Goal: Task Accomplishment & Management: Manage account settings

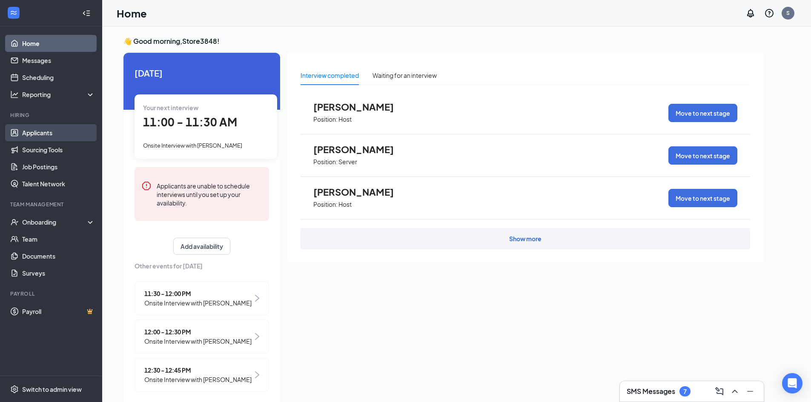
click at [41, 134] on link "Applicants" at bounding box center [58, 132] width 73 height 17
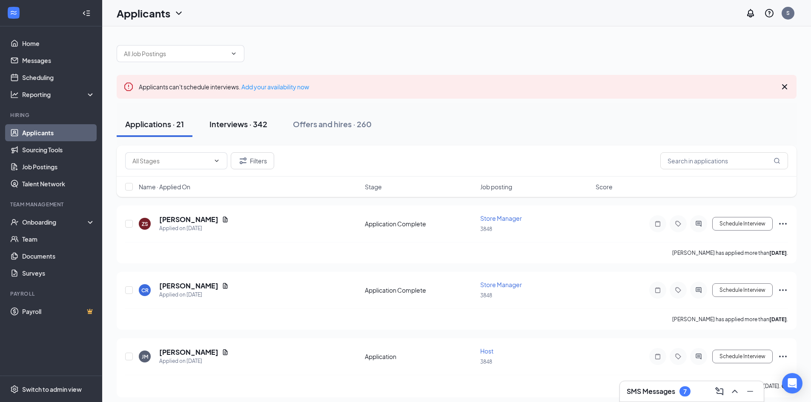
click at [245, 126] on div "Interviews · 342" at bounding box center [239, 124] width 58 height 11
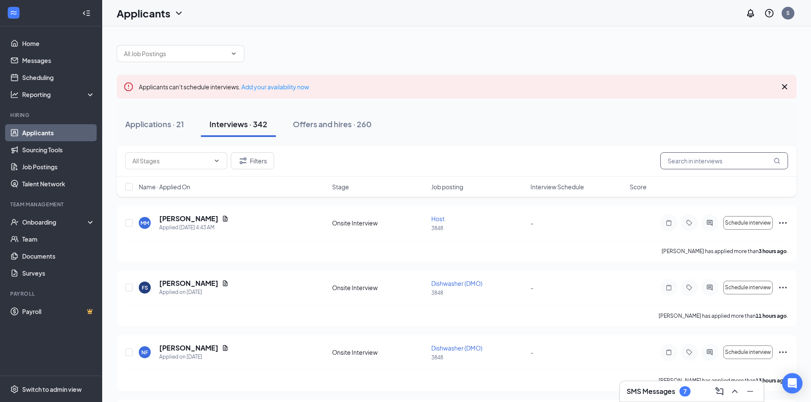
click at [683, 164] on input "text" at bounding box center [725, 160] width 128 height 17
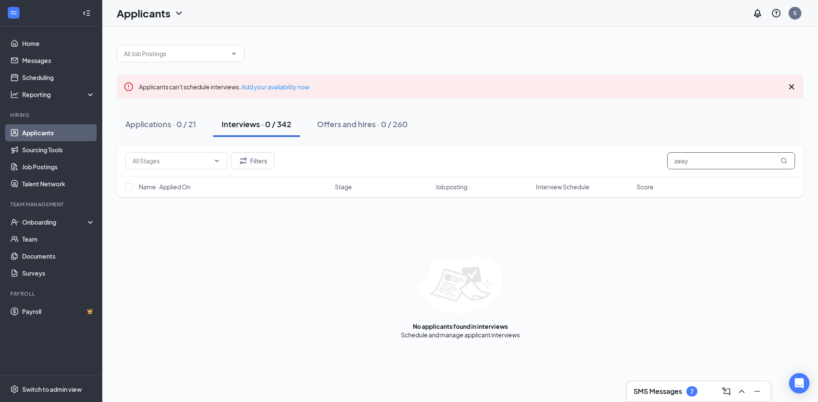
click at [696, 161] on input "zaisy" at bounding box center [731, 160] width 128 height 17
drag, startPoint x: 693, startPoint y: 161, endPoint x: 652, endPoint y: 274, distance: 120.8
click at [652, 275] on div "No applicants found in interviews Schedule and manage applicant interviews" at bounding box center [460, 298] width 687 height 83
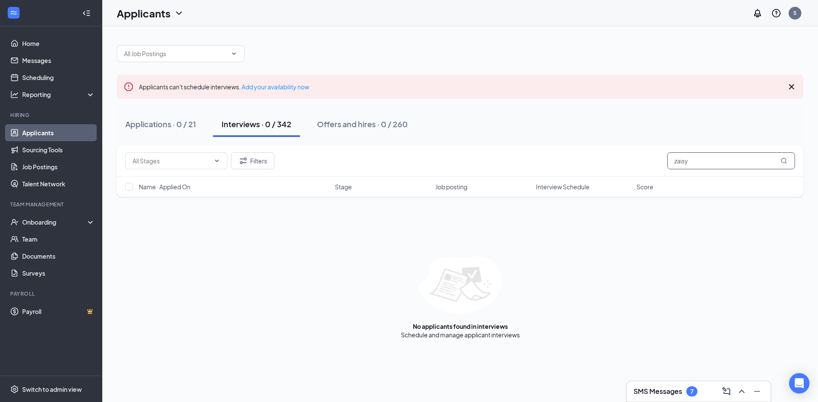
click at [678, 161] on input "zaisy" at bounding box center [731, 160] width 128 height 17
click at [694, 162] on input "daisy" at bounding box center [731, 160] width 128 height 17
type input "daisy"
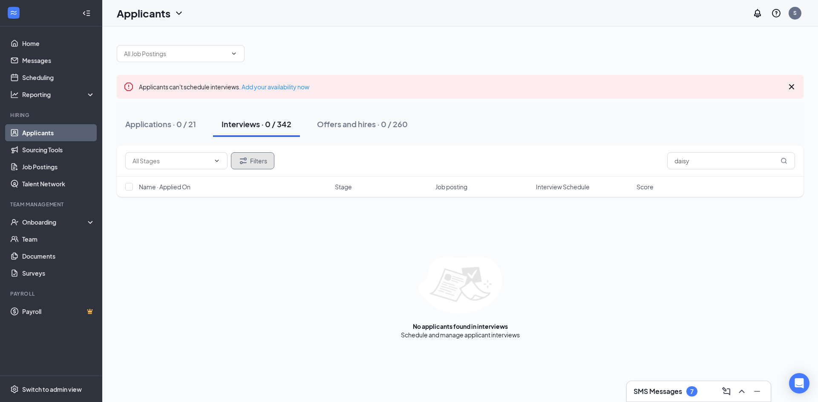
click at [243, 159] on icon "Filter" at bounding box center [243, 161] width 10 height 10
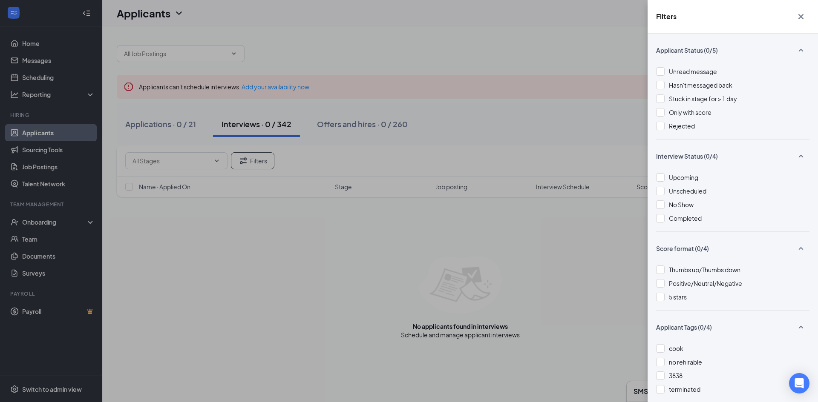
click at [324, 159] on div "Filters Applicant Status (0/5) Unread message Hasn't messaged back Stuck in sta…" at bounding box center [409, 201] width 818 height 402
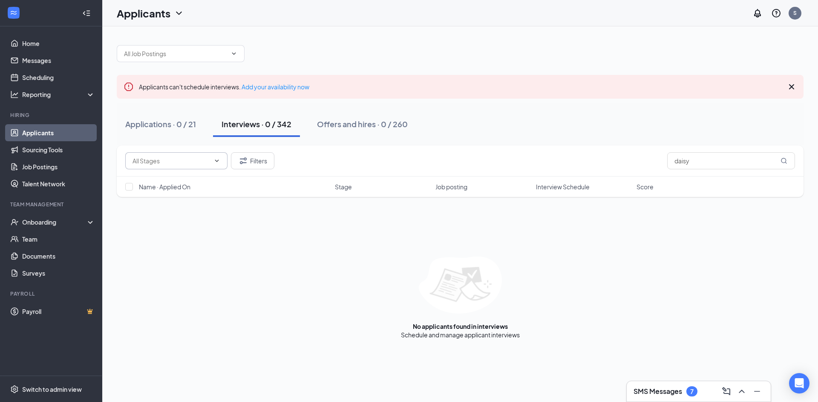
click at [184, 161] on input "text" at bounding box center [171, 160] width 78 height 9
click at [365, 154] on div "Onsite Interview (17977) Filters daisy" at bounding box center [459, 160] width 669 height 17
click at [32, 62] on link "Messages" at bounding box center [58, 60] width 73 height 17
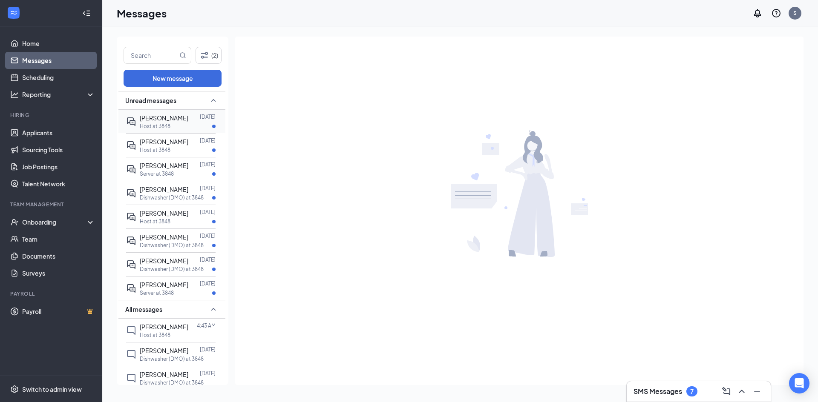
click at [142, 121] on span "[PERSON_NAME]" at bounding box center [164, 118] width 49 height 8
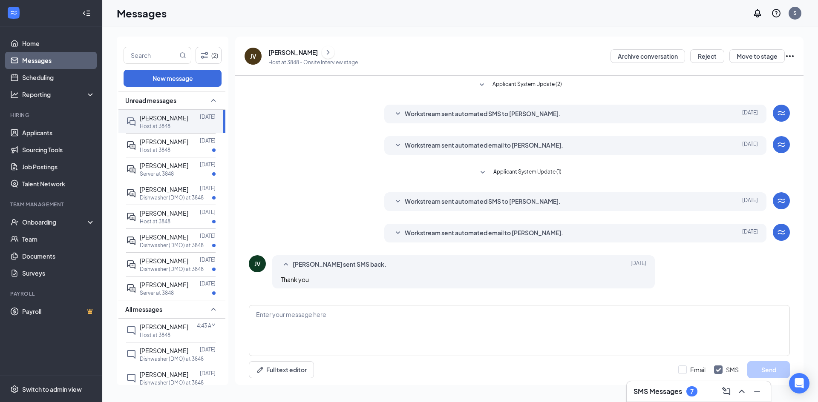
click at [408, 233] on span "Workstream sent automated email to Jasslynn Ventura." at bounding box center [484, 233] width 158 height 10
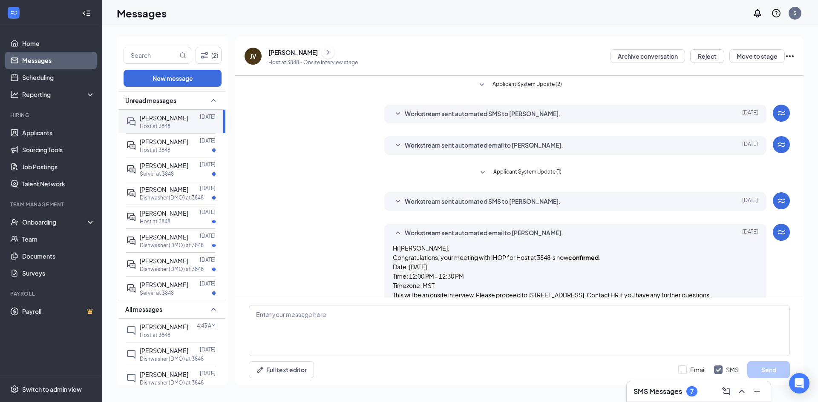
click at [408, 233] on span "Workstream sent automated email to Jasslynn Ventura." at bounding box center [484, 233] width 158 height 10
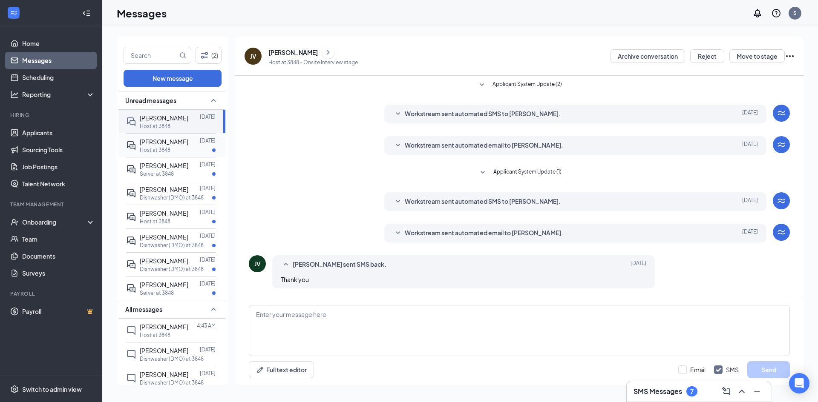
click at [157, 149] on p "Host at 3848" at bounding box center [155, 150] width 31 height 7
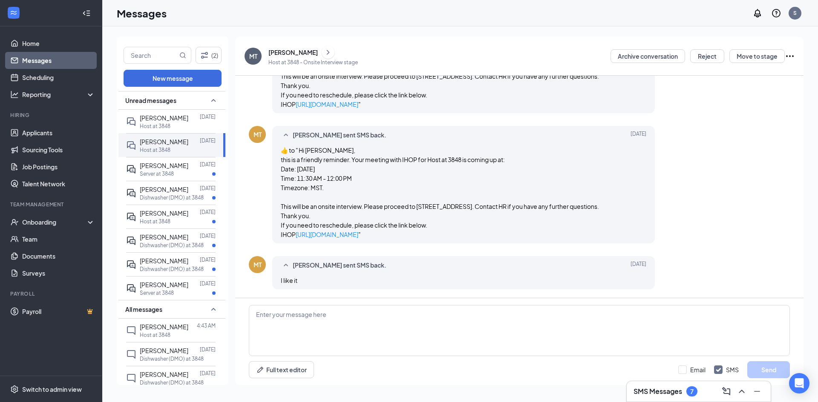
scroll to position [363, 0]
click at [173, 170] on p "Server at 3848" at bounding box center [157, 173] width 34 height 7
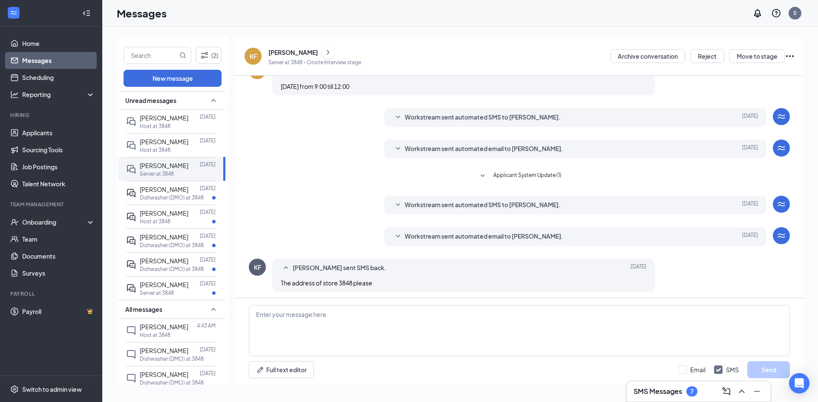
scroll to position [135, 0]
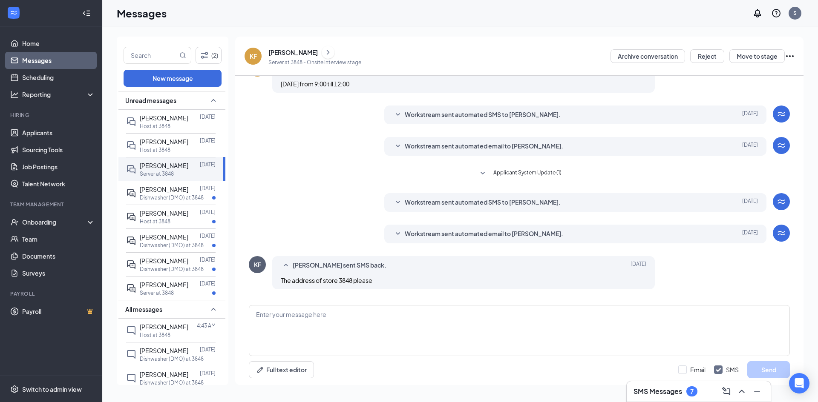
click at [423, 237] on span "Workstream sent automated email to Kim Foster." at bounding box center [484, 234] width 158 height 10
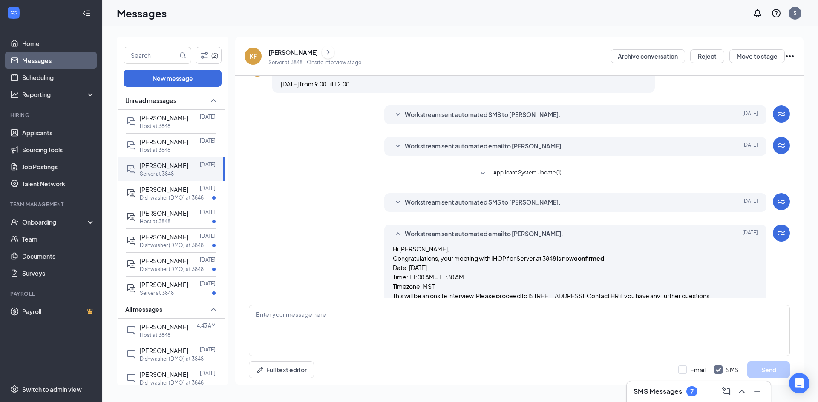
click at [423, 237] on span "Workstream sent automated email to Kim Foster." at bounding box center [484, 234] width 158 height 10
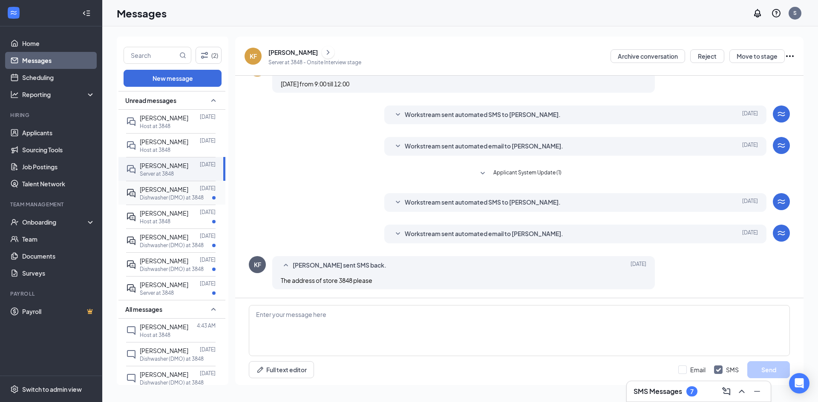
click at [146, 195] on p "Dishwasher (DMO) at 3848" at bounding box center [172, 197] width 64 height 7
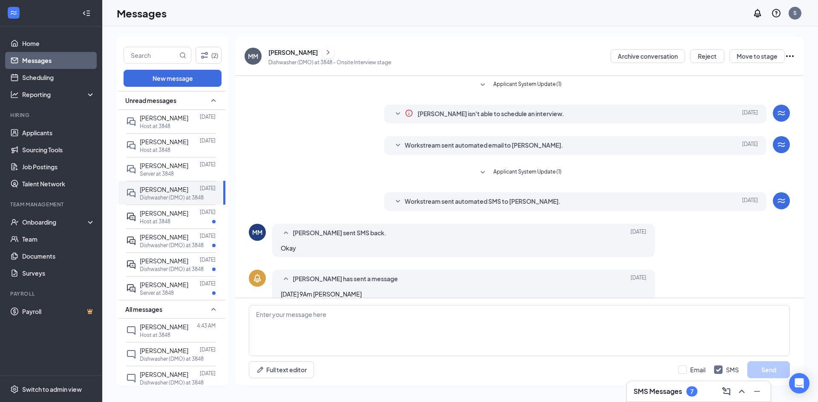
scroll to position [14, 0]
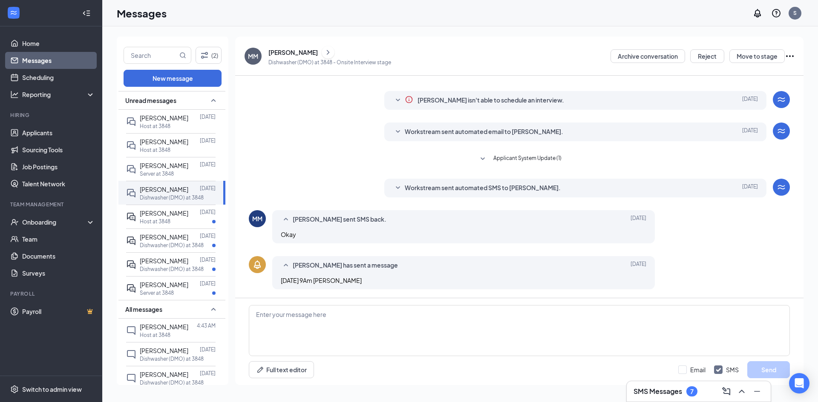
click at [405, 189] on span "Workstream sent automated SMS to Mark Muino." at bounding box center [483, 188] width 156 height 10
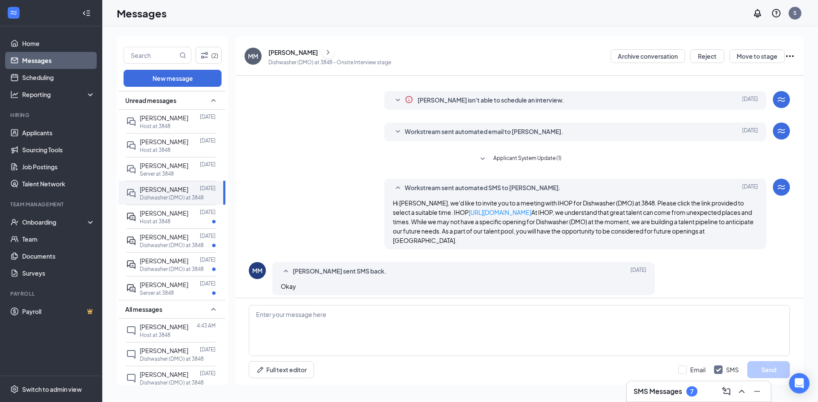
click at [405, 190] on span "Workstream sent automated SMS to Mark Muino." at bounding box center [483, 188] width 156 height 10
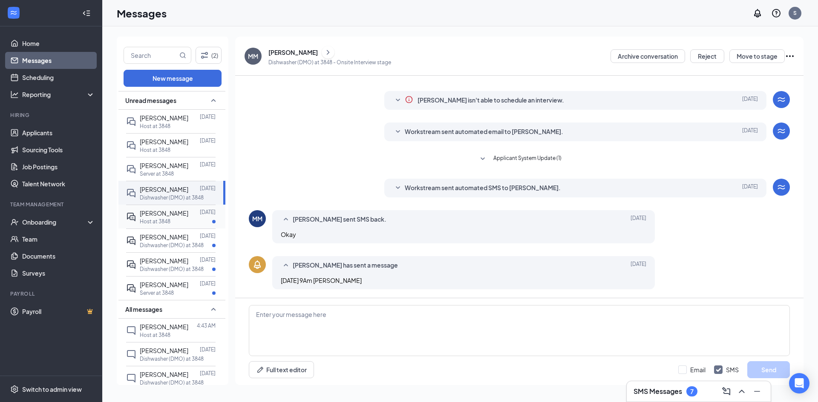
click at [163, 215] on span "[PERSON_NAME]" at bounding box center [164, 214] width 49 height 8
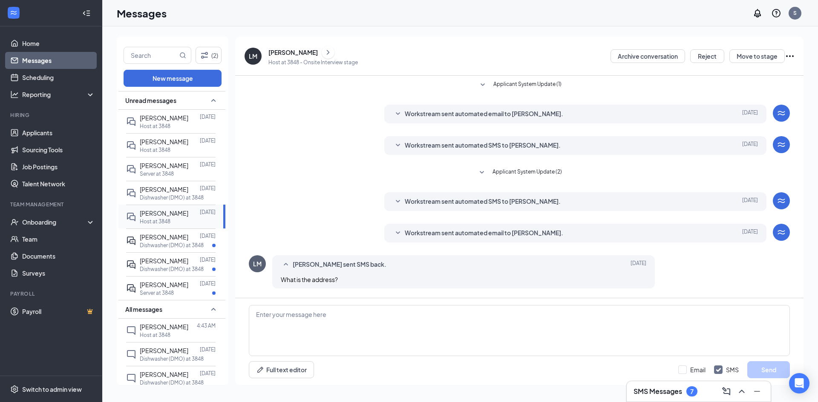
scroll to position [45, 0]
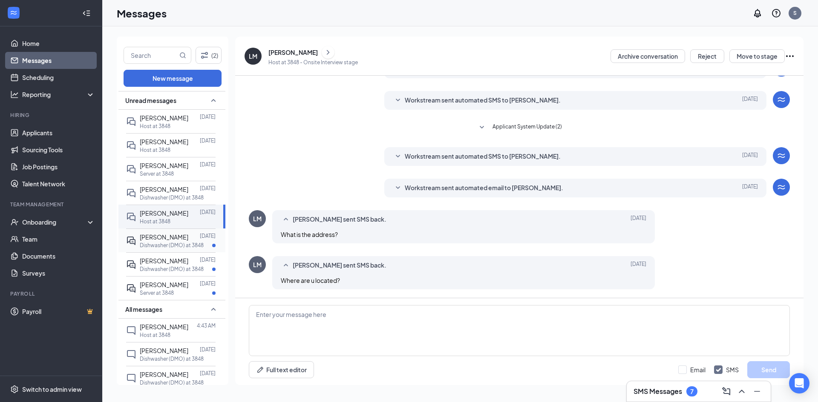
click at [173, 242] on p "Dishwasher (DMO) at 3848" at bounding box center [172, 245] width 64 height 7
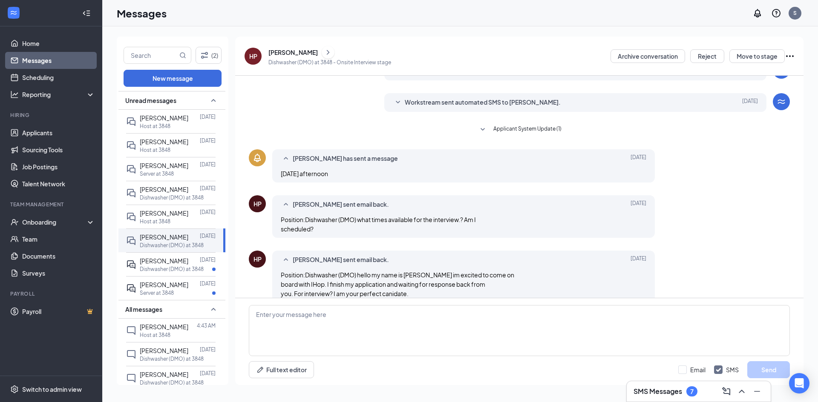
scroll to position [88, 0]
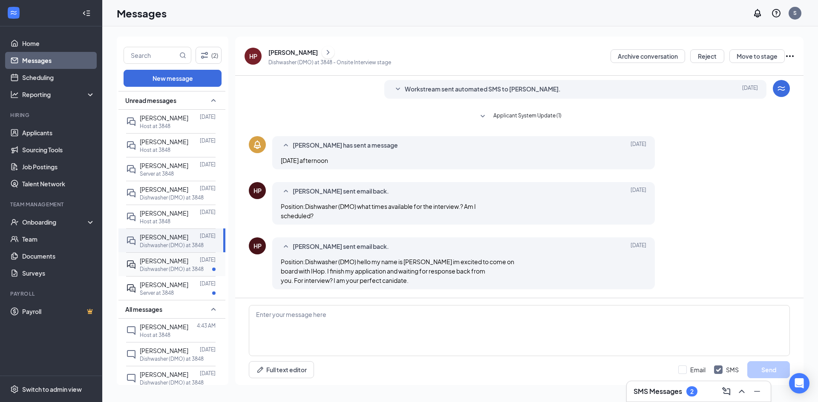
click at [156, 264] on span "Luis Valenzuela" at bounding box center [164, 261] width 49 height 8
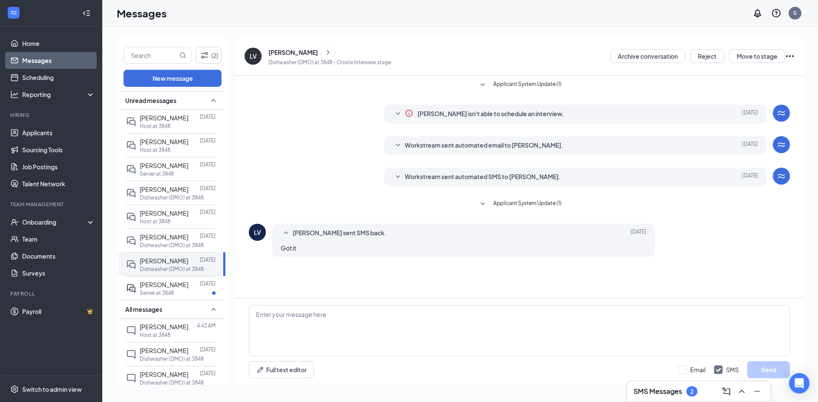
click at [435, 172] on span "Workstream sent automated SMS to Luis Valenzuela." at bounding box center [483, 177] width 156 height 10
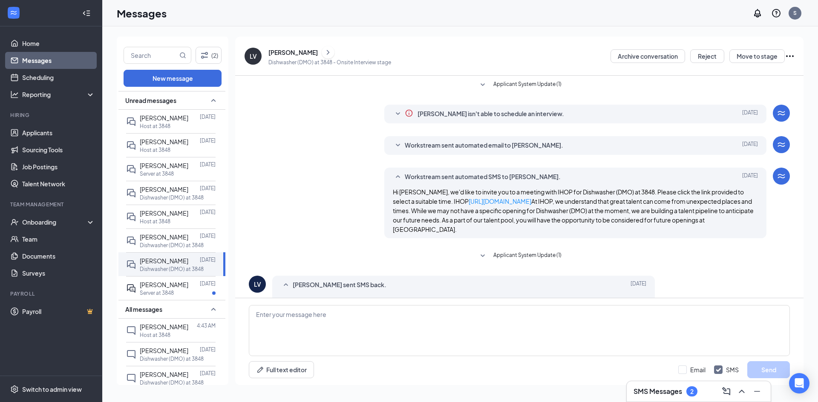
click at [437, 176] on span "Workstream sent automated SMS to Luis Valenzuela." at bounding box center [483, 177] width 156 height 10
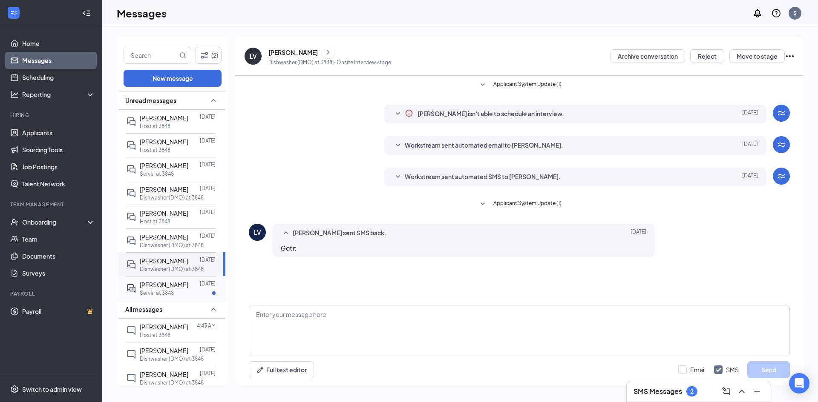
click at [158, 290] on p "Server at 3848" at bounding box center [157, 293] width 34 height 7
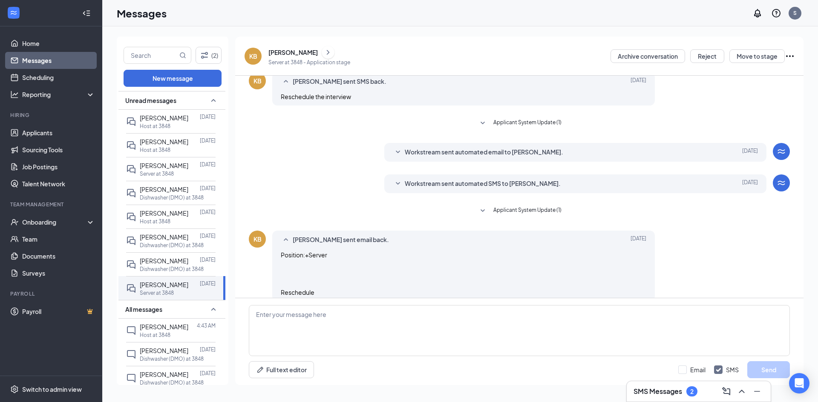
scroll to position [202, 0]
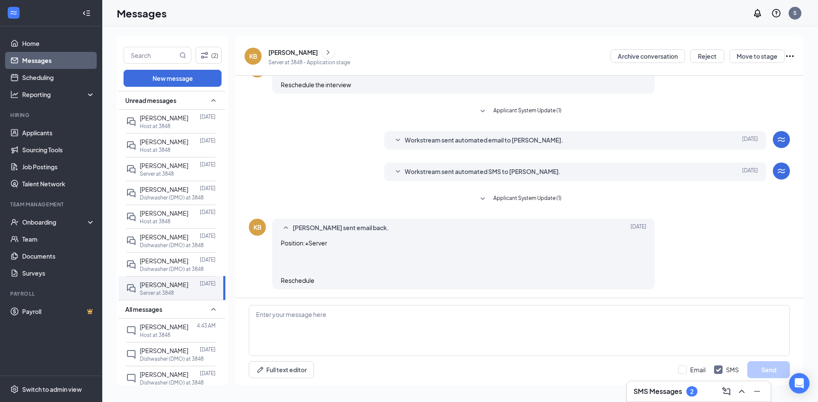
click at [454, 171] on span "Workstream sent automated SMS to Kay Beaumier." at bounding box center [483, 172] width 156 height 10
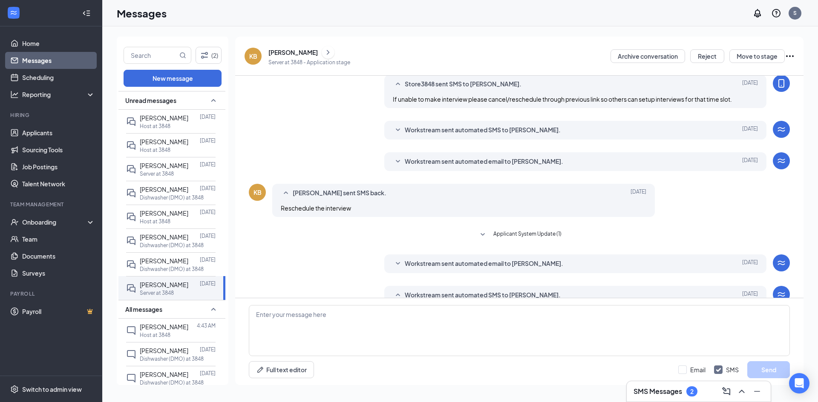
scroll to position [74, 0]
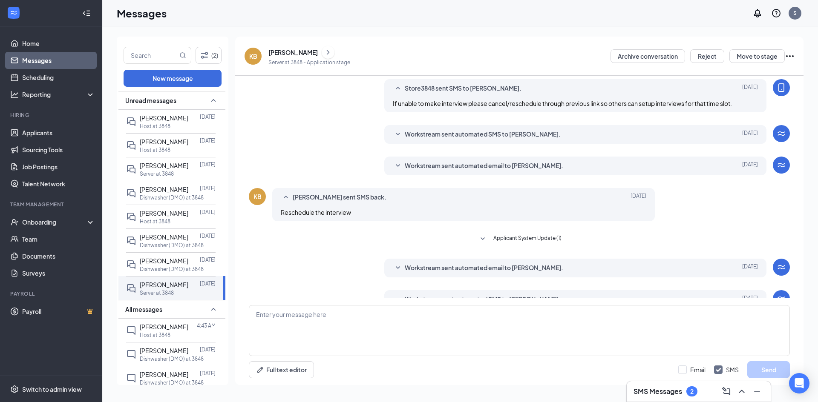
click at [419, 159] on div "Workstream sent automated email to Kay Beaumier. Sep 9 Hi Kay Beaumier, This is…" at bounding box center [575, 166] width 382 height 19
click at [420, 164] on span "Workstream sent automated email to Kay Beaumier." at bounding box center [484, 166] width 158 height 10
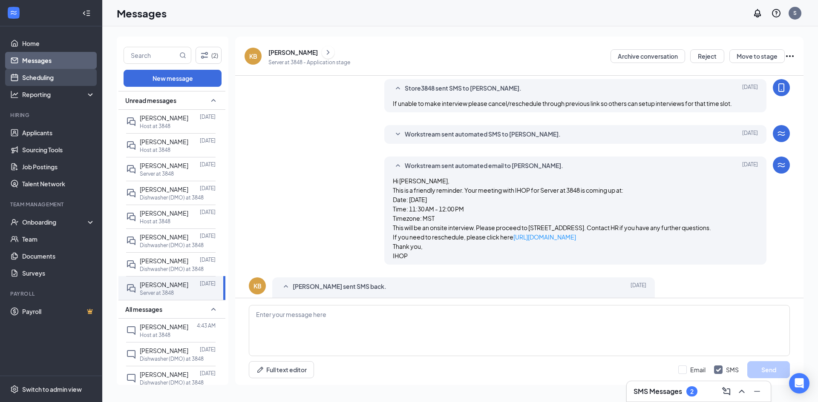
click at [49, 79] on link "Scheduling" at bounding box center [58, 77] width 73 height 17
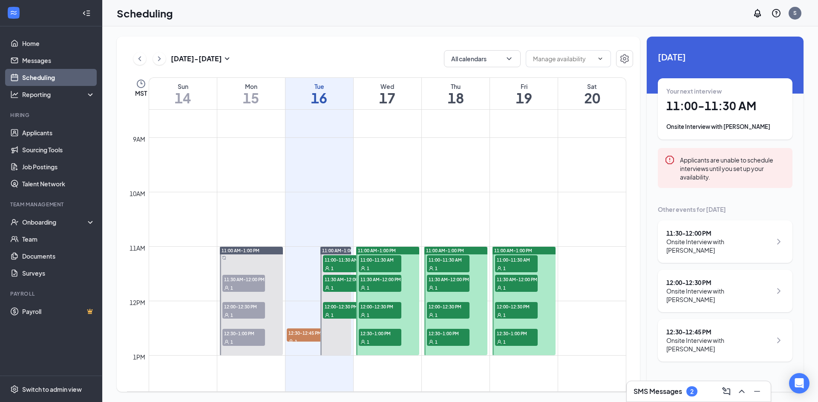
scroll to position [504, 0]
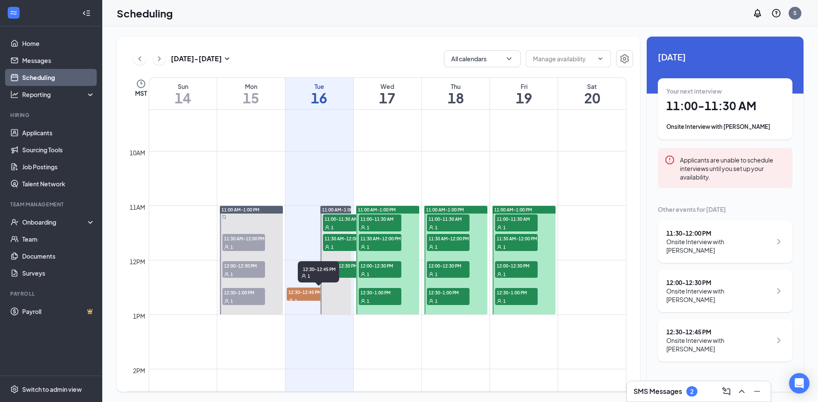
click at [308, 291] on span "12:30-12:45 PM" at bounding box center [308, 292] width 43 height 9
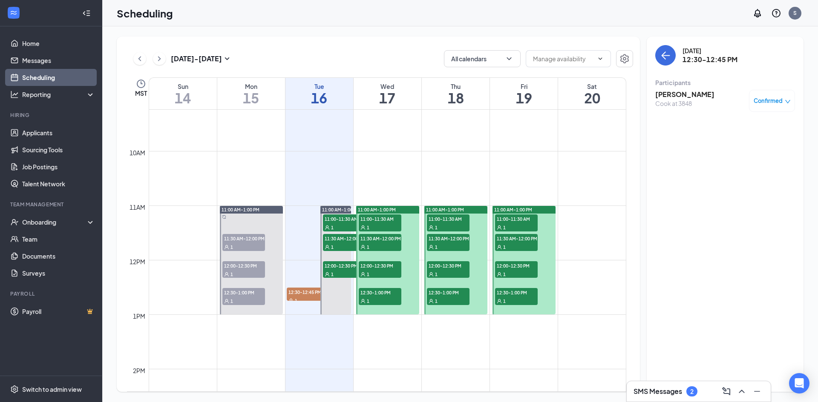
click at [251, 240] on span "11:30 AM-12:00 PM" at bounding box center [243, 238] width 43 height 9
click at [775, 103] on span "Confirmed" at bounding box center [767, 101] width 29 height 9
click at [756, 159] on span "Mark as no-show" at bounding box center [746, 157] width 47 height 9
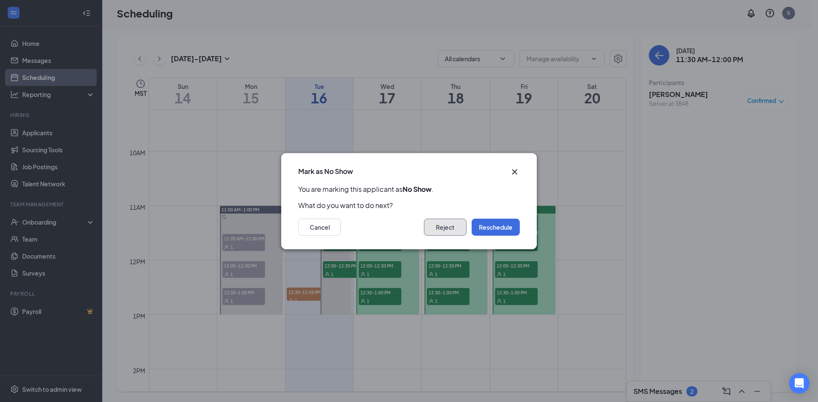
click at [450, 230] on button "Reject" at bounding box center [445, 227] width 43 height 17
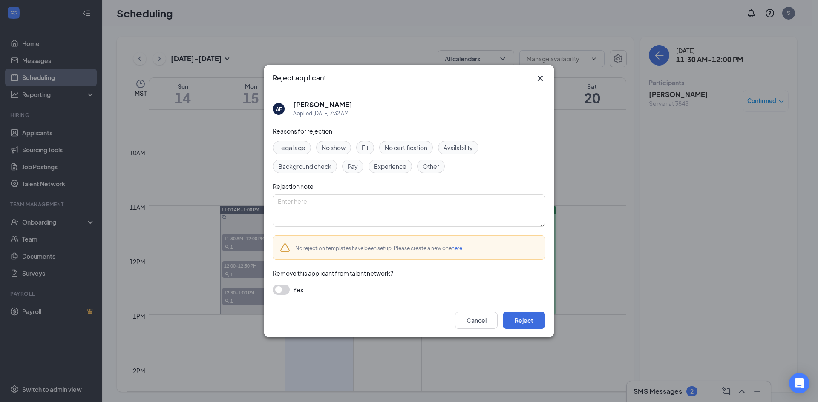
click at [335, 150] on span "No show" at bounding box center [334, 147] width 24 height 9
click at [517, 322] on button "Reject" at bounding box center [524, 320] width 43 height 17
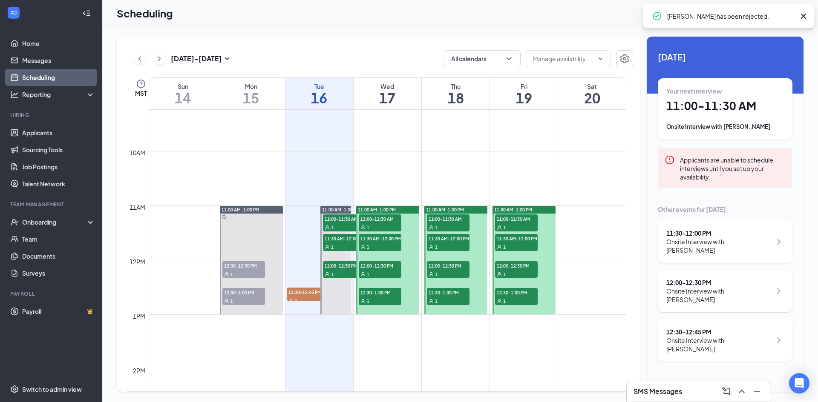
click at [255, 266] on span "12:00-12:30 PM" at bounding box center [243, 265] width 43 height 9
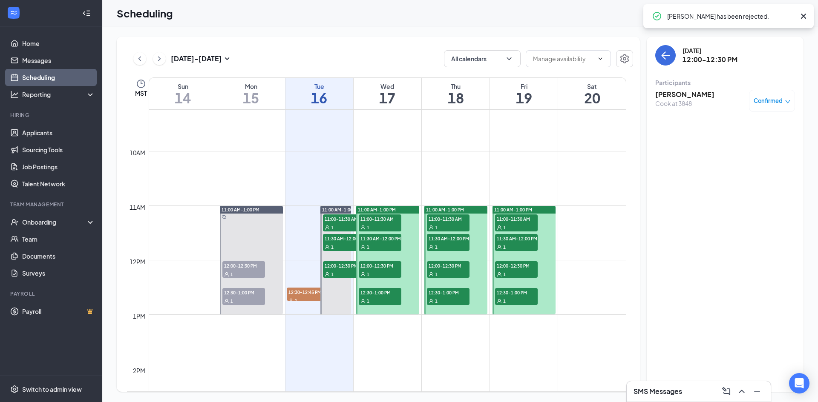
click at [781, 101] on span "Confirmed" at bounding box center [767, 101] width 29 height 9
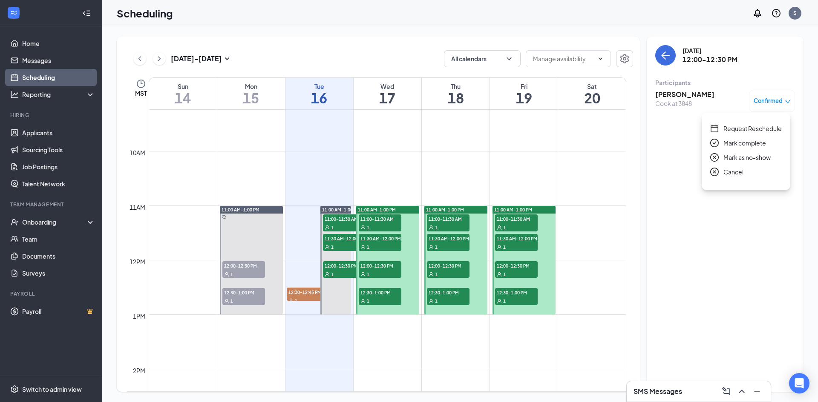
click at [749, 144] on span "Mark complete" at bounding box center [744, 142] width 43 height 9
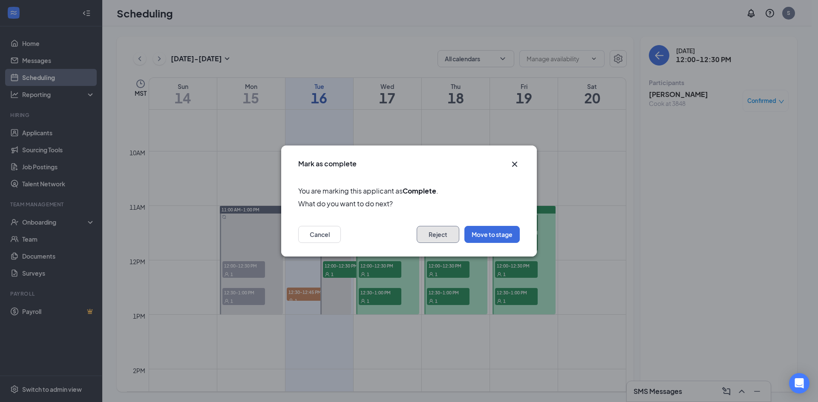
click at [445, 237] on button "Reject" at bounding box center [438, 234] width 43 height 17
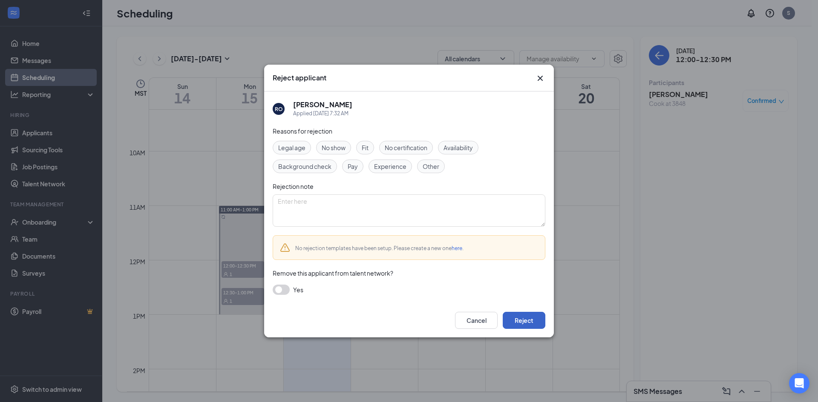
click at [512, 321] on button "Reject" at bounding box center [524, 320] width 43 height 17
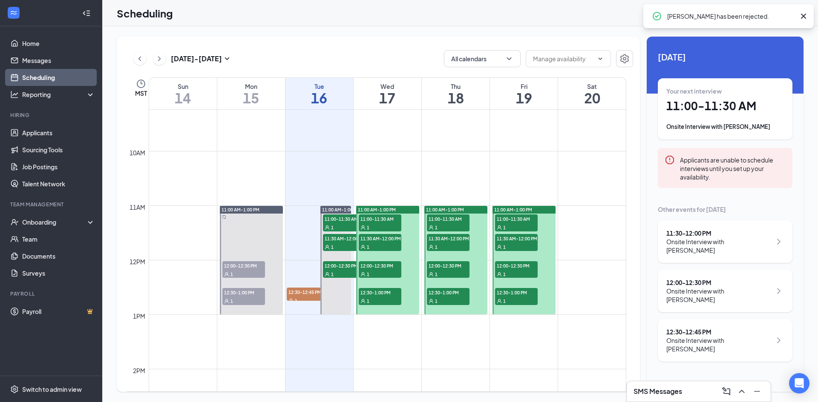
click at [246, 294] on span "12:30-1:00 PM" at bounding box center [243, 292] width 43 height 9
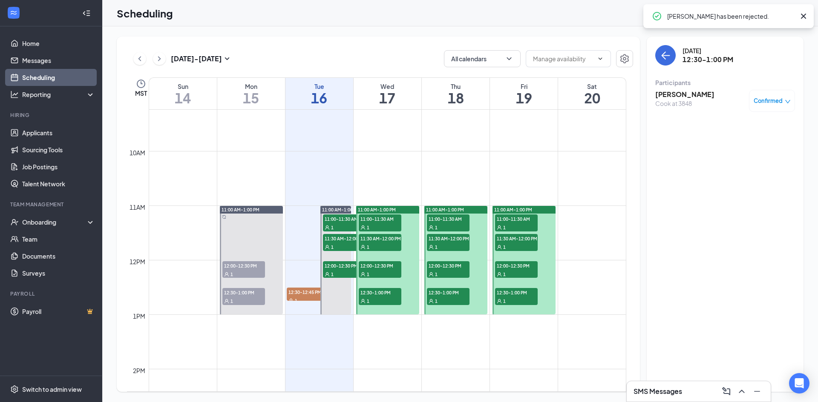
click at [785, 103] on icon "down" at bounding box center [787, 102] width 6 height 6
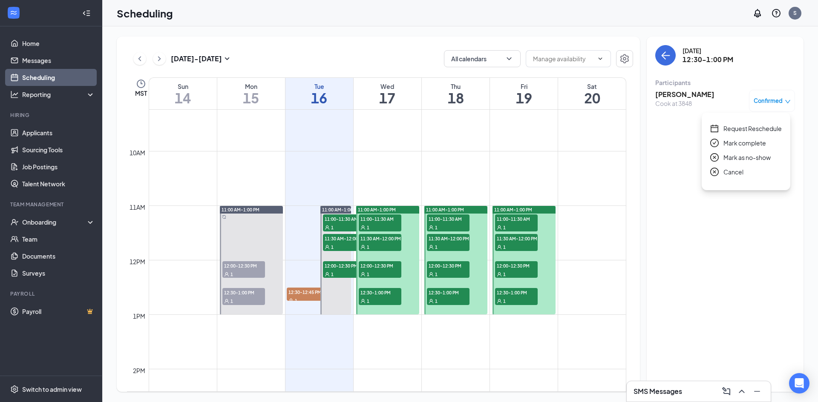
click at [753, 143] on span "Mark complete" at bounding box center [744, 142] width 43 height 9
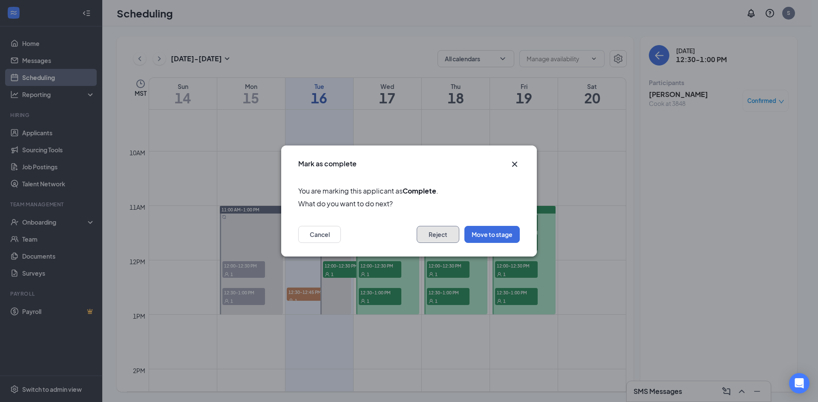
click at [439, 235] on button "Reject" at bounding box center [438, 234] width 43 height 17
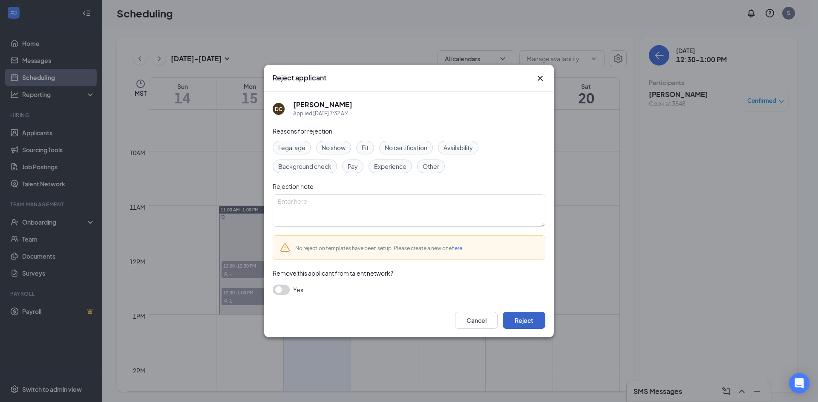
click at [518, 321] on button "Reject" at bounding box center [524, 320] width 43 height 17
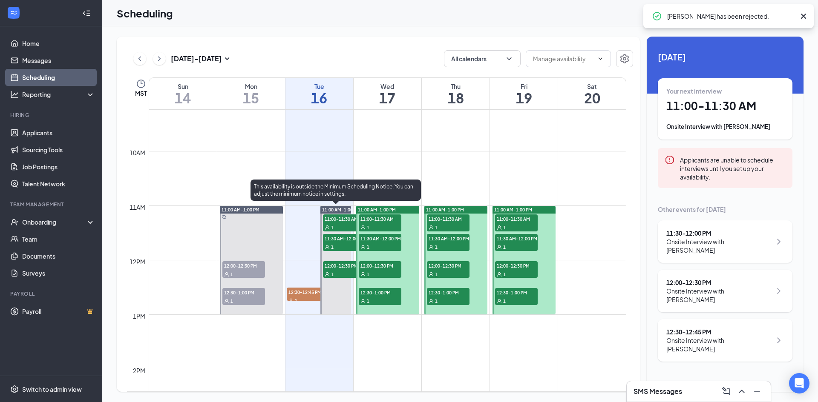
click at [338, 221] on span "11:00-11:30 AM" at bounding box center [344, 219] width 43 height 9
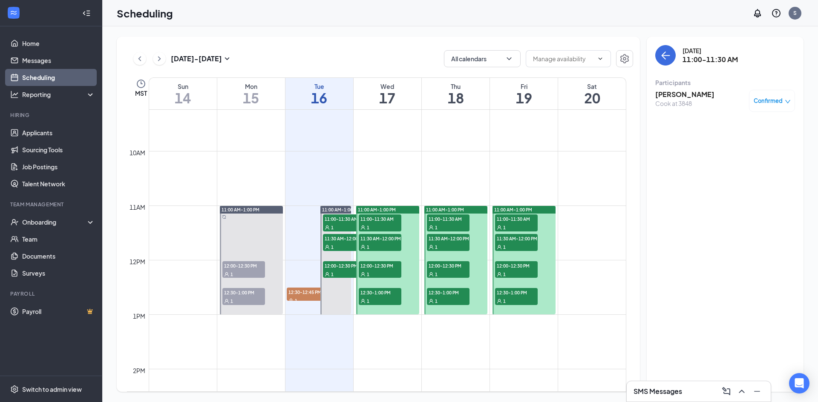
click at [667, 96] on h3 "[PERSON_NAME]" at bounding box center [684, 94] width 59 height 9
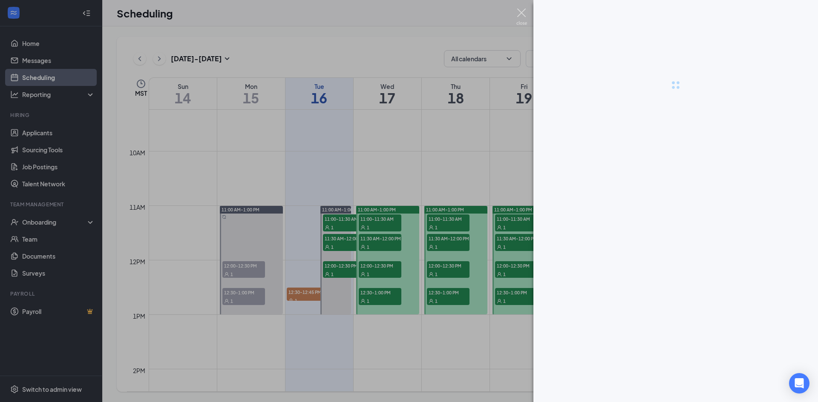
click at [522, 16] on img at bounding box center [521, 17] width 11 height 17
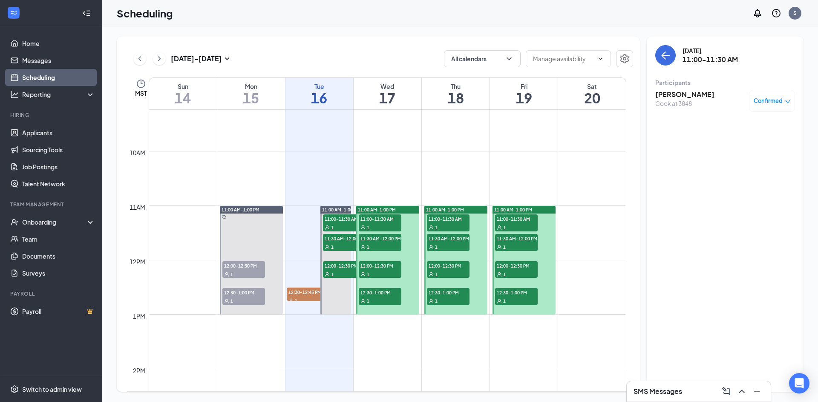
click at [232, 262] on span "12:00-12:30 PM" at bounding box center [243, 265] width 43 height 9
click at [253, 299] on div "1" at bounding box center [243, 301] width 43 height 9
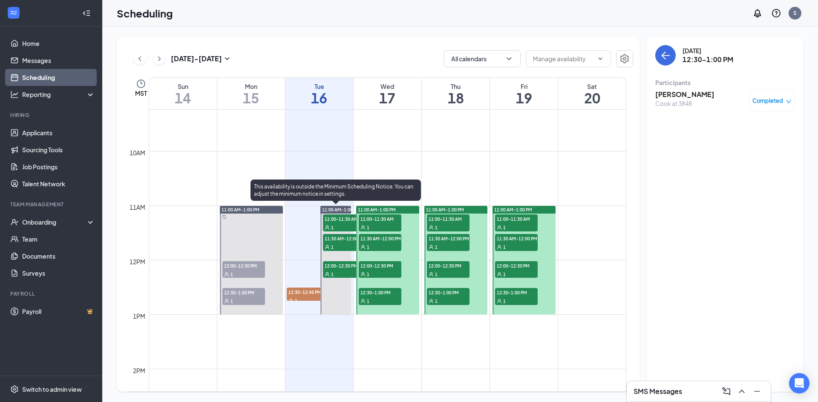
click at [334, 219] on span "11:00-11:30 AM" at bounding box center [344, 219] width 43 height 9
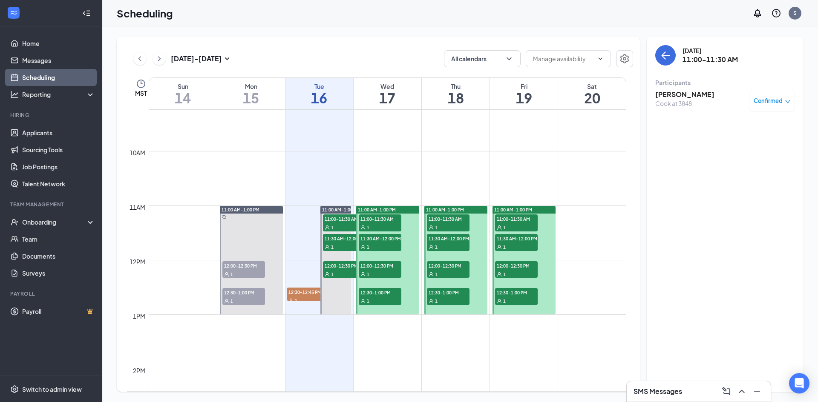
click at [679, 93] on h3 "[PERSON_NAME]" at bounding box center [684, 94] width 59 height 9
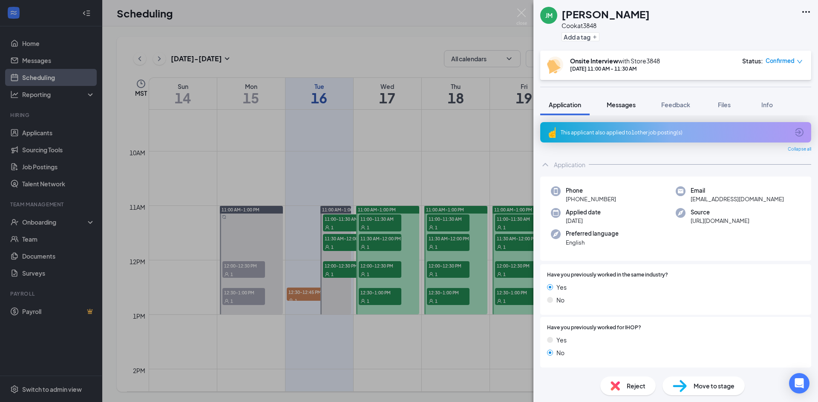
click at [618, 107] on span "Messages" at bounding box center [620, 105] width 29 height 8
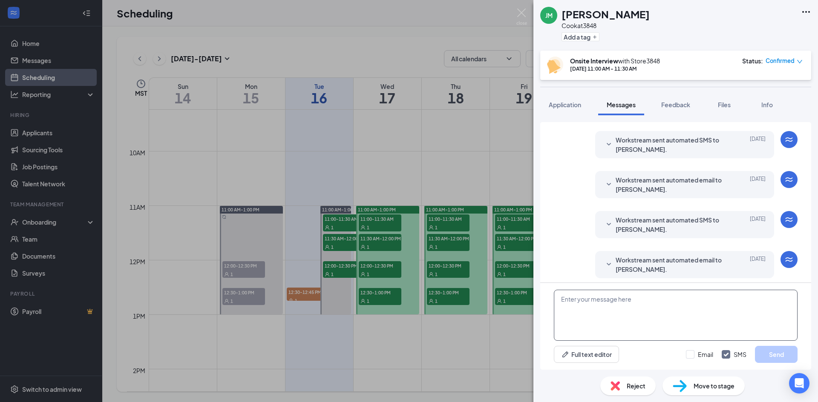
scroll to position [154, 0]
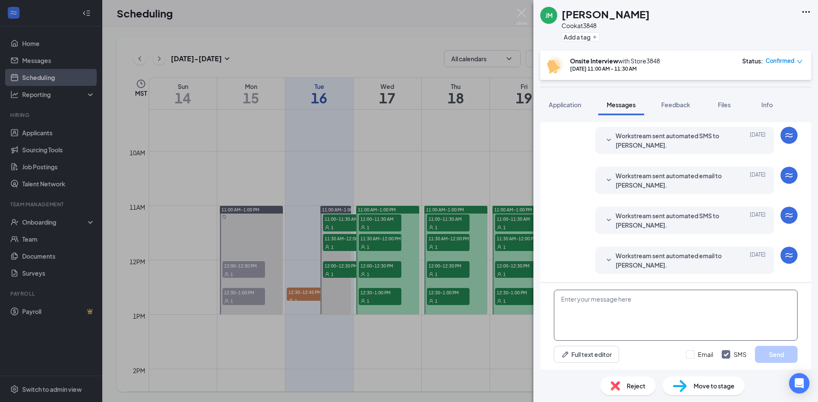
click at [628, 302] on textarea at bounding box center [676, 315] width 244 height 51
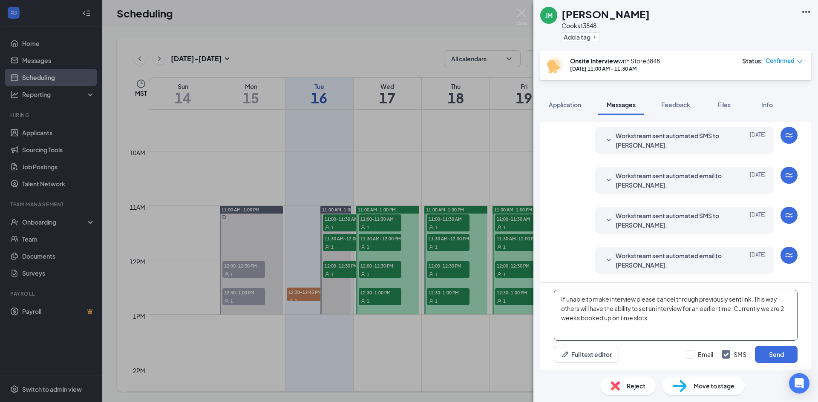
click at [670, 306] on textarea "If unable to make interview please cancel through previously sent link. This wa…" at bounding box center [676, 315] width 244 height 51
type textarea "If unable to make interview please cancel through previously sent link. This wa…"
click at [687, 356] on input "Email" at bounding box center [699, 355] width 27 height 9
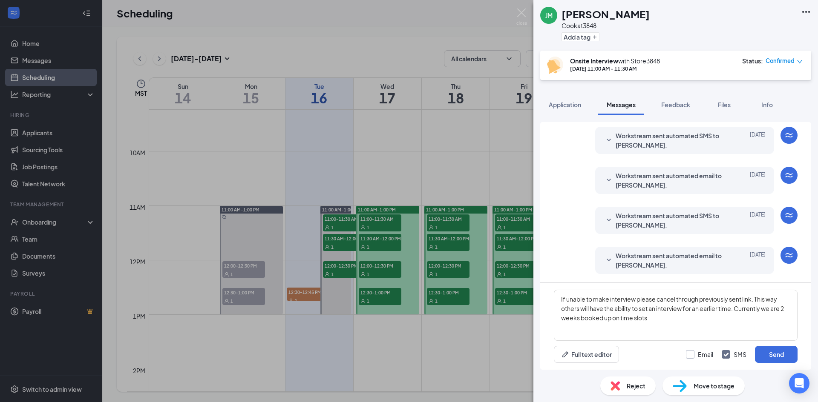
checkbox input "true"
click at [779, 353] on button "Send" at bounding box center [776, 354] width 43 height 17
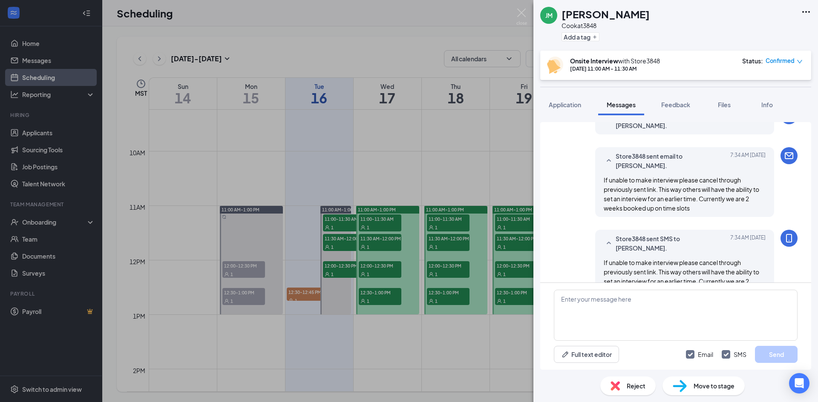
scroll to position [302, 0]
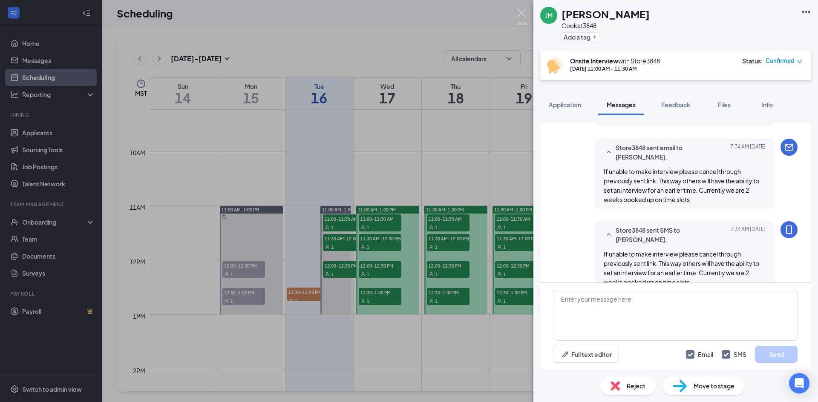
click at [523, 11] on img at bounding box center [521, 17] width 11 height 17
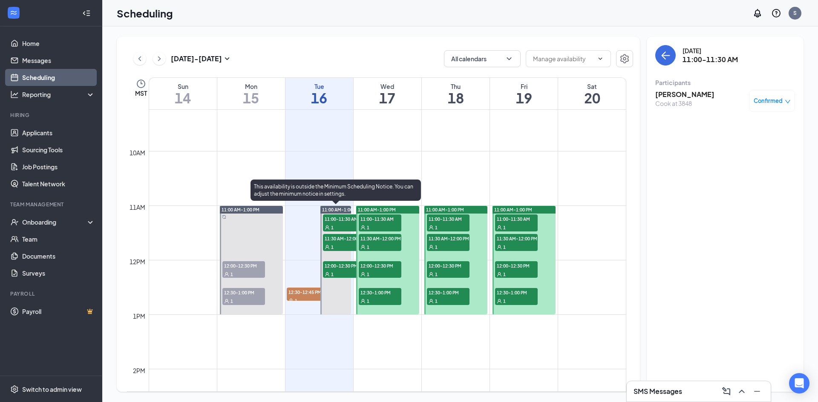
click at [333, 240] on span "11:30 AM-12:00 PM" at bounding box center [344, 238] width 43 height 9
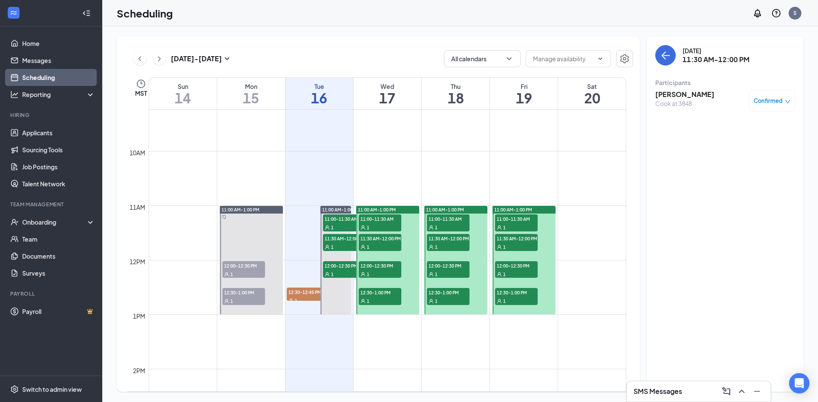
click at [667, 97] on h3 "[PERSON_NAME]" at bounding box center [684, 94] width 59 height 9
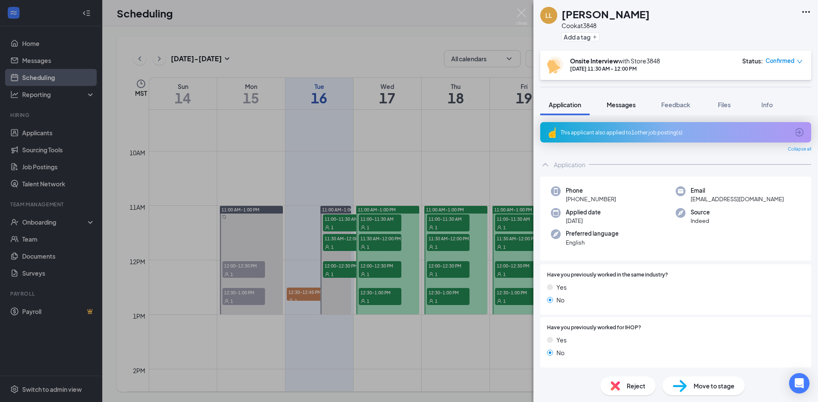
click at [623, 108] on span "Messages" at bounding box center [620, 105] width 29 height 8
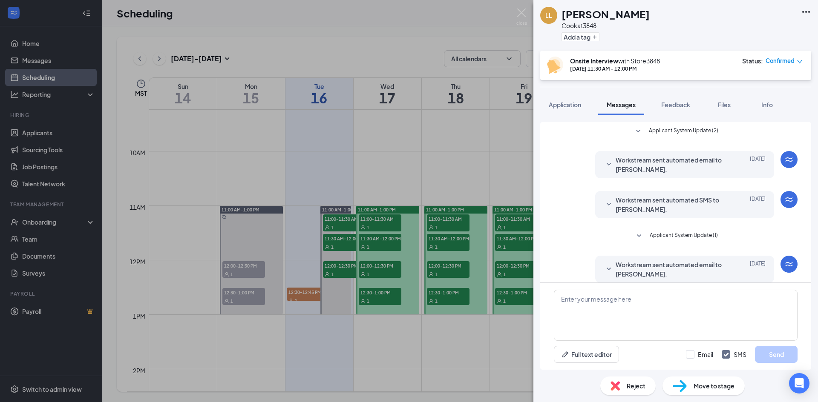
click at [629, 201] on span "Workstream sent automated SMS to Leon Lane." at bounding box center [671, 204] width 112 height 19
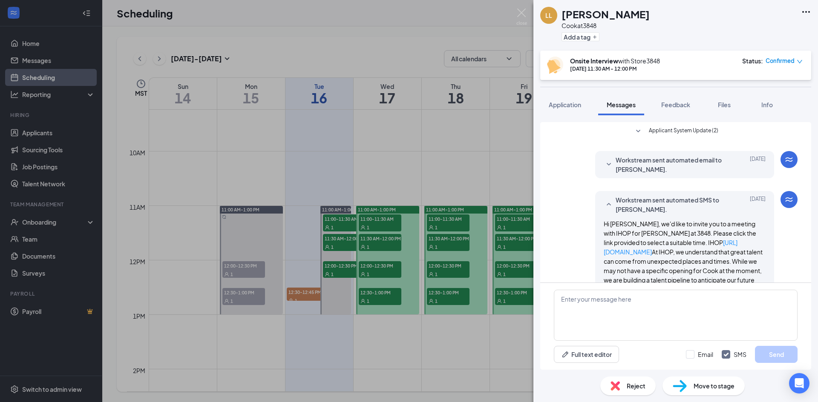
click at [629, 201] on span "Workstream sent automated SMS to Leon Lane." at bounding box center [671, 204] width 112 height 19
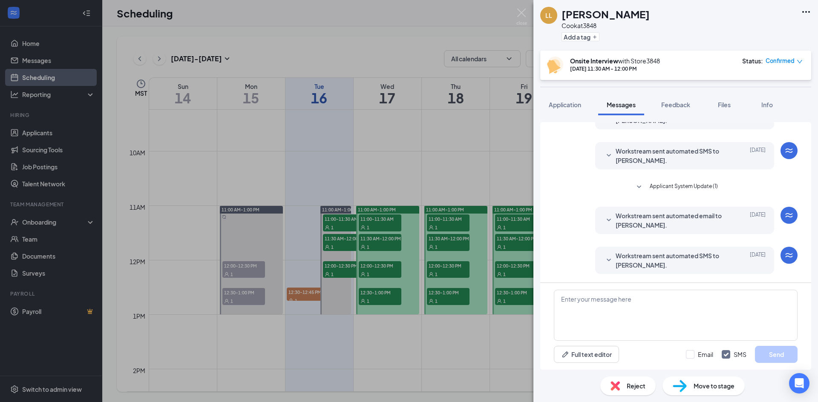
scroll to position [129, 0]
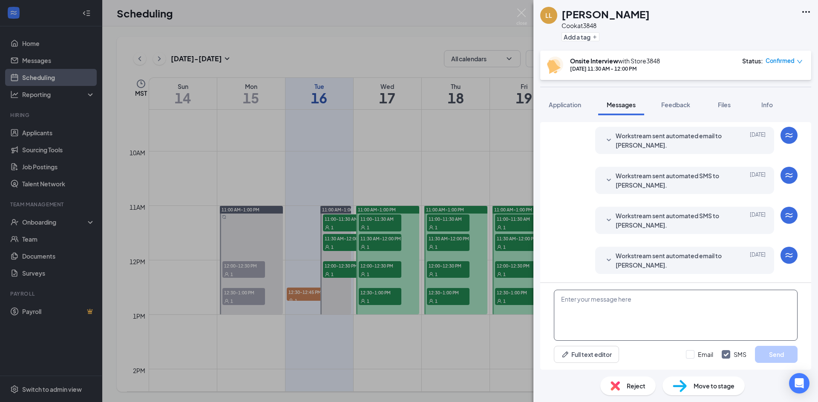
click at [610, 319] on textarea at bounding box center [676, 315] width 244 height 51
paste textarea "If unable to make interview please cancel through previously sent link. This wa…"
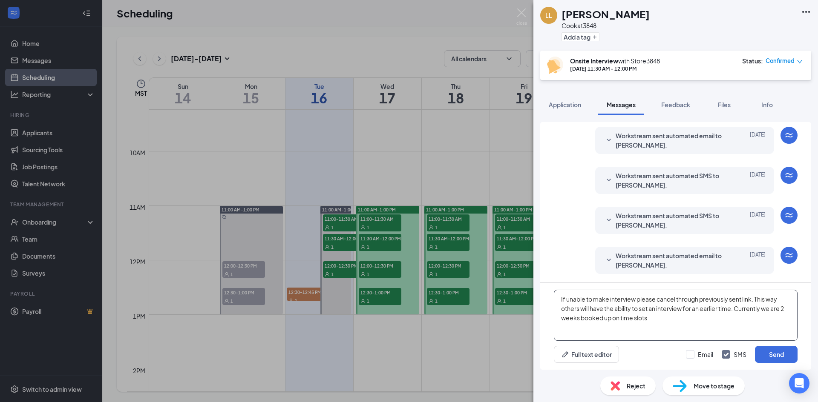
type textarea "If unable to make interview please cancel through previously sent link. This wa…"
click at [694, 359] on div "Email SMS Send" at bounding box center [742, 354] width 112 height 17
click at [689, 353] on input "Email" at bounding box center [699, 355] width 27 height 9
checkbox input "true"
click at [778, 350] on button "Send" at bounding box center [776, 354] width 43 height 17
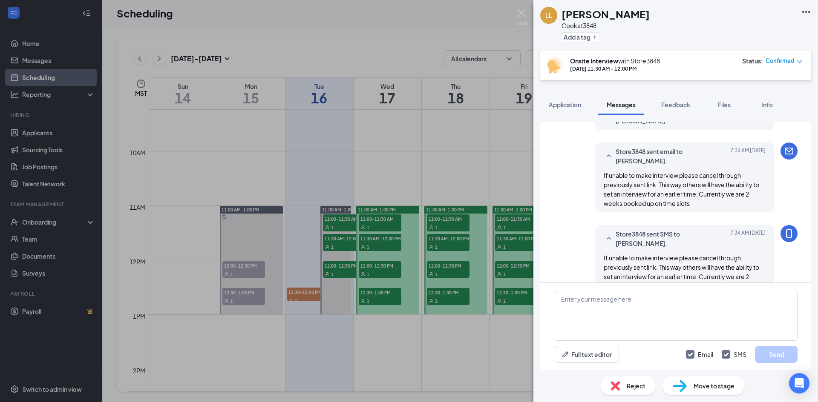
scroll to position [277, 0]
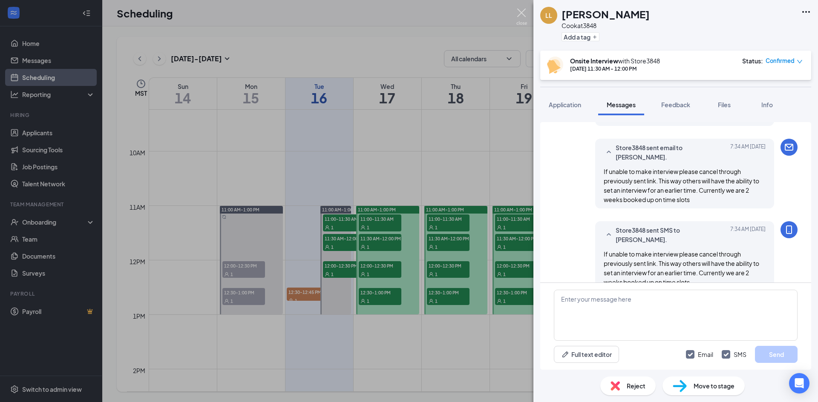
click at [525, 11] on img at bounding box center [521, 17] width 11 height 17
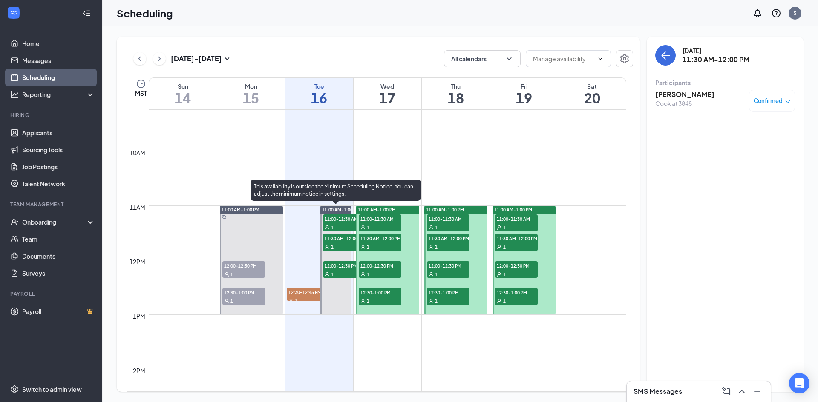
click at [339, 266] on span "12:00-12:30 PM" at bounding box center [344, 265] width 43 height 9
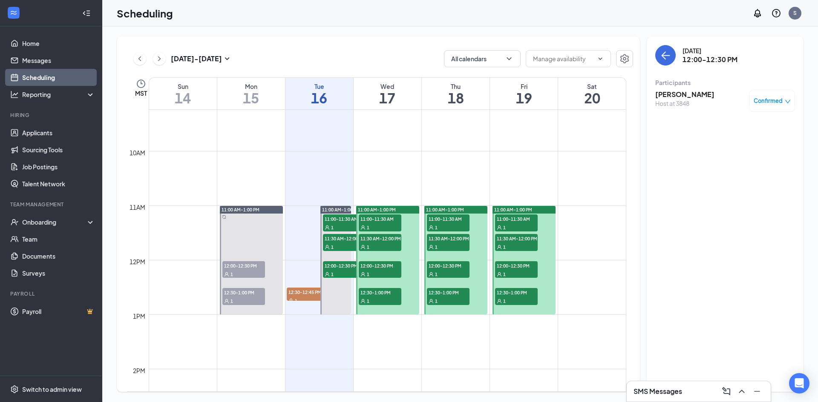
click at [690, 95] on h3 "[PERSON_NAME]" at bounding box center [684, 94] width 59 height 9
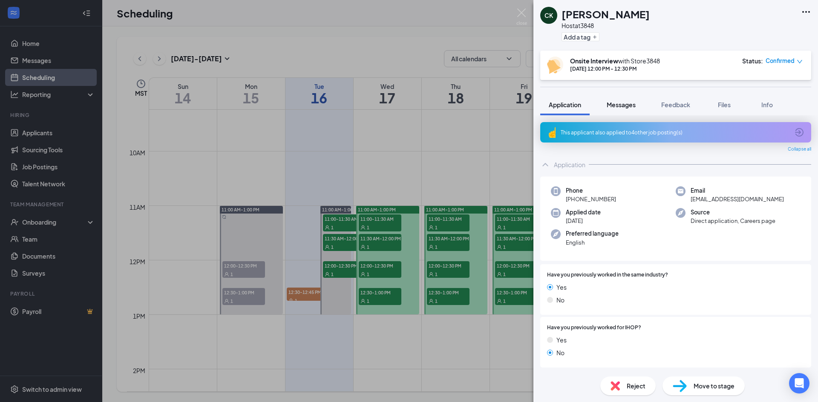
click at [628, 103] on span "Messages" at bounding box center [620, 105] width 29 height 8
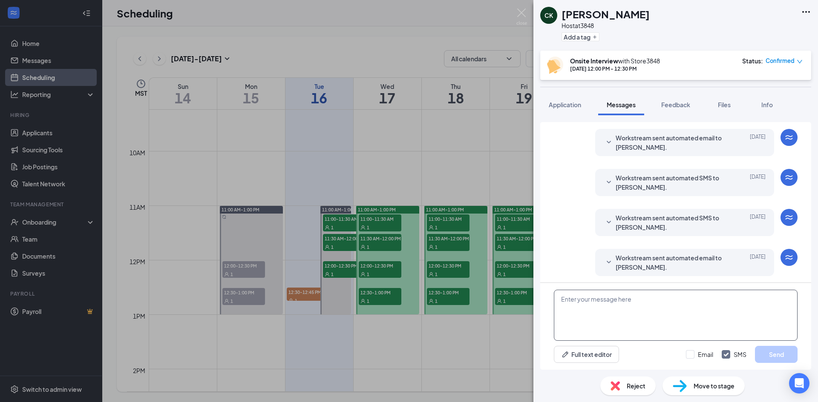
scroll to position [129, 0]
click at [640, 311] on textarea at bounding box center [676, 315] width 244 height 51
paste textarea "If unable to make interview please cancel through previously sent link. This wa…"
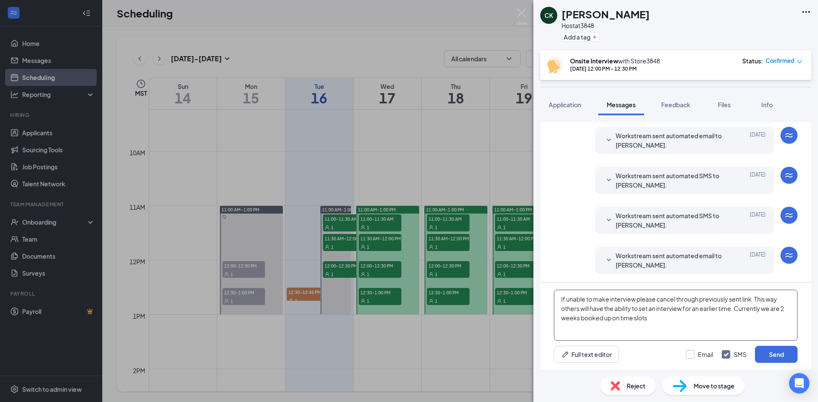
type textarea "If unable to make interview please cancel through previously sent link. This wa…"
click at [706, 356] on input "Email" at bounding box center [699, 355] width 27 height 9
checkbox input "true"
click at [777, 352] on button "Send" at bounding box center [776, 354] width 43 height 17
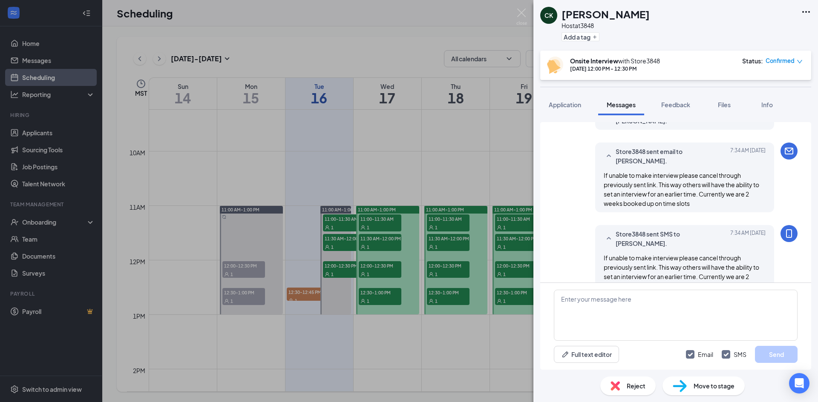
scroll to position [277, 0]
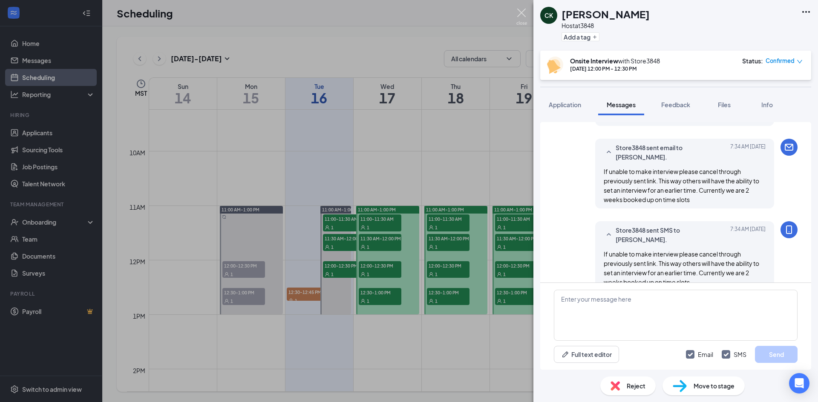
click at [522, 15] on img at bounding box center [521, 17] width 11 height 17
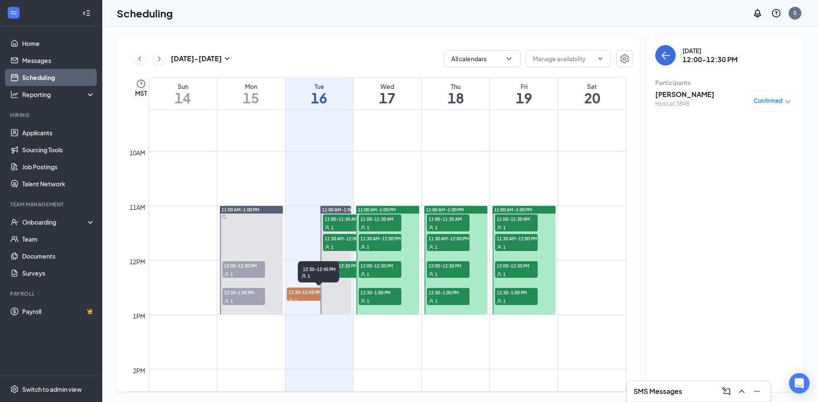
click at [295, 293] on span "12:30-12:45 PM" at bounding box center [308, 292] width 43 height 9
click at [672, 95] on h3 "[PERSON_NAME]" at bounding box center [684, 94] width 59 height 9
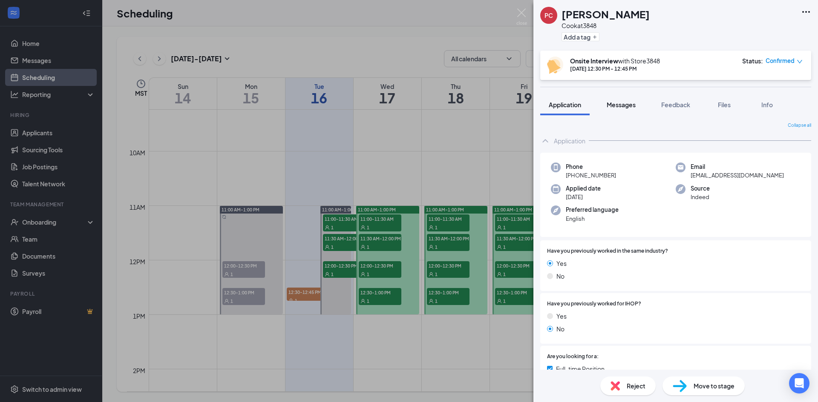
click at [618, 106] on span "Messages" at bounding box center [620, 105] width 29 height 8
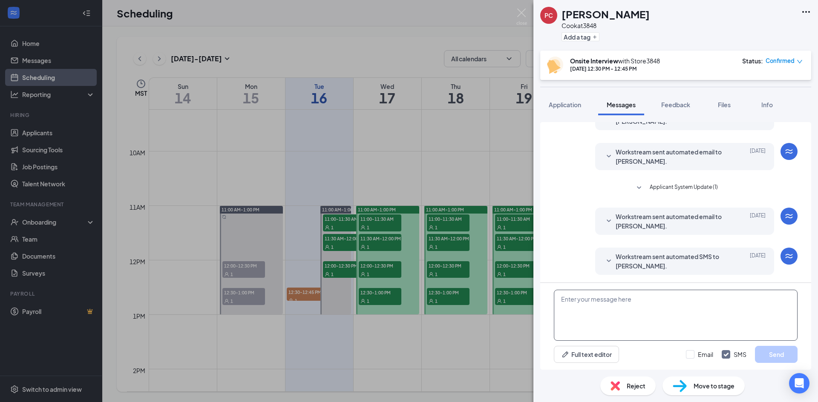
click at [635, 313] on textarea at bounding box center [676, 315] width 244 height 51
paste textarea "If unable to make interview please cancel through previously sent link. This wa…"
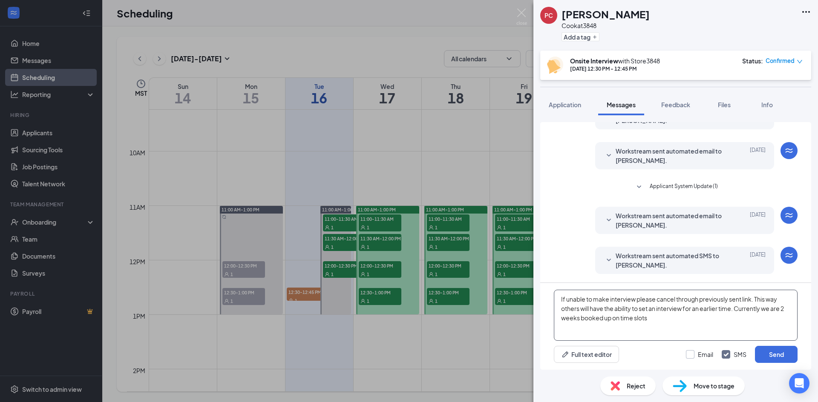
type textarea "If unable to make interview please cancel through previously sent link. This wa…"
click at [692, 357] on input "Email" at bounding box center [699, 355] width 27 height 9
checkbox input "true"
click at [771, 353] on button "Send" at bounding box center [776, 354] width 43 height 17
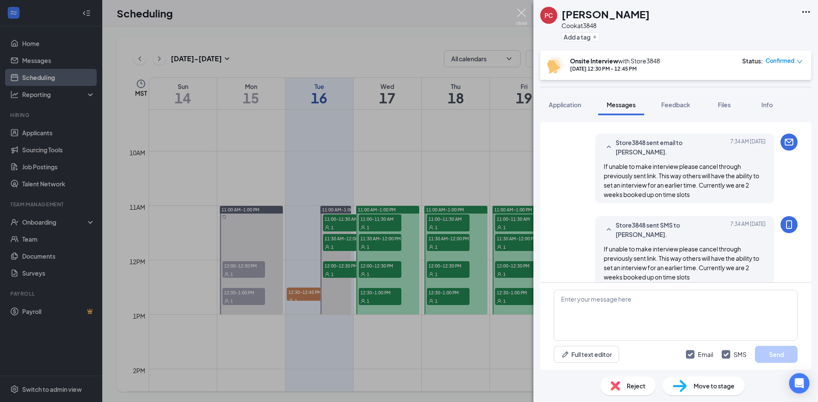
scroll to position [402, 0]
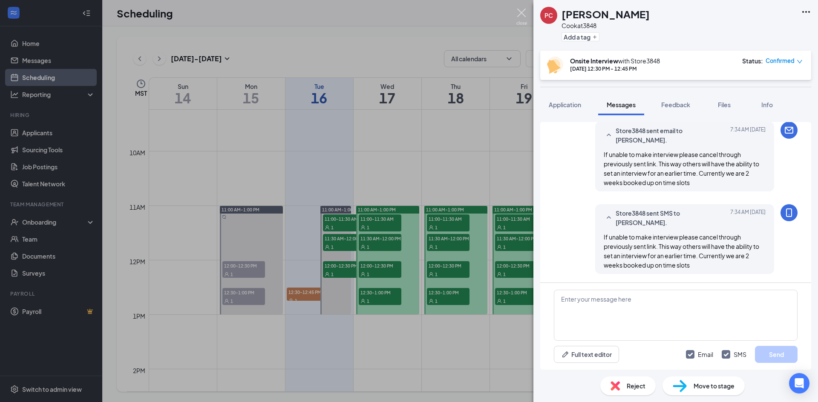
click at [524, 16] on img at bounding box center [521, 17] width 11 height 17
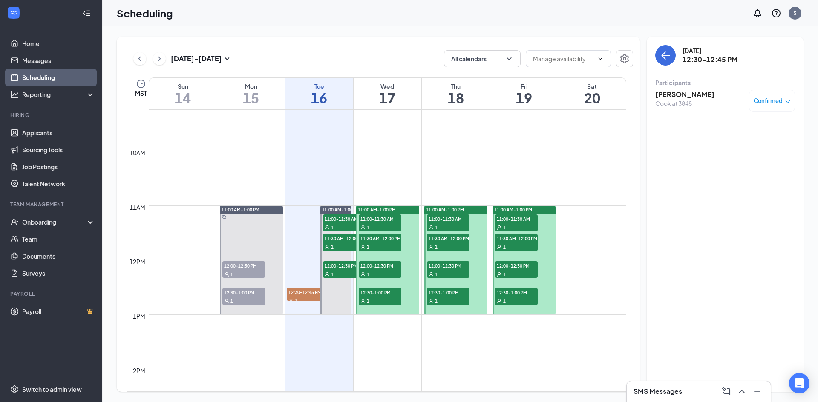
click at [388, 219] on span "11:00-11:30 AM" at bounding box center [380, 219] width 43 height 9
click at [691, 92] on h3 "[PERSON_NAME]" at bounding box center [684, 94] width 59 height 9
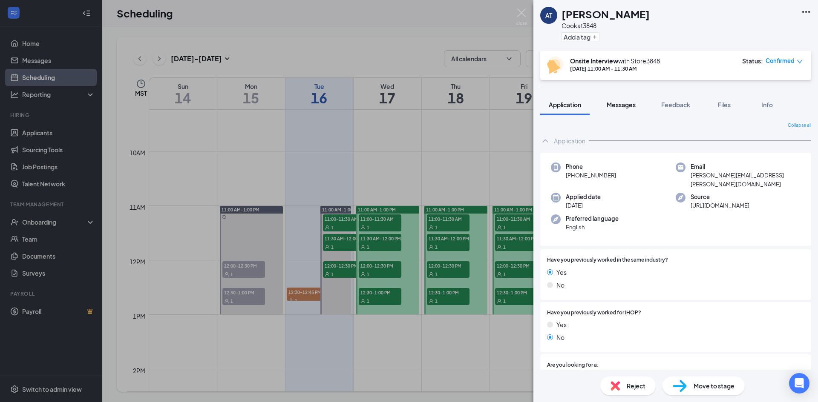
click at [620, 104] on span "Messages" at bounding box center [620, 105] width 29 height 8
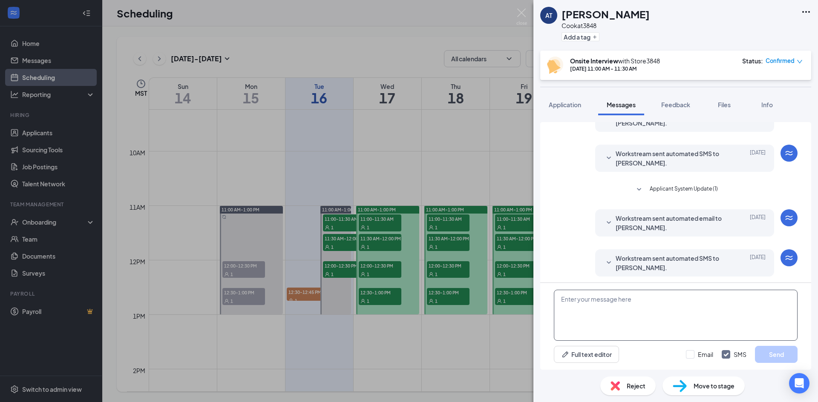
scroll to position [49, 0]
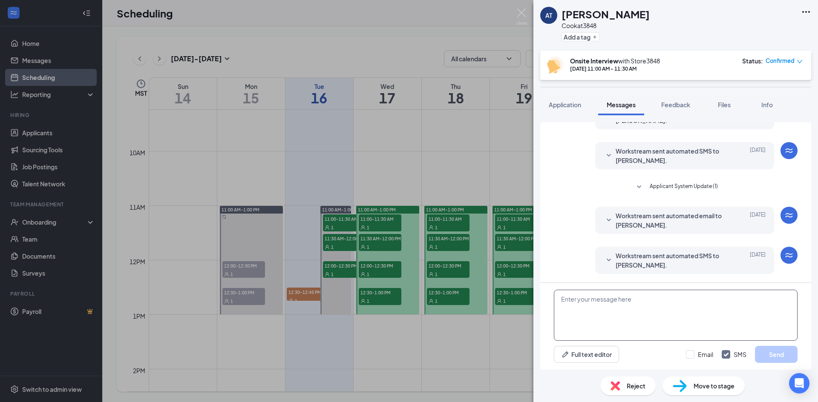
click at [629, 311] on textarea at bounding box center [676, 315] width 244 height 51
drag, startPoint x: 629, startPoint y: 311, endPoint x: 608, endPoint y: 313, distance: 21.4
click at [608, 313] on textarea at bounding box center [676, 315] width 244 height 51
paste textarea "If unable to make interview please cancel through previously sent link. This wa…"
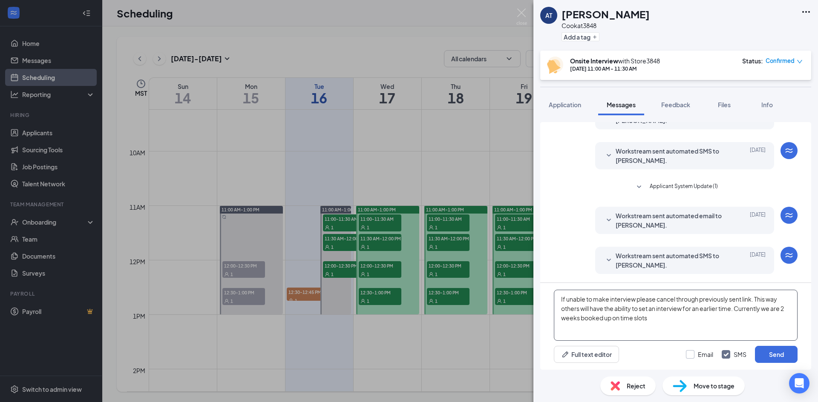
type textarea "If unable to make interview please cancel through previously sent link. This wa…"
click at [694, 356] on input "Email" at bounding box center [699, 355] width 27 height 9
checkbox input "true"
click at [765, 353] on button "Send" at bounding box center [776, 354] width 43 height 17
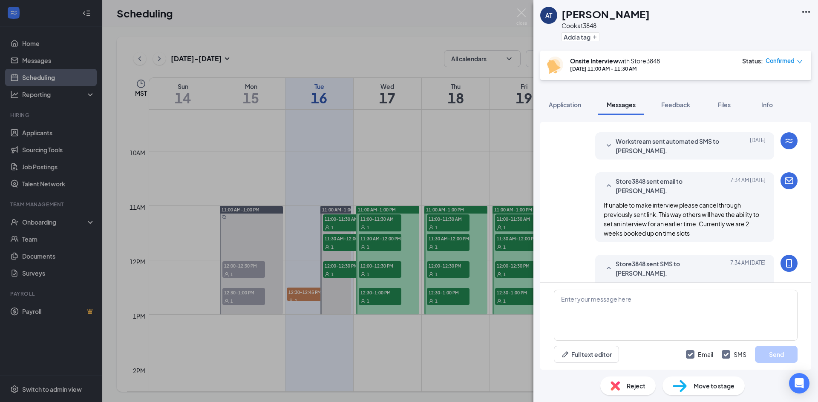
scroll to position [214, 0]
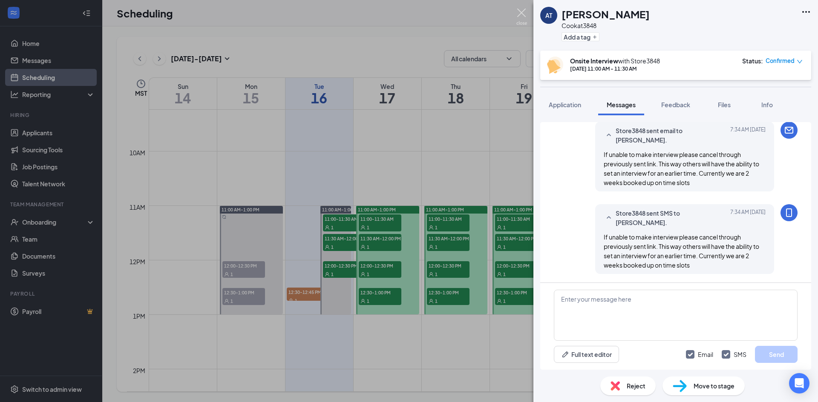
click at [523, 13] on img at bounding box center [521, 17] width 11 height 17
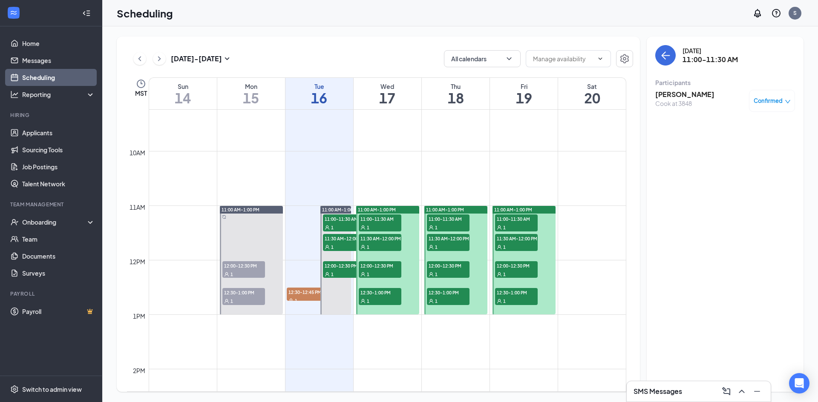
click at [388, 244] on div "1" at bounding box center [380, 247] width 43 height 9
click at [683, 91] on h3 "[PERSON_NAME]" at bounding box center [684, 94] width 59 height 9
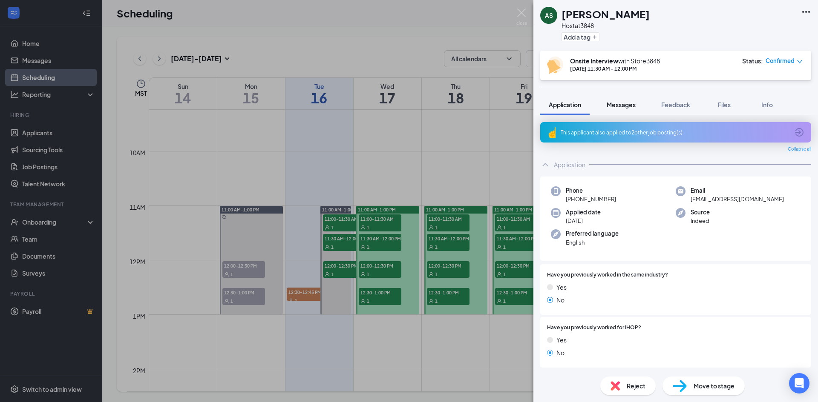
click at [616, 107] on span "Messages" at bounding box center [620, 105] width 29 height 8
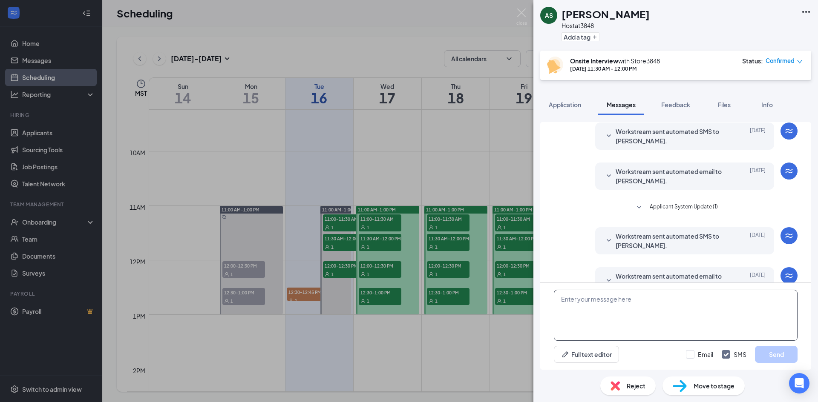
click at [654, 309] on textarea at bounding box center [676, 315] width 244 height 51
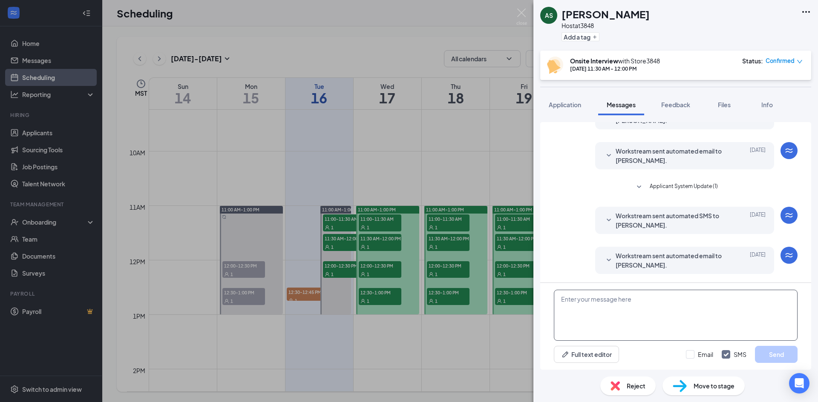
paste textarea "If unable to make interview please cancel through previously sent link. This wa…"
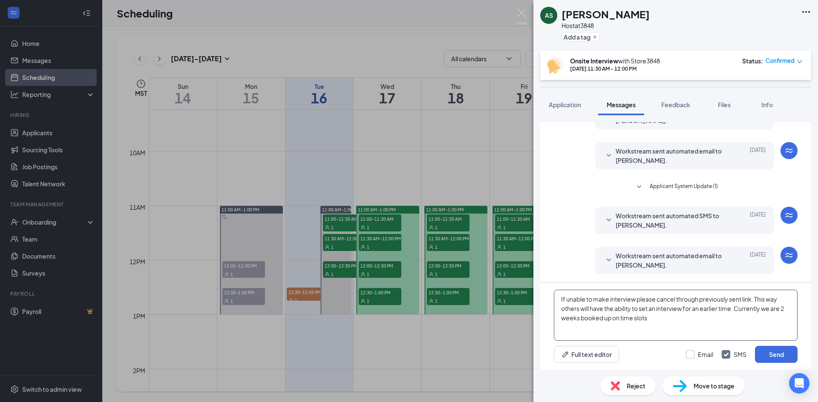
type textarea "If unable to make interview please cancel through previously sent link. This wa…"
click at [693, 355] on input "Email" at bounding box center [699, 355] width 27 height 9
checkbox input "true"
click at [760, 355] on button "Send" at bounding box center [776, 354] width 43 height 17
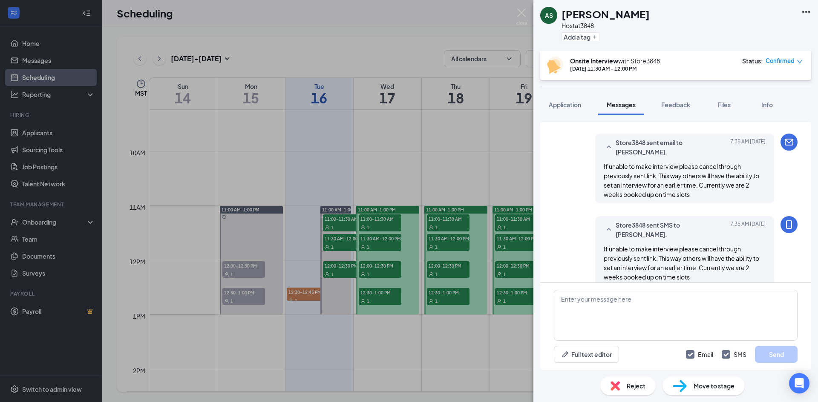
scroll to position [408, 0]
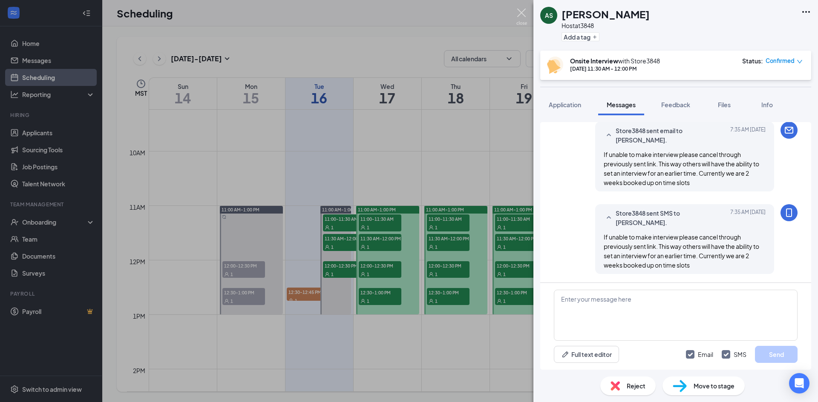
click at [524, 11] on img at bounding box center [521, 17] width 11 height 17
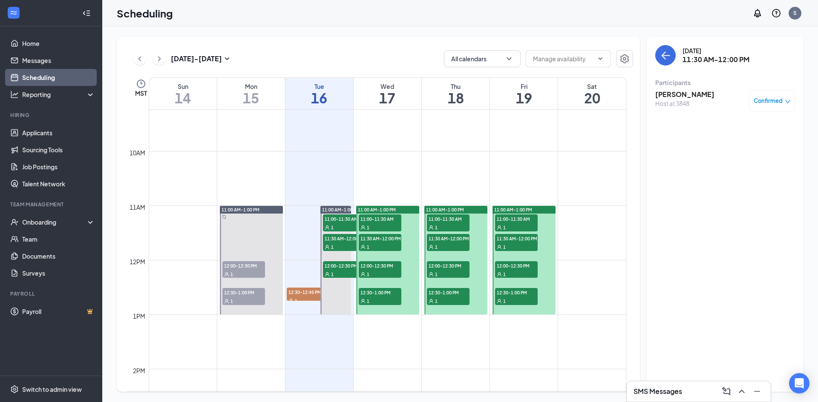
click at [377, 267] on span "12:00-12:30 PM" at bounding box center [380, 265] width 43 height 9
click at [664, 95] on h3 "Lexy Martinez" at bounding box center [684, 94] width 59 height 9
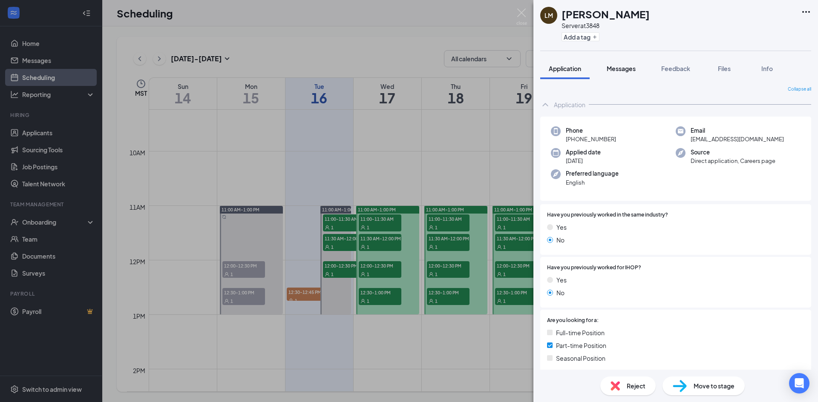
click at [626, 69] on span "Messages" at bounding box center [620, 69] width 29 height 8
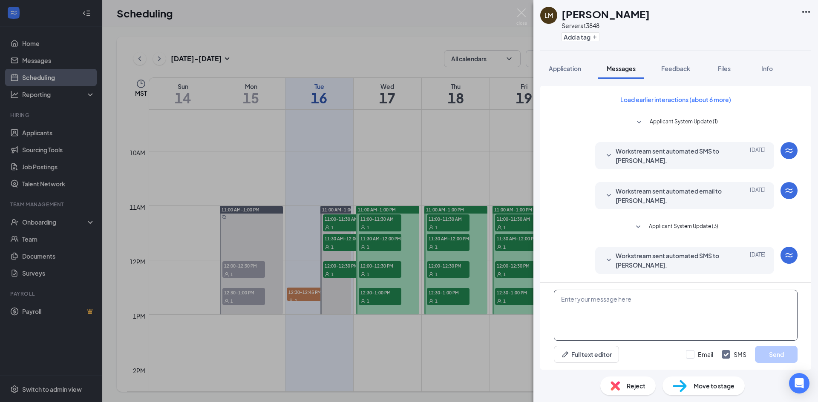
click at [628, 316] on textarea at bounding box center [676, 315] width 244 height 51
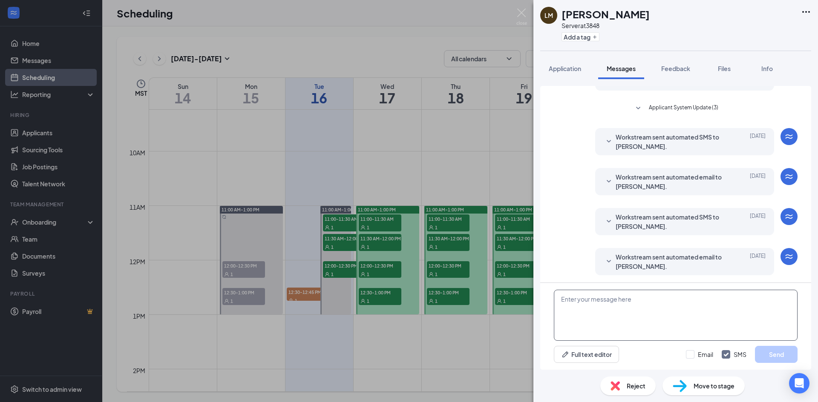
scroll to position [120, 0]
drag, startPoint x: 627, startPoint y: 316, endPoint x: 594, endPoint y: 323, distance: 34.5
click at [594, 323] on textarea at bounding box center [676, 315] width 244 height 51
drag, startPoint x: 618, startPoint y: 281, endPoint x: 619, endPoint y: 307, distance: 25.6
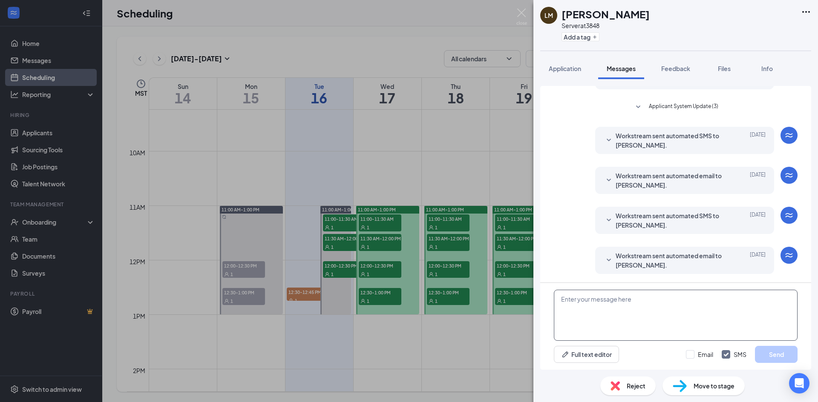
click at [619, 307] on textarea at bounding box center [676, 315] width 244 height 51
paste textarea "If unable to make interview please cancel through previously sent link. This wa…"
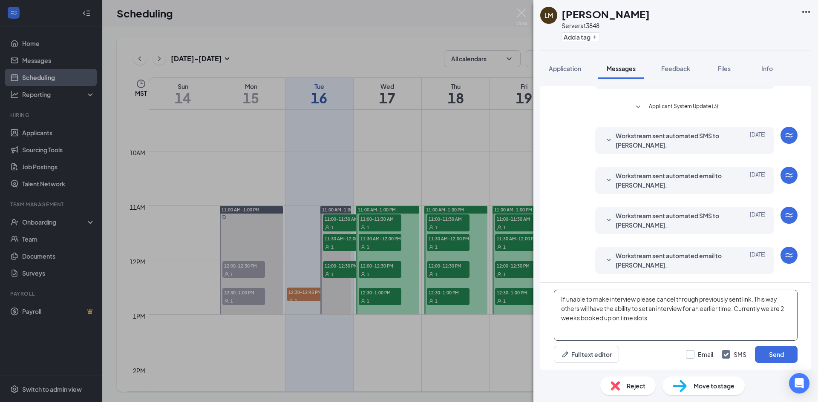
type textarea "If unable to make interview please cancel through previously sent link. This wa…"
click at [687, 355] on input "Email" at bounding box center [699, 355] width 27 height 9
checkbox input "true"
click at [770, 351] on button "Send" at bounding box center [776, 354] width 43 height 17
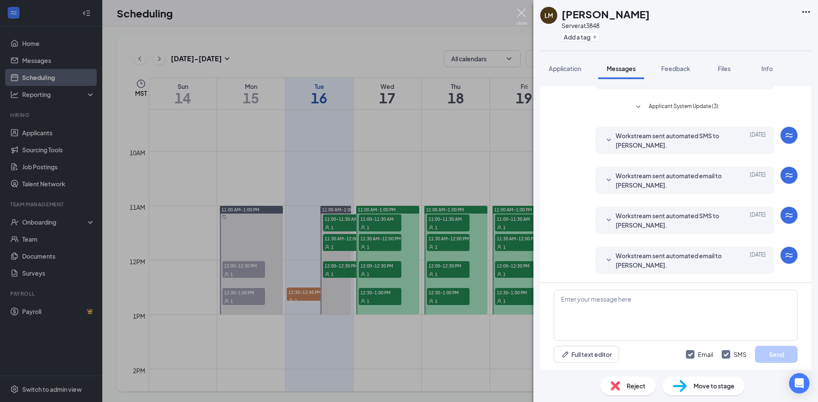
click at [522, 18] on img at bounding box center [521, 17] width 11 height 17
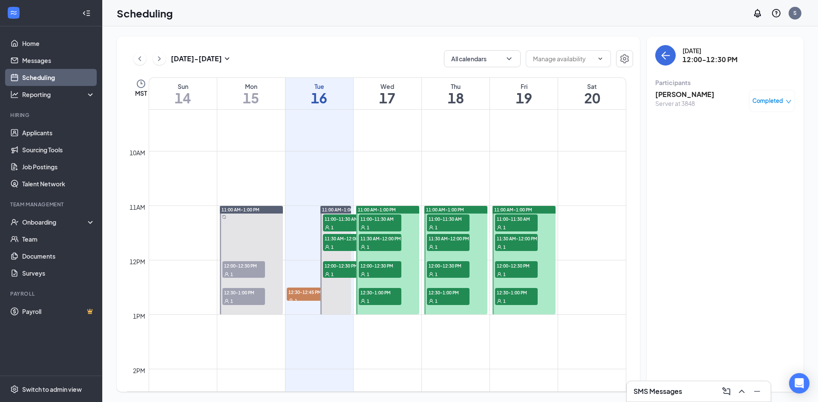
click at [367, 300] on span "1" at bounding box center [368, 302] width 3 height 6
click at [669, 96] on h3 "[PERSON_NAME]" at bounding box center [684, 94] width 59 height 9
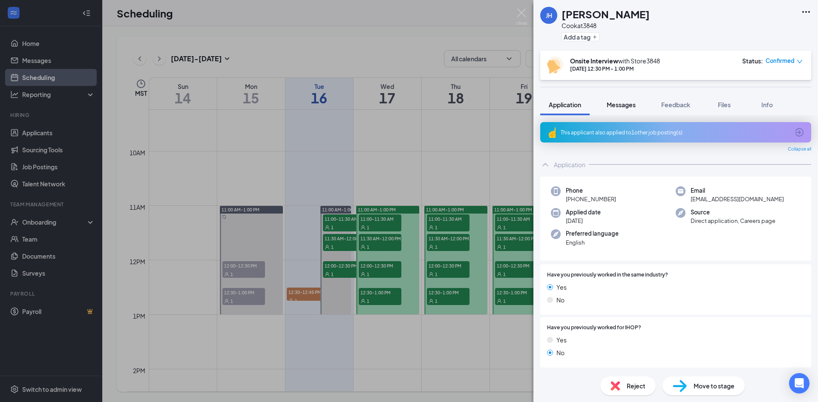
click at [629, 106] on span "Messages" at bounding box center [620, 105] width 29 height 8
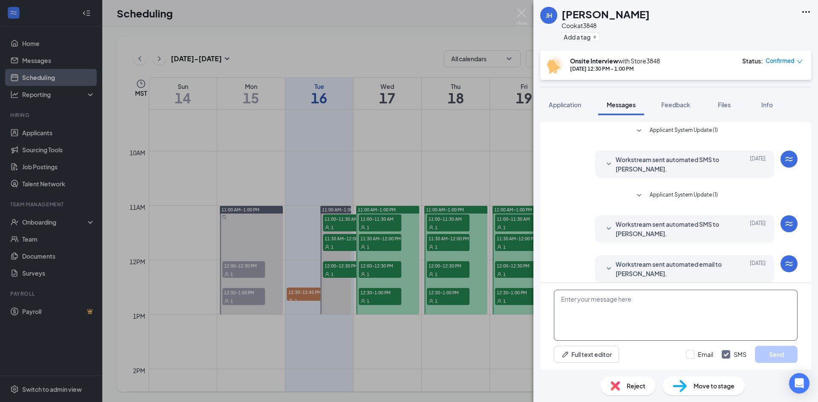
scroll to position [74, 0]
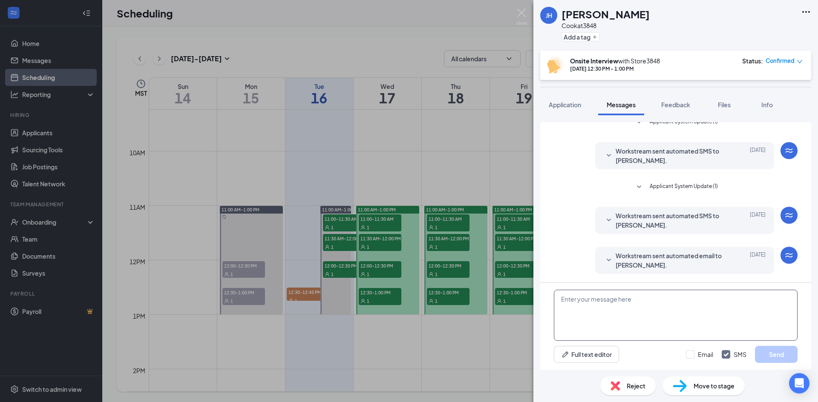
click at [629, 309] on textarea at bounding box center [676, 315] width 244 height 51
drag, startPoint x: 629, startPoint y: 309, endPoint x: 618, endPoint y: 302, distance: 13.4
click at [625, 299] on textarea at bounding box center [676, 315] width 244 height 51
click at [601, 307] on textarea at bounding box center [676, 315] width 244 height 51
drag, startPoint x: 631, startPoint y: 305, endPoint x: 613, endPoint y: 306, distance: 18.3
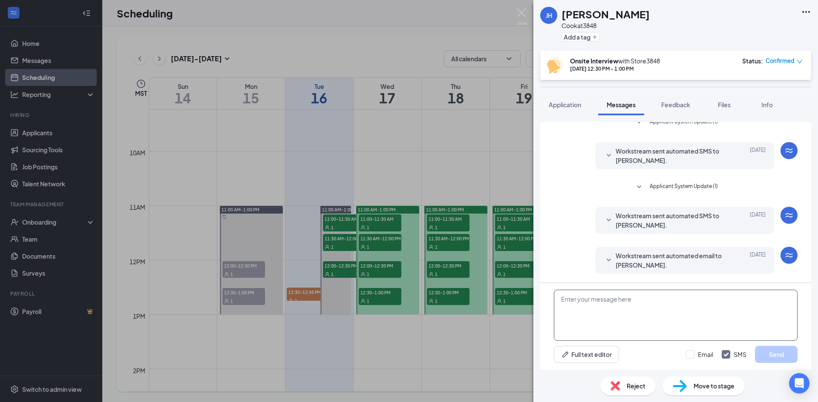
click at [613, 306] on textarea at bounding box center [676, 315] width 244 height 51
paste textarea "If unable to make interview please cancel through previously sent link. This wa…"
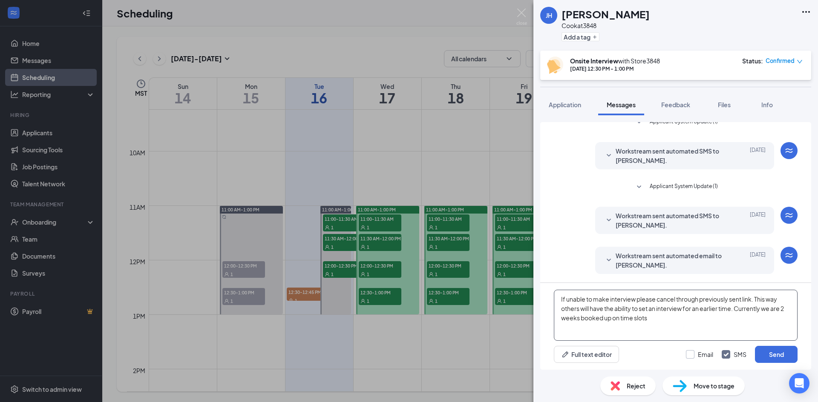
type textarea "If unable to make interview please cancel through previously sent link. This wa…"
click at [704, 356] on input "Email" at bounding box center [699, 355] width 27 height 9
checkbox input "true"
click at [758, 353] on button "Send" at bounding box center [776, 354] width 43 height 17
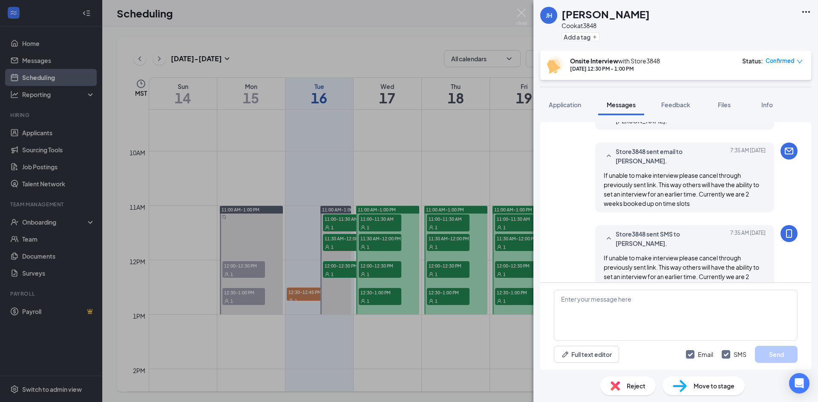
scroll to position [222, 0]
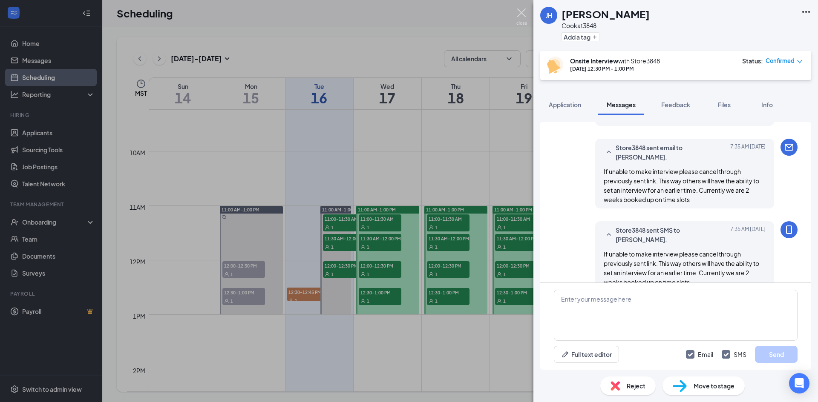
click at [523, 10] on img at bounding box center [521, 17] width 11 height 17
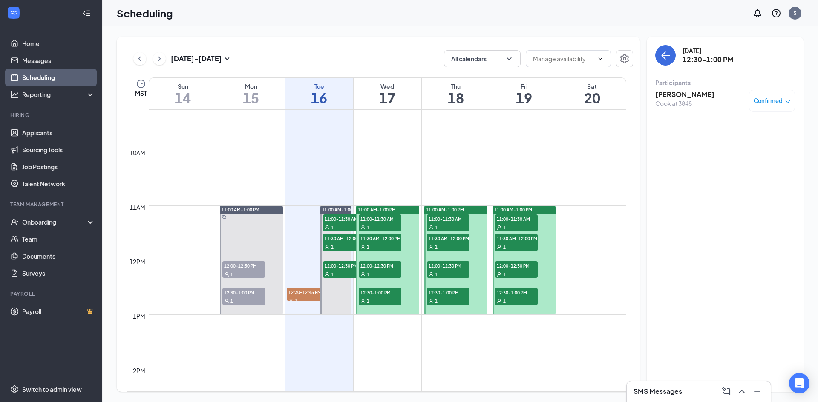
click at [445, 219] on span "11:00-11:30 AM" at bounding box center [448, 219] width 43 height 9
click at [452, 222] on span "11:00-11:30 AM" at bounding box center [448, 219] width 43 height 9
click at [678, 98] on h3 "[PERSON_NAME]" at bounding box center [684, 94] width 59 height 9
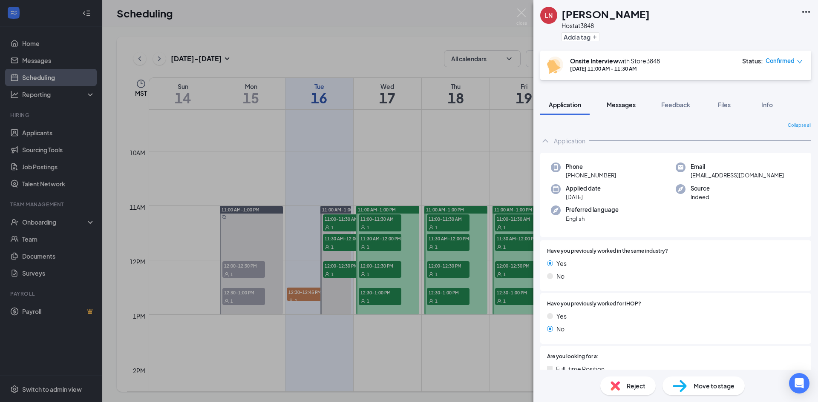
click at [622, 109] on button "Messages" at bounding box center [621, 104] width 46 height 21
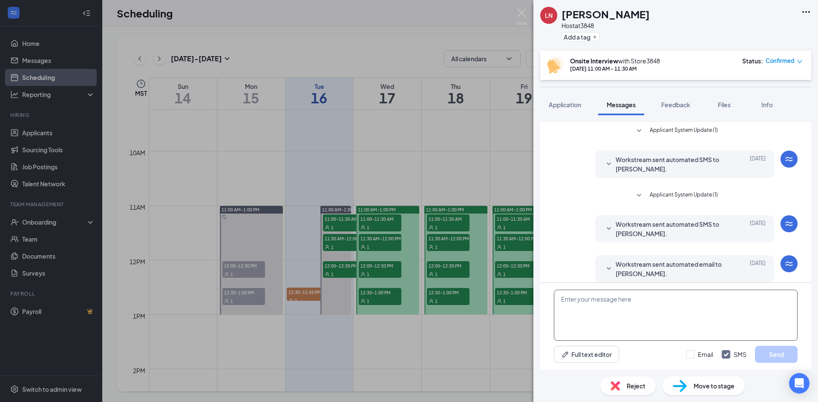
scroll to position [74, 0]
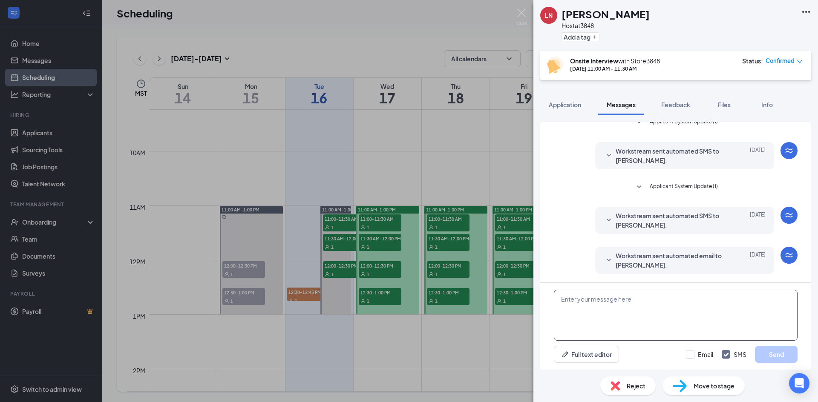
click at [623, 303] on textarea at bounding box center [676, 315] width 244 height 51
paste textarea "If unable to make interview please cancel through previously sent link. This wa…"
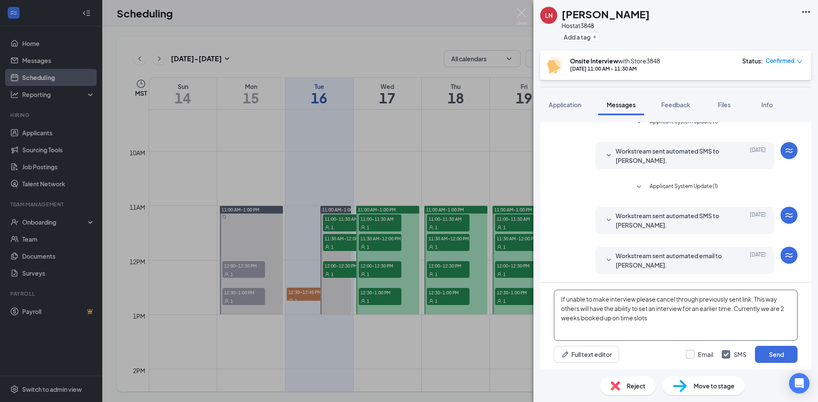
type textarea "If unable to make interview please cancel through previously sent link. This wa…"
click at [697, 354] on input "Email" at bounding box center [699, 355] width 27 height 9
checkbox input "true"
click at [761, 350] on button "Send" at bounding box center [776, 354] width 43 height 17
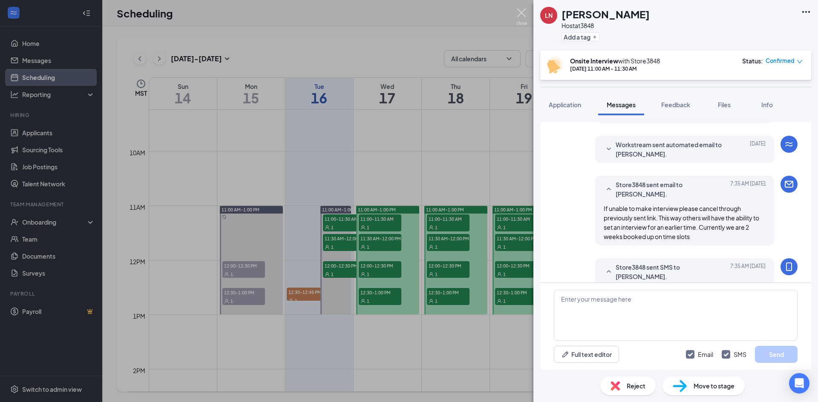
scroll to position [230, 0]
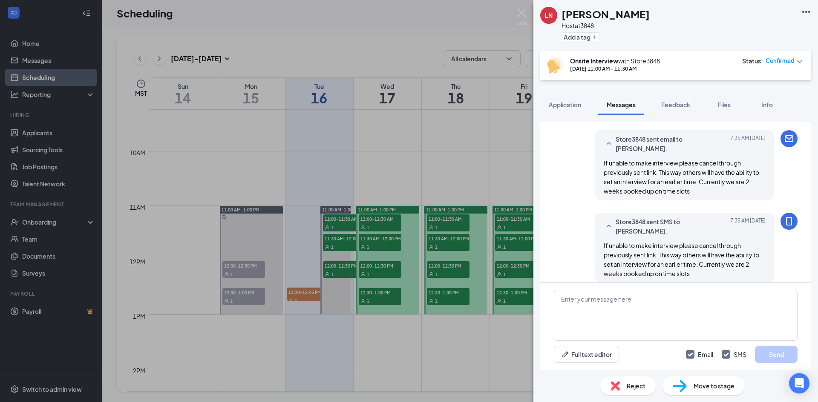
click at [515, 11] on div "LN Latayia Nelson Host at 3848 Add a tag Onsite Interview with Store3848 Sep 18…" at bounding box center [409, 201] width 818 height 402
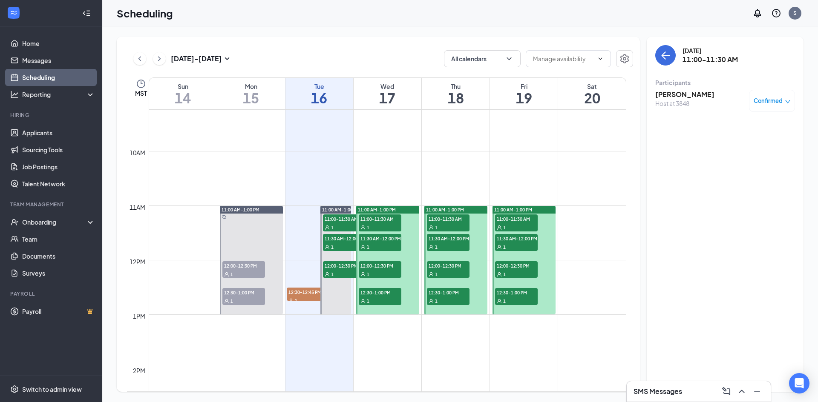
click at [448, 242] on span "11:30 AM-12:00 PM" at bounding box center [448, 238] width 43 height 9
click at [672, 96] on h3 "[PERSON_NAME]" at bounding box center [684, 94] width 59 height 9
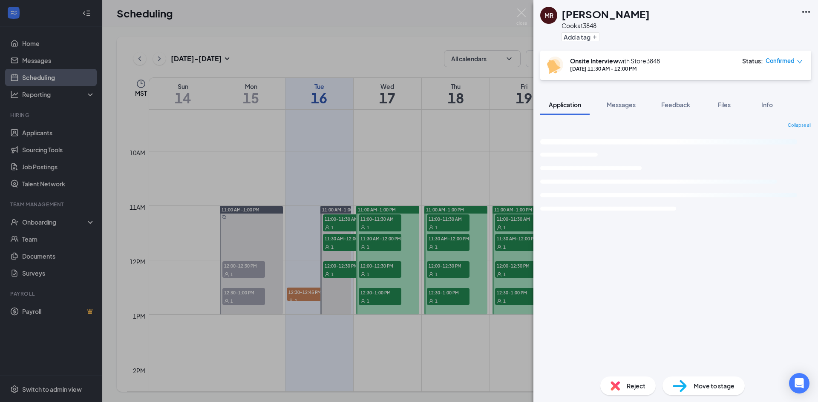
drag, startPoint x: 672, startPoint y: 96, endPoint x: 611, endPoint y: 215, distance: 134.1
click at [611, 214] on icon "Loading interface..." at bounding box center [675, 186] width 271 height 108
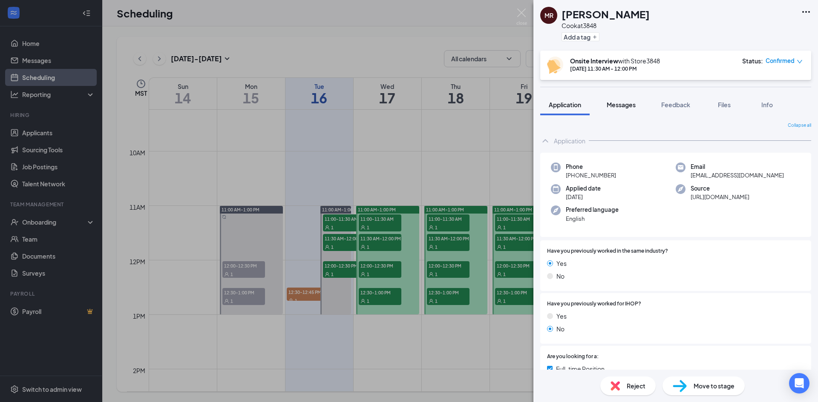
click at [618, 104] on span "Messages" at bounding box center [620, 105] width 29 height 8
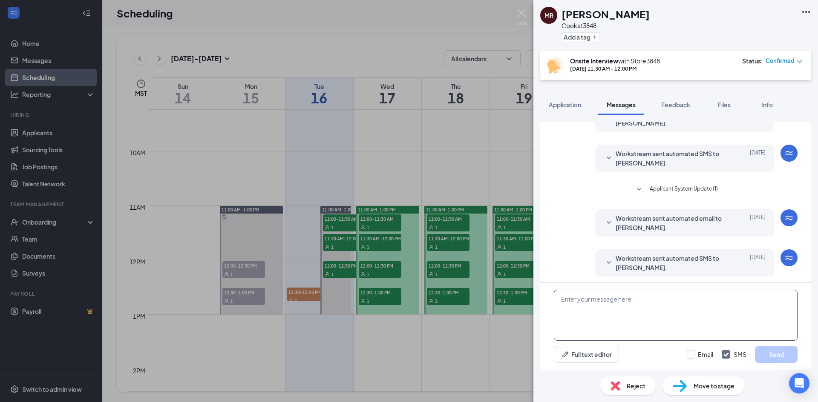
scroll to position [49, 0]
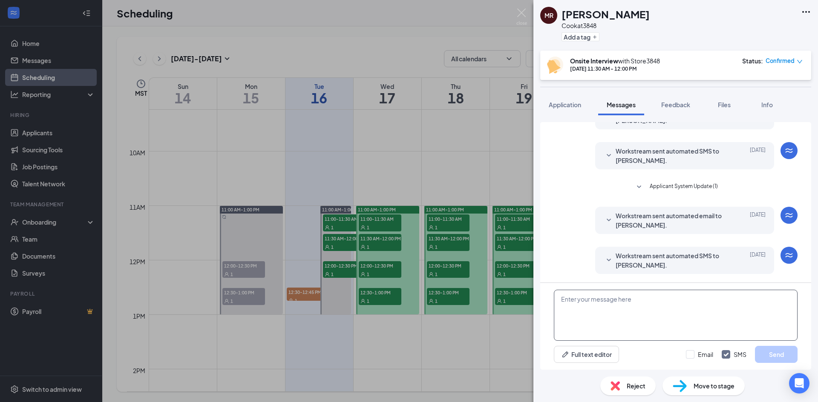
click at [642, 313] on textarea at bounding box center [676, 315] width 244 height 51
paste textarea "If unable to make interview please cancel through previously sent link. This wa…"
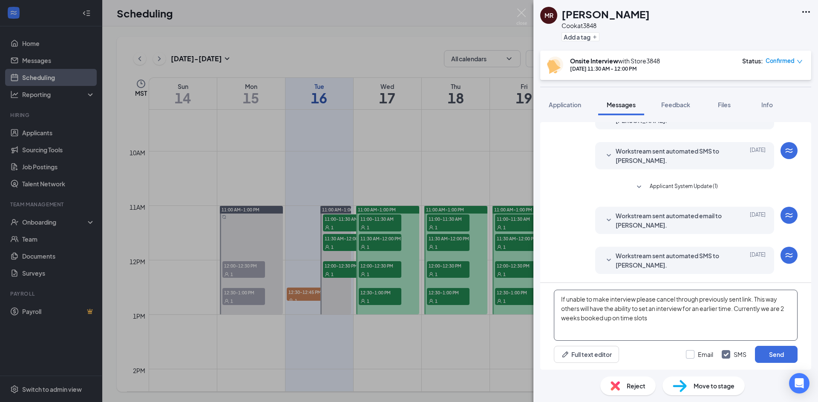
type textarea "If unable to make interview please cancel through previously sent link. This wa…"
click at [699, 352] on input "Email" at bounding box center [699, 355] width 27 height 9
checkbox input "true"
click at [787, 351] on button "Send" at bounding box center [776, 354] width 43 height 17
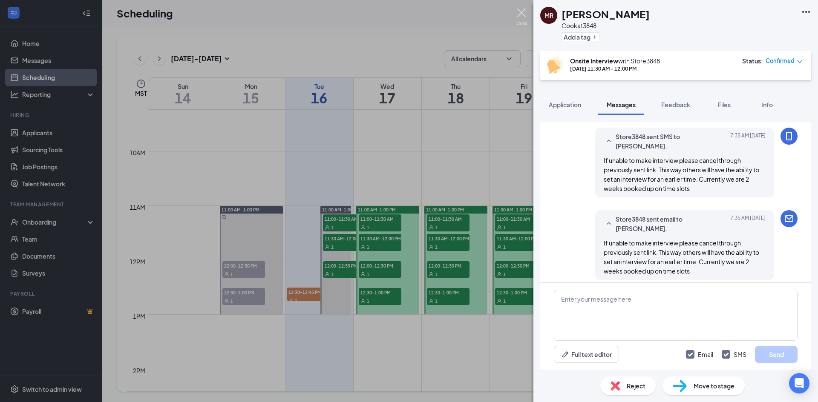
scroll to position [214, 0]
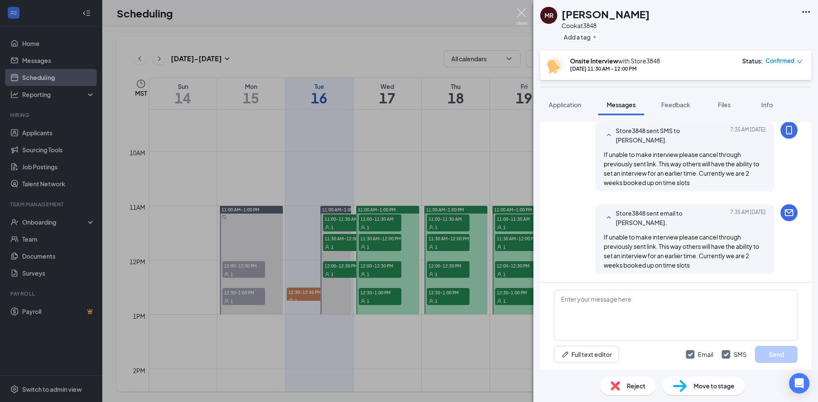
click at [521, 14] on img at bounding box center [521, 17] width 11 height 17
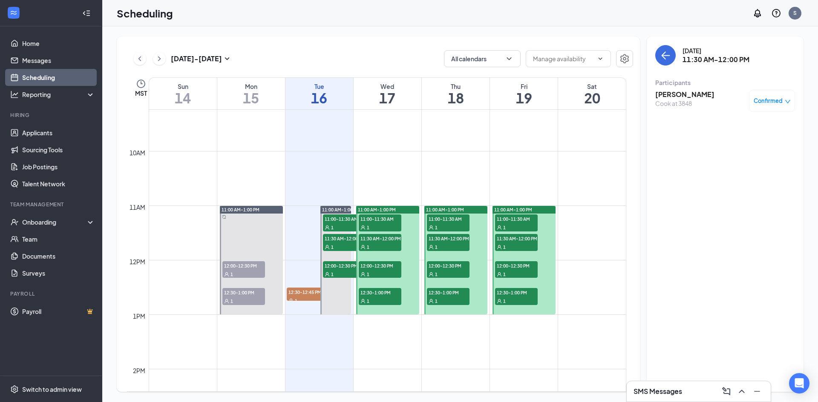
click at [442, 272] on div "1" at bounding box center [448, 274] width 43 height 9
click at [686, 94] on h3 "[PERSON_NAME]" at bounding box center [684, 94] width 59 height 9
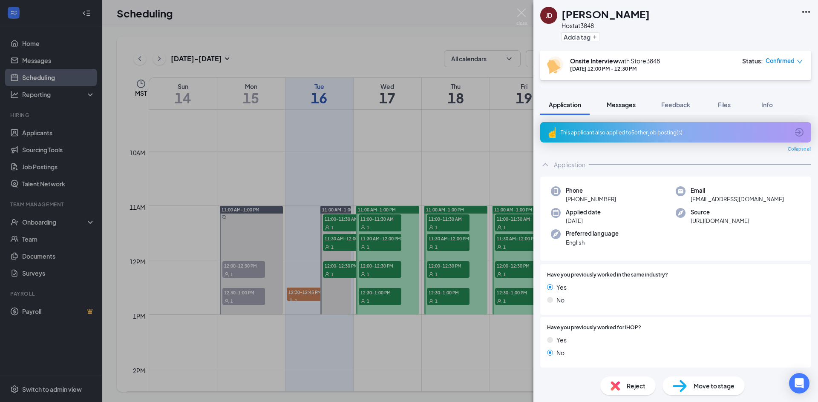
click at [629, 107] on span "Messages" at bounding box center [620, 105] width 29 height 8
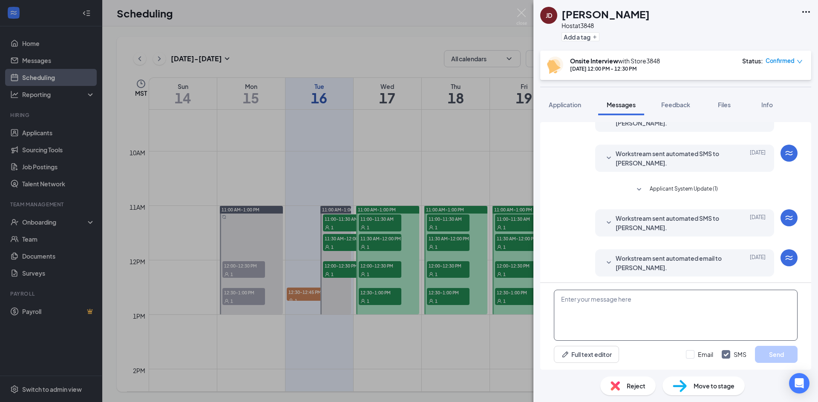
scroll to position [49, 0]
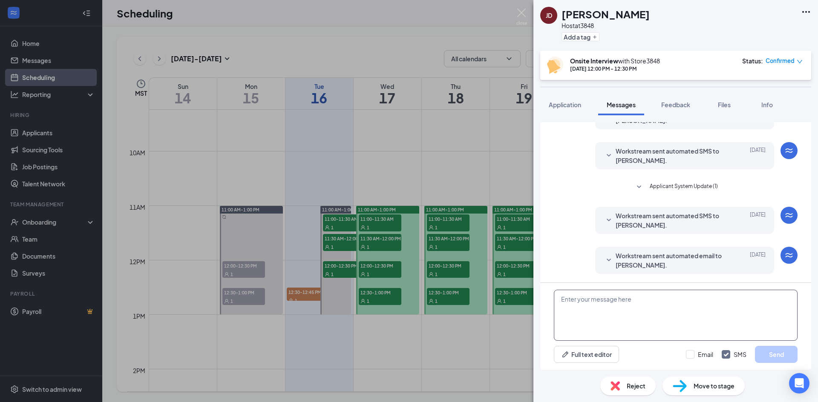
click at [646, 301] on textarea at bounding box center [676, 315] width 244 height 51
paste textarea "If unable to make interview please cancel through previously sent link. This wa…"
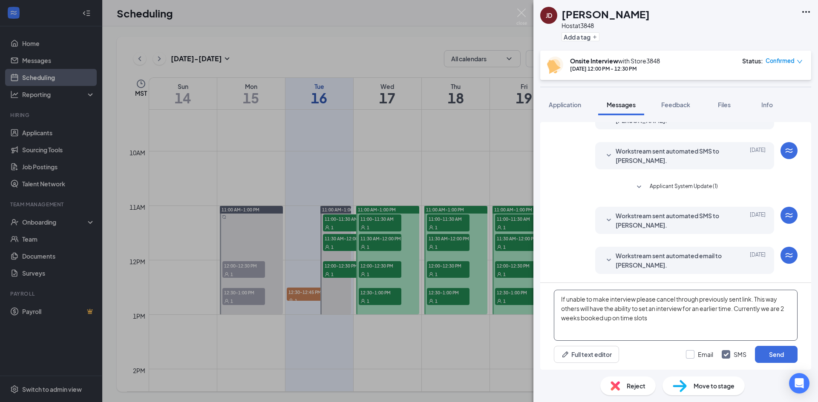
type textarea "If unable to make interview please cancel through previously sent link. This wa…"
click at [700, 355] on input "Email" at bounding box center [699, 355] width 27 height 9
checkbox input "true"
click at [776, 356] on button "Send" at bounding box center [776, 354] width 43 height 17
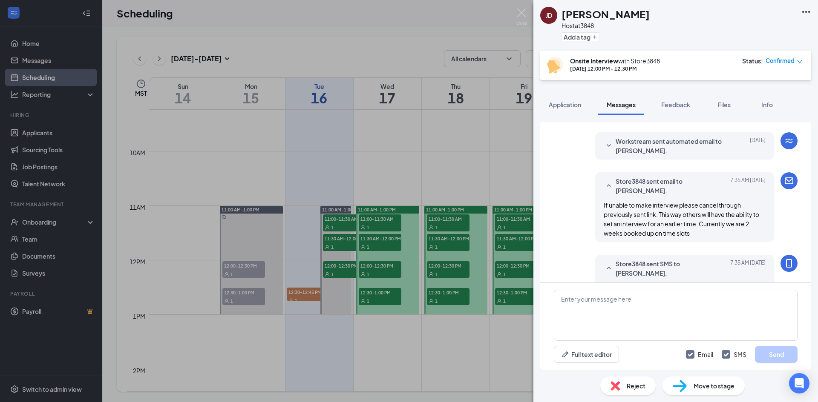
scroll to position [214, 0]
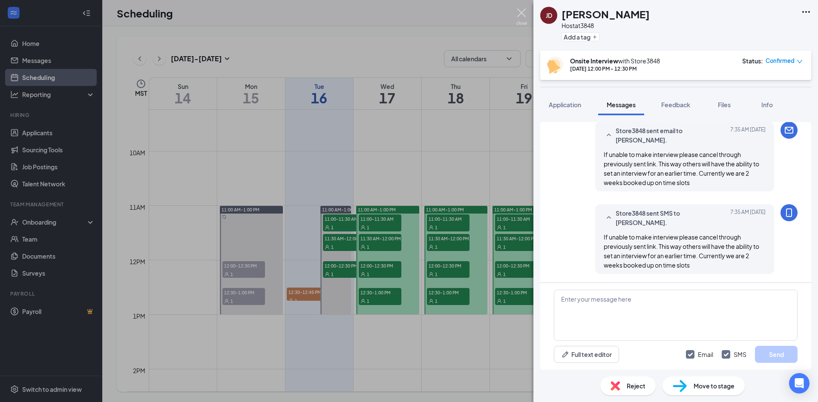
click at [519, 14] on img at bounding box center [521, 17] width 11 height 17
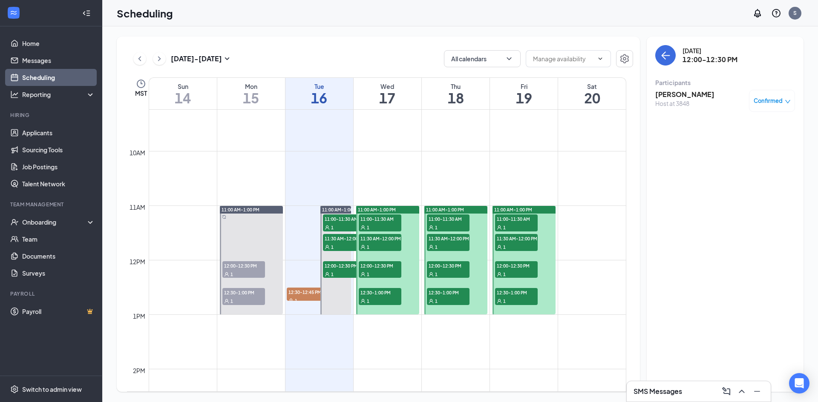
click at [442, 264] on span "12:00-12:30 PM" at bounding box center [448, 265] width 43 height 9
click at [684, 96] on h3 "[PERSON_NAME]" at bounding box center [684, 94] width 59 height 9
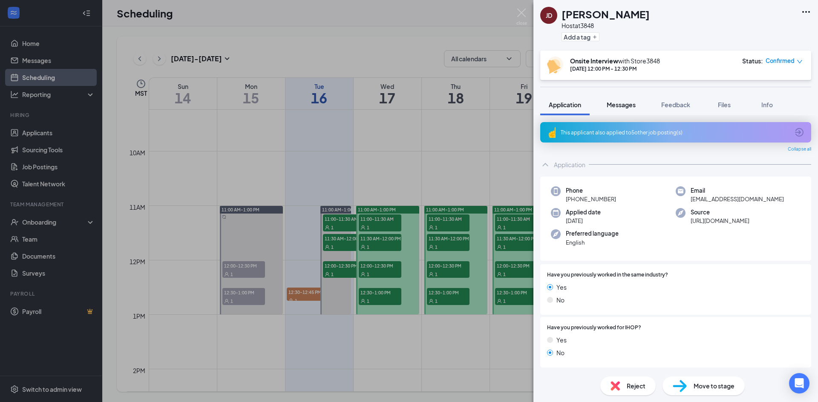
click at [623, 107] on span "Messages" at bounding box center [620, 105] width 29 height 8
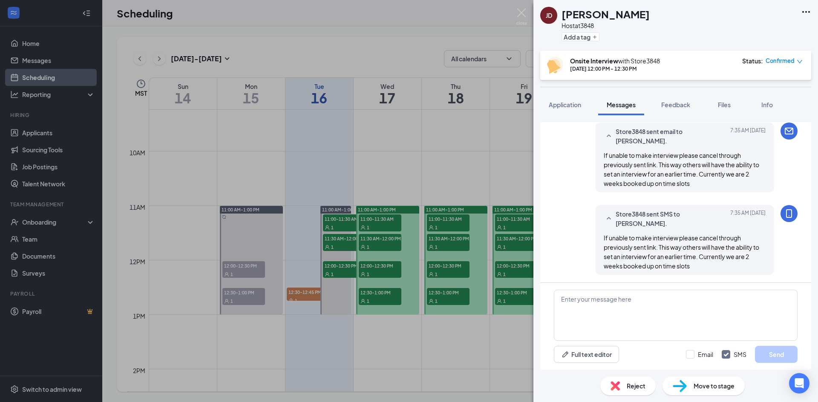
scroll to position [214, 0]
click at [520, 13] on img at bounding box center [521, 17] width 11 height 17
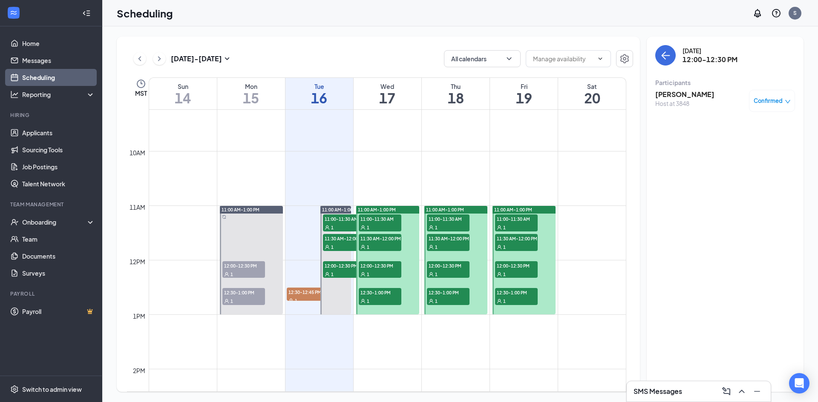
click at [440, 294] on span "12:30-1:00 PM" at bounding box center [448, 292] width 43 height 9
click at [668, 94] on h3 "[PERSON_NAME]" at bounding box center [684, 94] width 59 height 9
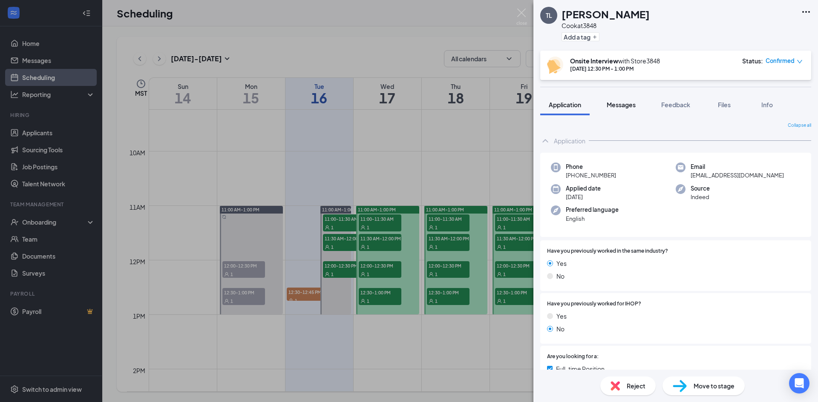
click at [623, 104] on span "Messages" at bounding box center [620, 105] width 29 height 8
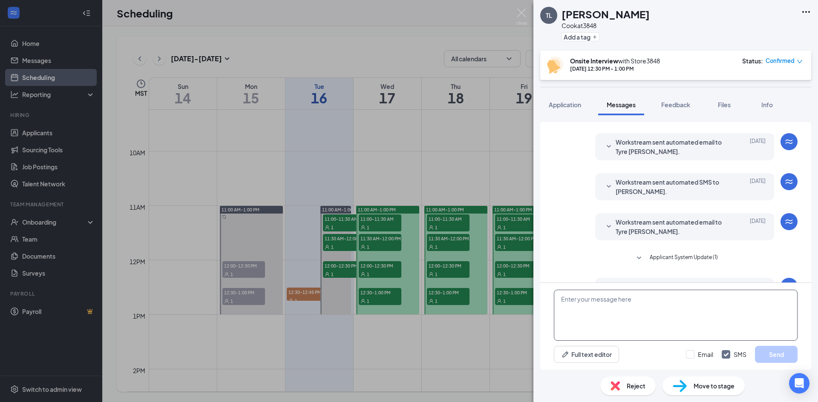
scroll to position [196, 0]
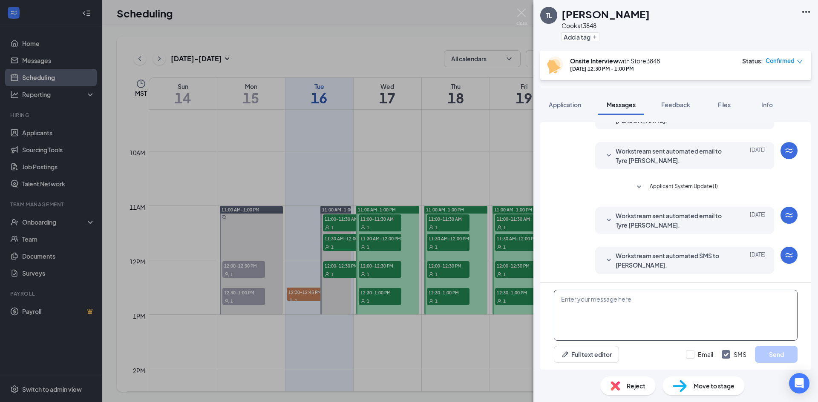
click at [615, 302] on textarea at bounding box center [676, 315] width 244 height 51
paste textarea "If unable to make interview please cancel through previously sent link. This wa…"
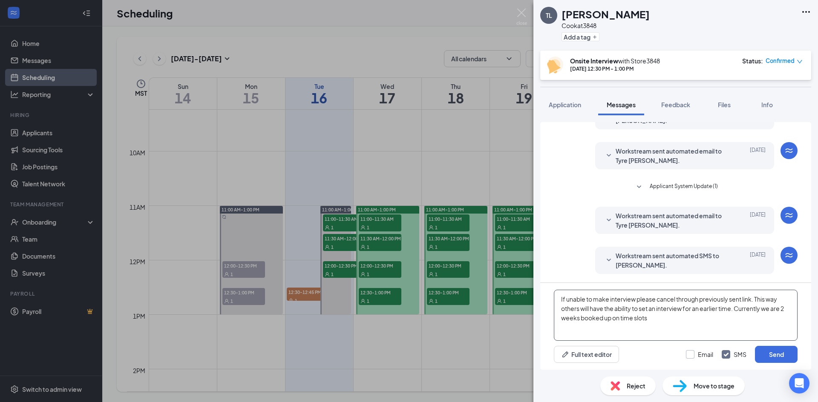
type textarea "If unable to make interview please cancel through previously sent link. This wa…"
click at [692, 353] on input "Email" at bounding box center [699, 355] width 27 height 9
checkbox input "true"
click at [776, 351] on button "Send" at bounding box center [776, 354] width 43 height 17
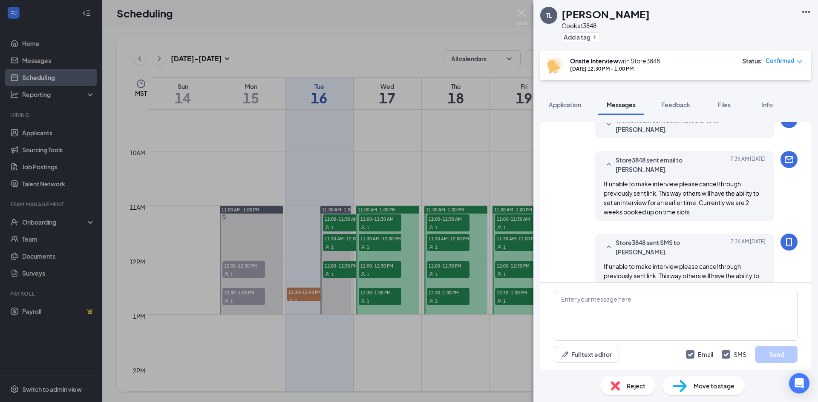
scroll to position [345, 0]
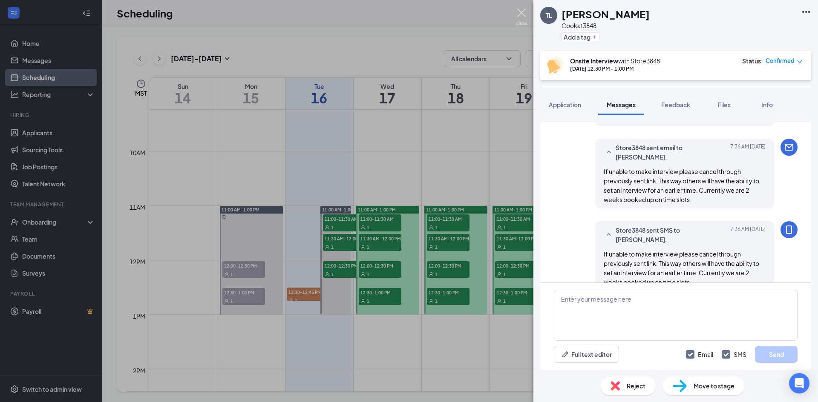
click at [523, 13] on img at bounding box center [521, 17] width 11 height 17
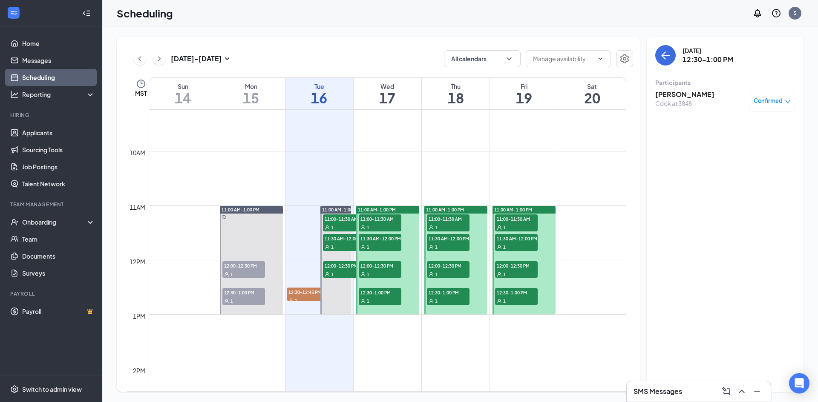
click at [523, 219] on span "11:00-11:30 AM" at bounding box center [516, 219] width 43 height 9
click at [678, 90] on h3 "[PERSON_NAME]" at bounding box center [684, 94] width 59 height 9
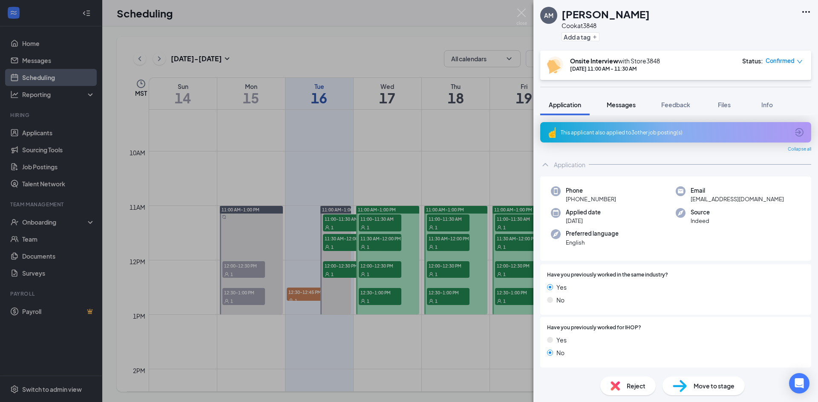
click at [619, 110] on button "Messages" at bounding box center [621, 104] width 46 height 21
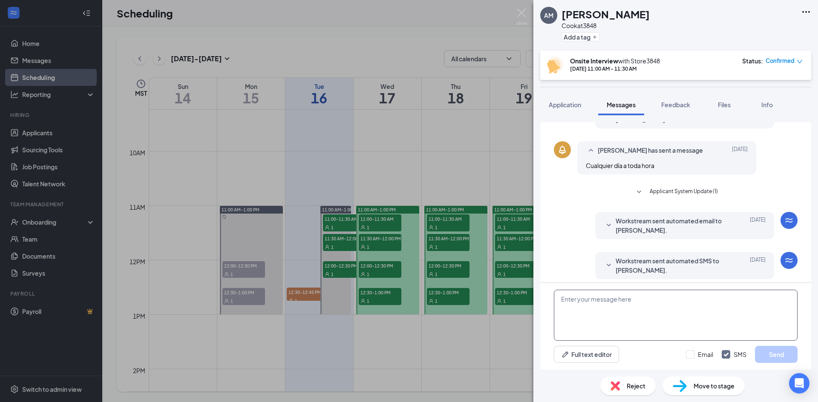
click at [616, 304] on textarea at bounding box center [676, 315] width 244 height 51
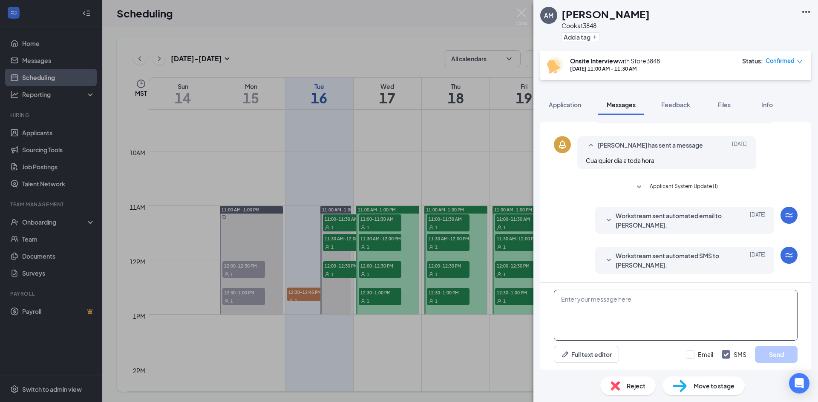
paste textarea "If unable to make interview please cancel through previously sent link. This wa…"
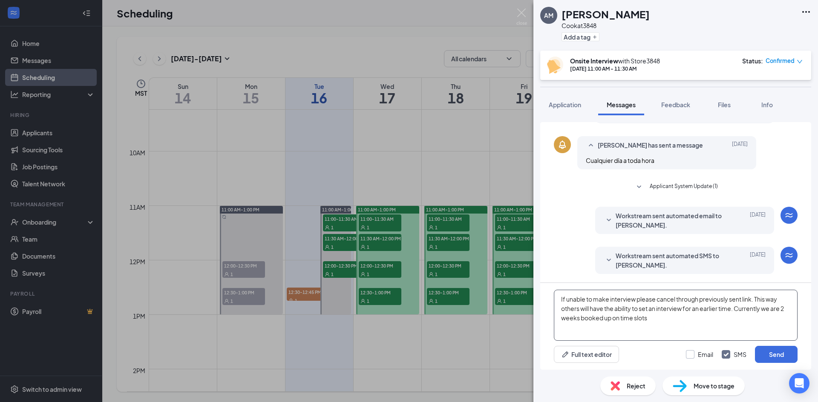
type textarea "If unable to make interview please cancel through previously sent link. This wa…"
click at [695, 356] on input "Email" at bounding box center [699, 355] width 27 height 9
checkbox input "true"
click at [768, 355] on button "Send" at bounding box center [776, 354] width 43 height 17
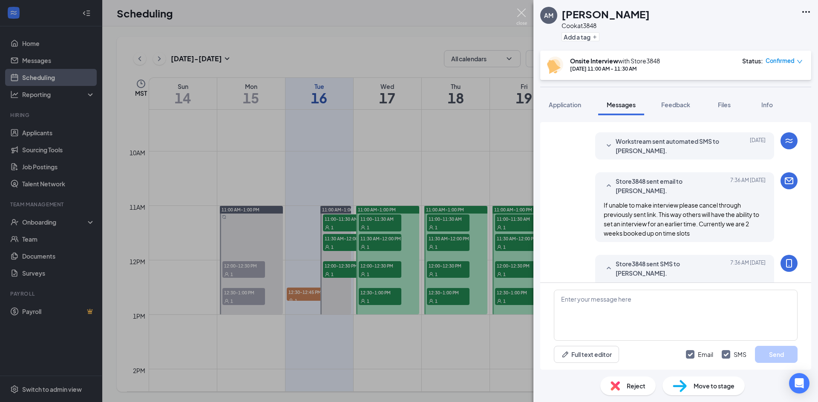
scroll to position [325, 0]
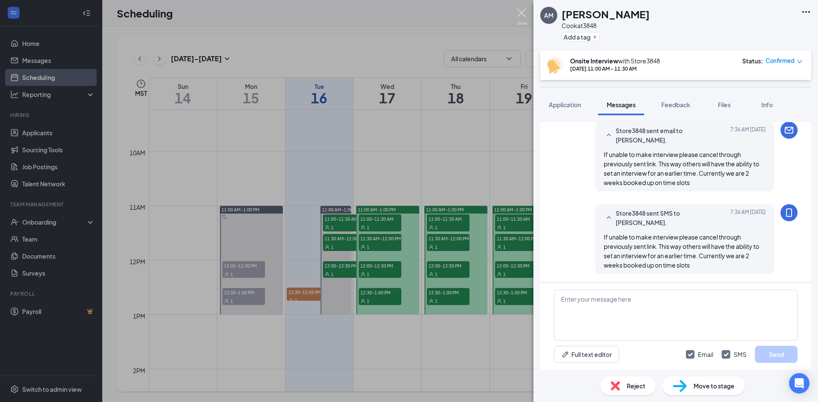
click at [521, 15] on img at bounding box center [521, 17] width 11 height 17
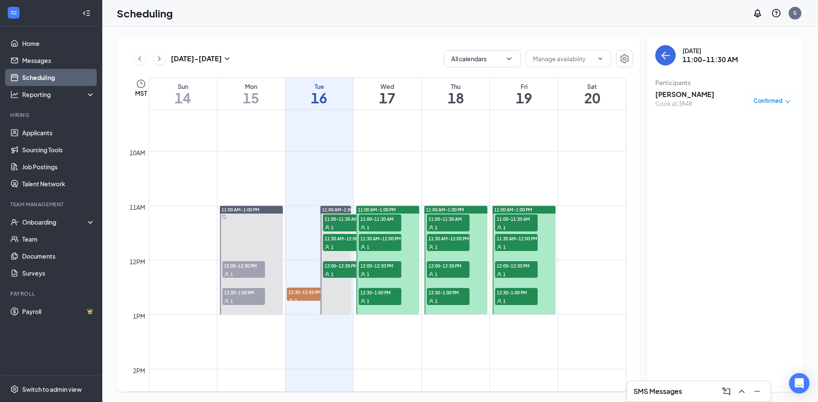
click at [524, 244] on div "1" at bounding box center [516, 247] width 43 height 9
click at [672, 95] on h3 "[PERSON_NAME]" at bounding box center [684, 94] width 59 height 9
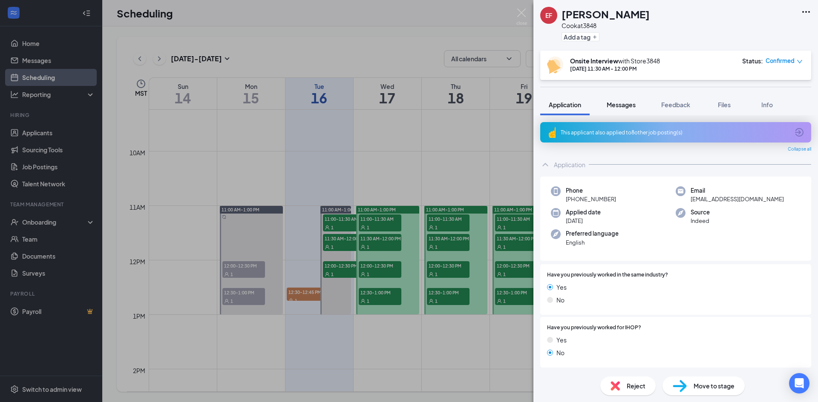
click at [628, 103] on span "Messages" at bounding box center [620, 105] width 29 height 8
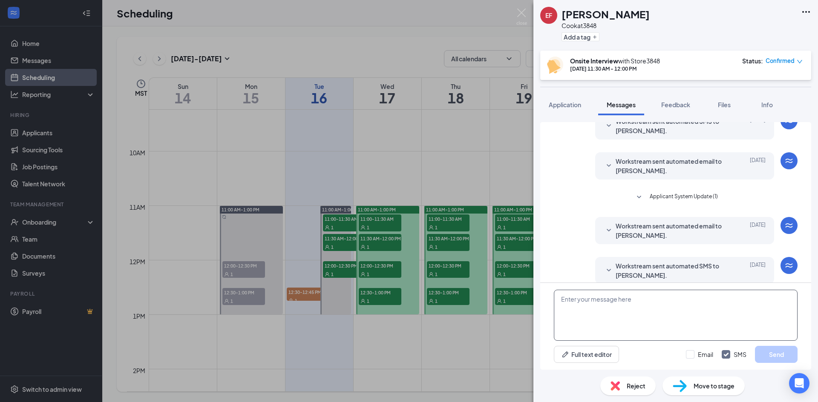
click at [593, 303] on textarea at bounding box center [676, 315] width 244 height 51
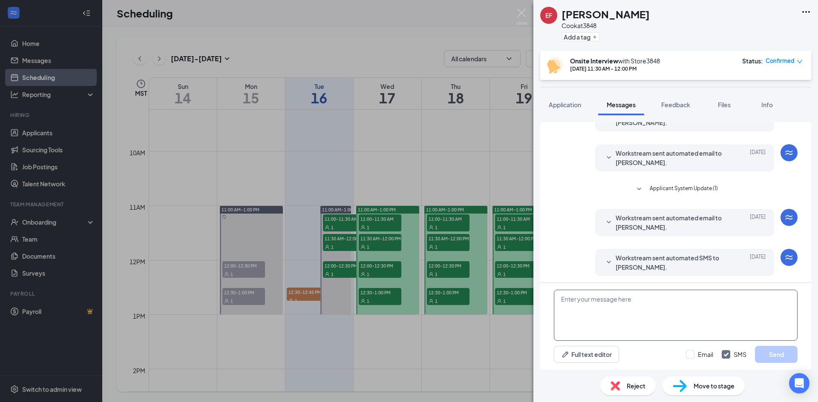
scroll to position [236, 0]
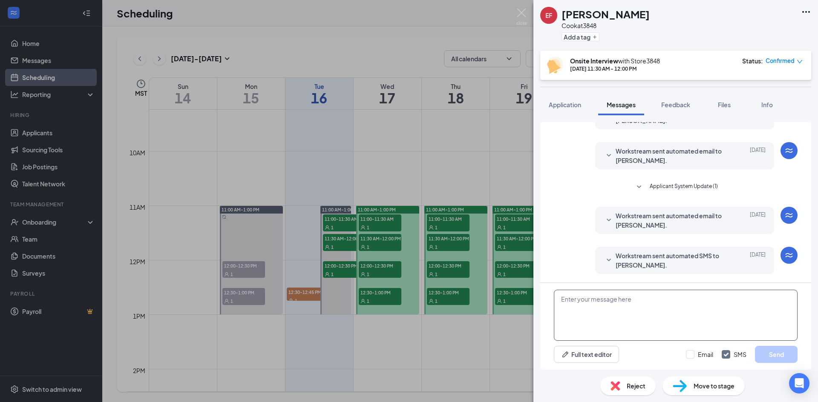
paste textarea "If unable to make interview please cancel through previously sent link. This wa…"
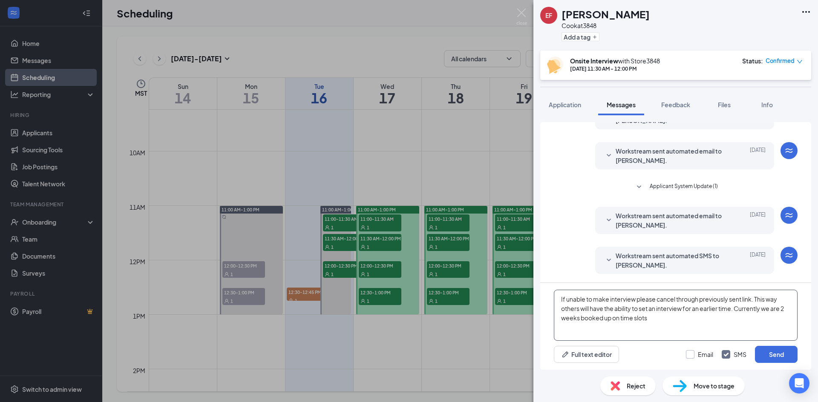
type textarea "If unable to make interview please cancel through previously sent link. This wa…"
click at [700, 358] on input "Email" at bounding box center [699, 355] width 27 height 9
checkbox input "true"
click at [768, 355] on button "Send" at bounding box center [776, 354] width 43 height 17
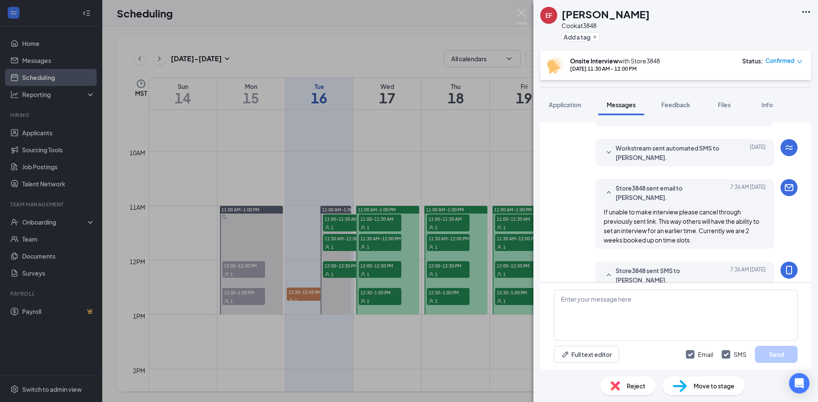
scroll to position [385, 0]
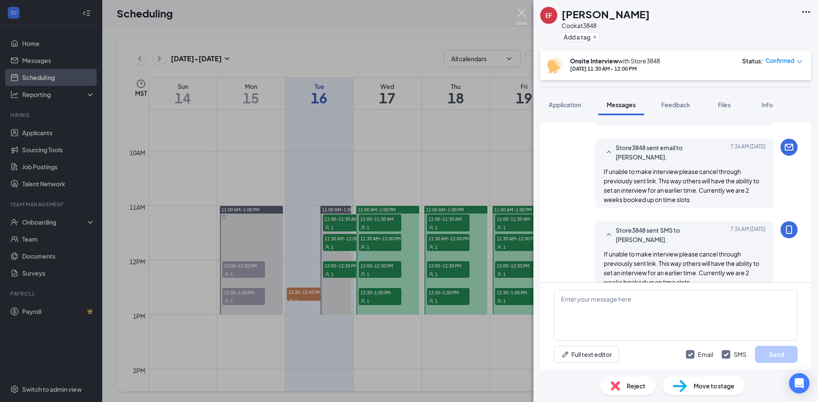
click at [525, 15] on img at bounding box center [521, 17] width 11 height 17
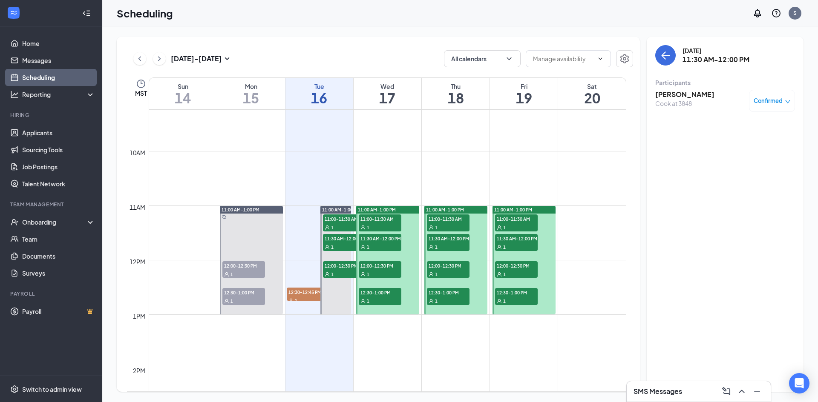
click at [512, 270] on div "1" at bounding box center [516, 274] width 43 height 9
click at [662, 100] on div "Server at 3848" at bounding box center [684, 103] width 59 height 9
click at [666, 92] on h3 "[PERSON_NAME]" at bounding box center [684, 94] width 59 height 9
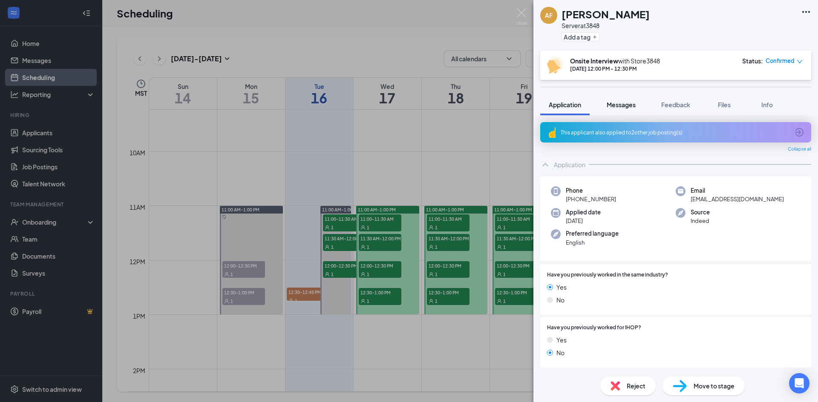
click at [626, 100] on button "Messages" at bounding box center [621, 104] width 46 height 21
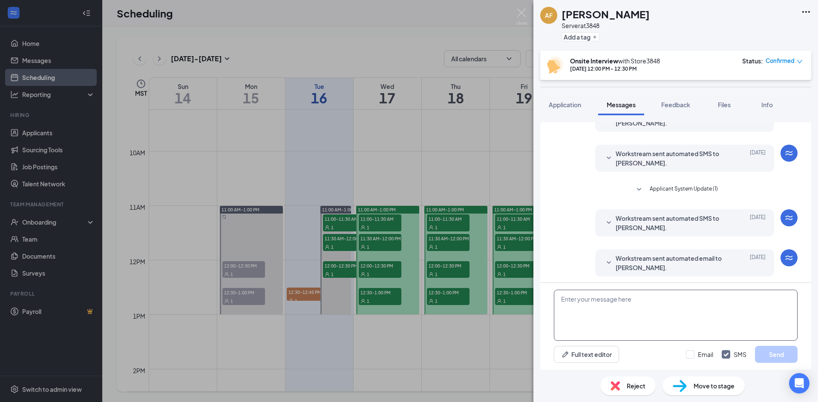
scroll to position [49, 0]
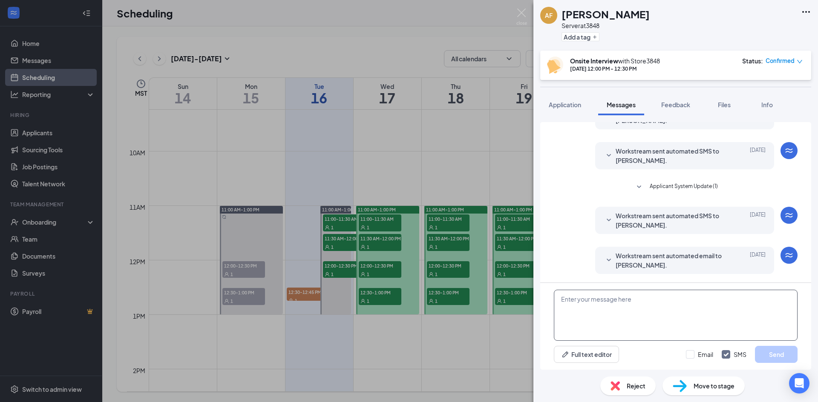
click at [612, 313] on textarea at bounding box center [676, 315] width 244 height 51
paste textarea "If unable to make interview please cancel through previously sent link. This wa…"
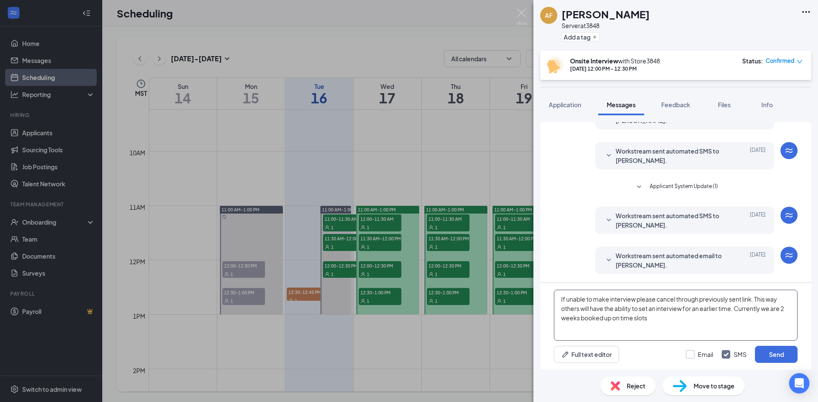
type textarea "If unable to make interview please cancel through previously sent link. This wa…"
click at [698, 358] on input "Email" at bounding box center [699, 355] width 27 height 9
checkbox input "true"
click at [804, 355] on div "If unable to make interview please cancel through previously sent link. This wa…" at bounding box center [675, 326] width 271 height 87
click at [782, 350] on button "Send" at bounding box center [776, 354] width 43 height 17
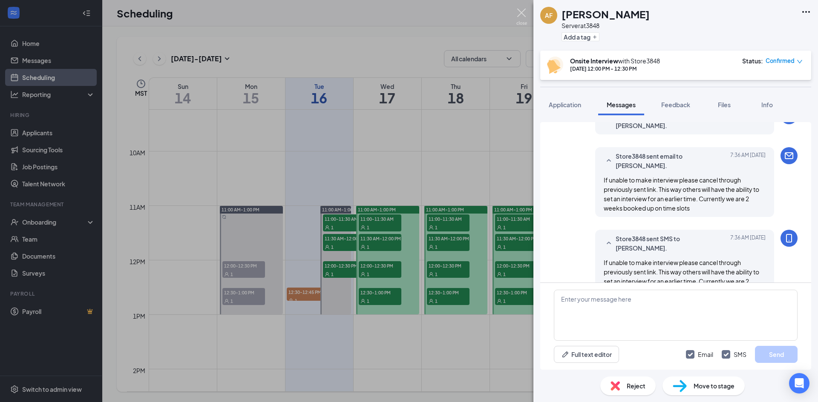
scroll to position [197, 0]
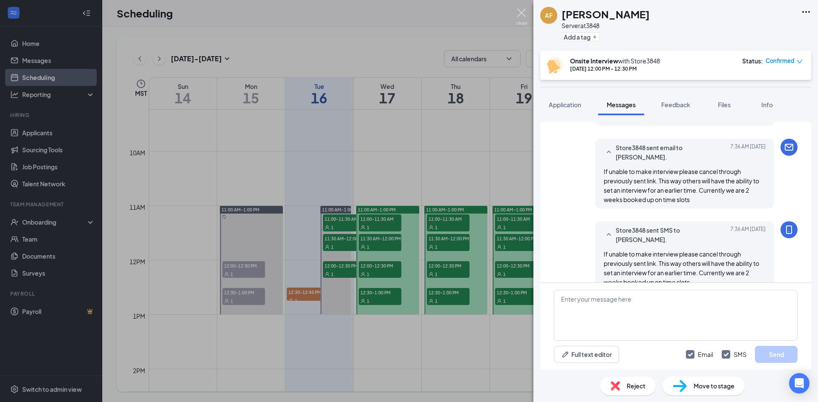
click at [518, 11] on img at bounding box center [521, 17] width 11 height 17
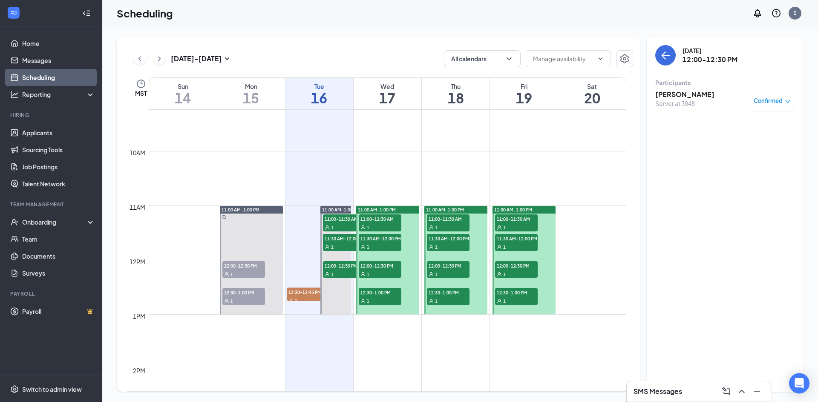
click at [510, 272] on div "1" at bounding box center [516, 274] width 43 height 9
click at [517, 294] on span "12:30-1:00 PM" at bounding box center [516, 292] width 43 height 9
click at [681, 96] on h3 "[PERSON_NAME]" at bounding box center [684, 94] width 59 height 9
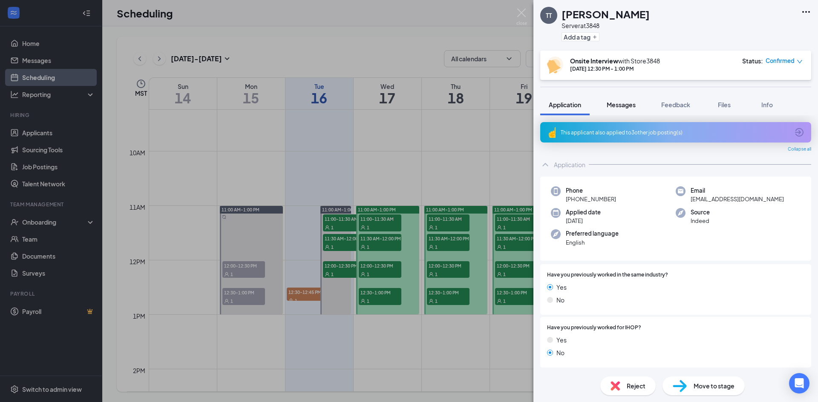
click at [614, 105] on span "Messages" at bounding box center [620, 105] width 29 height 8
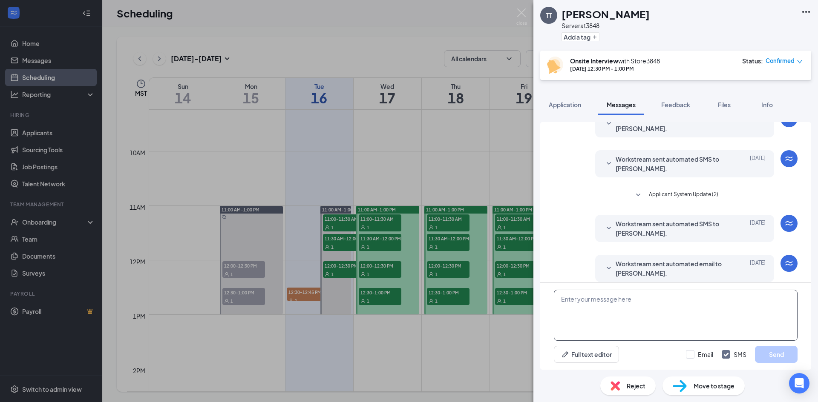
scroll to position [49, 0]
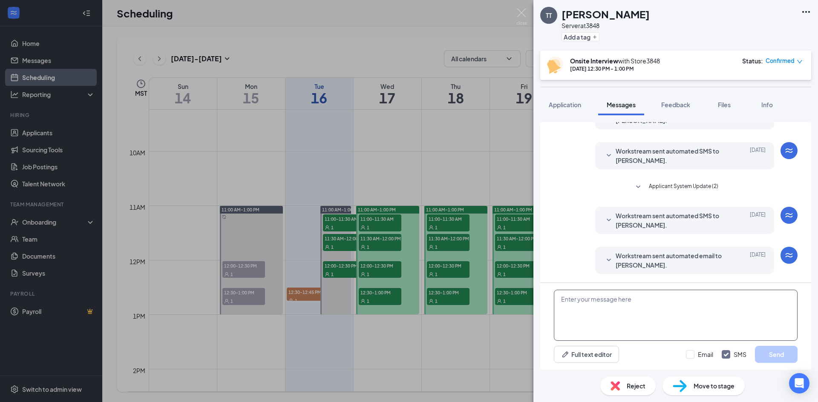
click at [592, 306] on textarea at bounding box center [676, 315] width 244 height 51
paste textarea "If unable to make interview please cancel through previously sent link. This wa…"
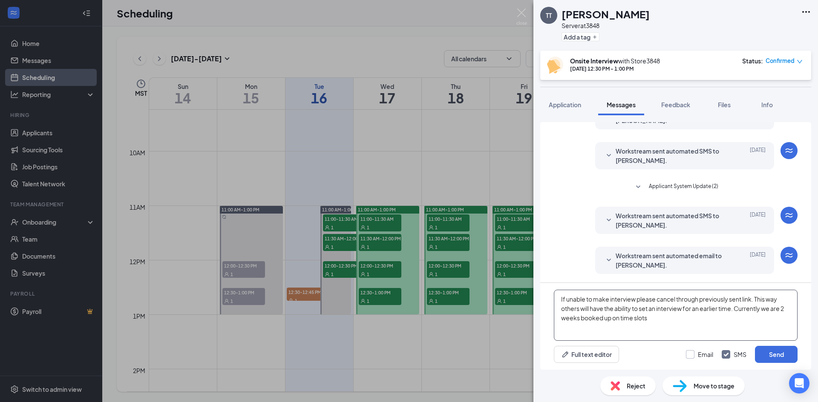
type textarea "If unable to make interview please cancel through previously sent link. This wa…"
click at [696, 355] on input "Email" at bounding box center [699, 355] width 27 height 9
checkbox input "true"
click at [760, 356] on button "Send" at bounding box center [776, 354] width 43 height 17
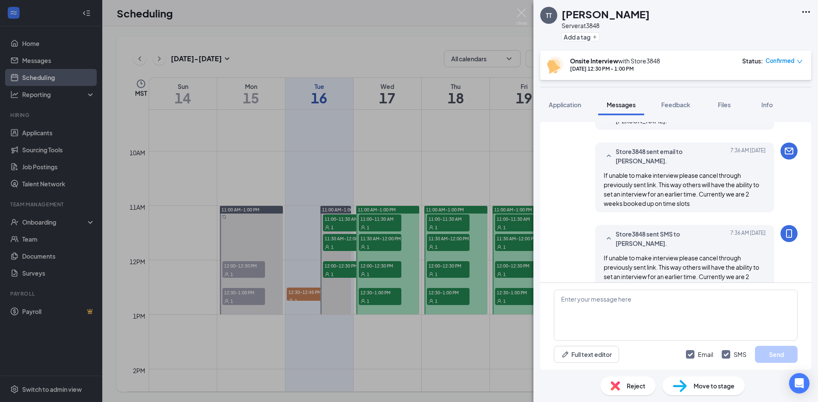
scroll to position [197, 0]
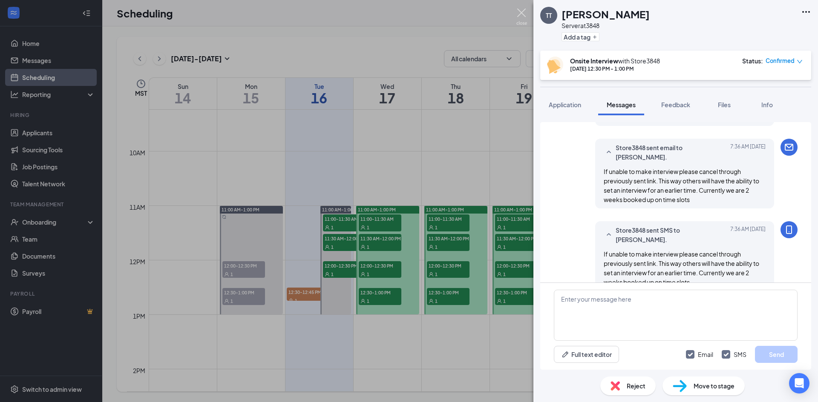
click at [517, 12] on img at bounding box center [521, 17] width 11 height 17
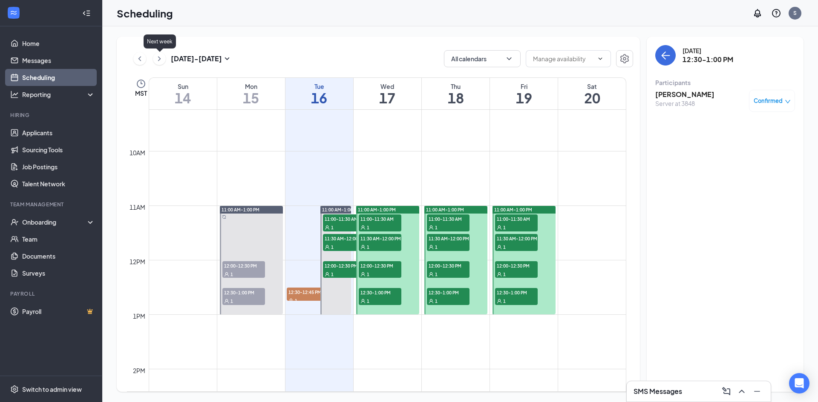
click at [163, 57] on icon "ChevronRight" at bounding box center [159, 59] width 9 height 10
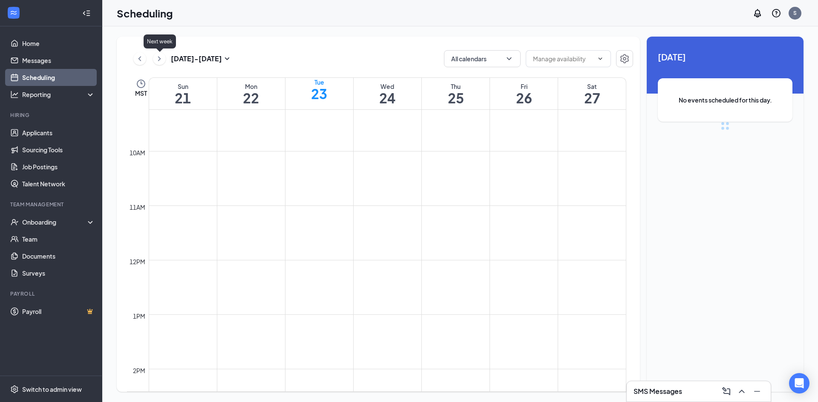
scroll to position [419, 0]
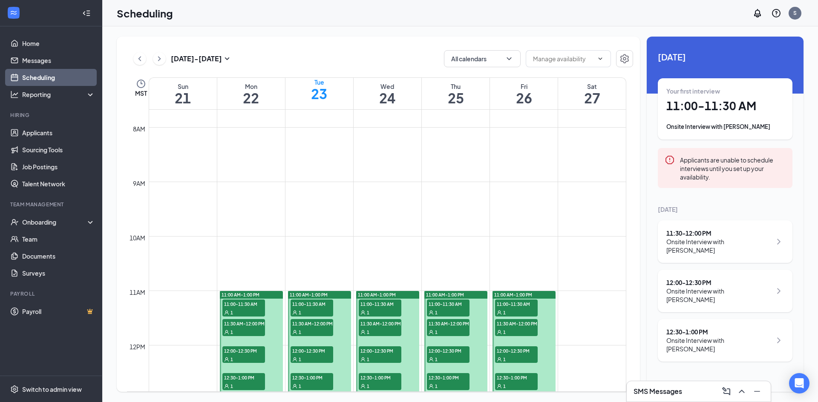
click at [165, 60] on button at bounding box center [159, 58] width 13 height 13
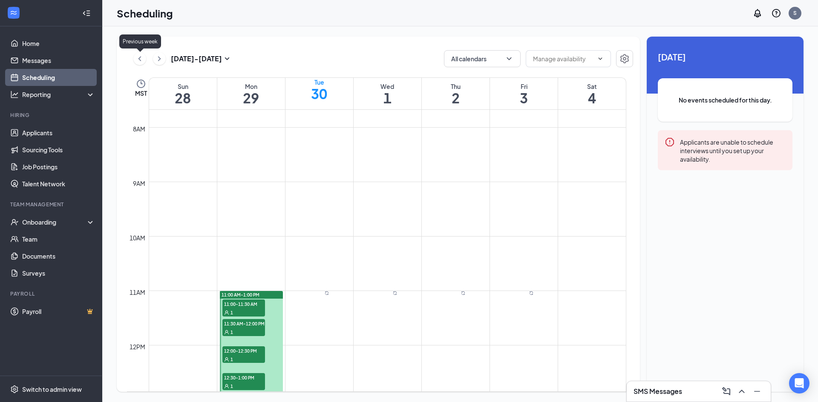
click at [143, 59] on icon "ChevronLeft" at bounding box center [139, 59] width 9 height 10
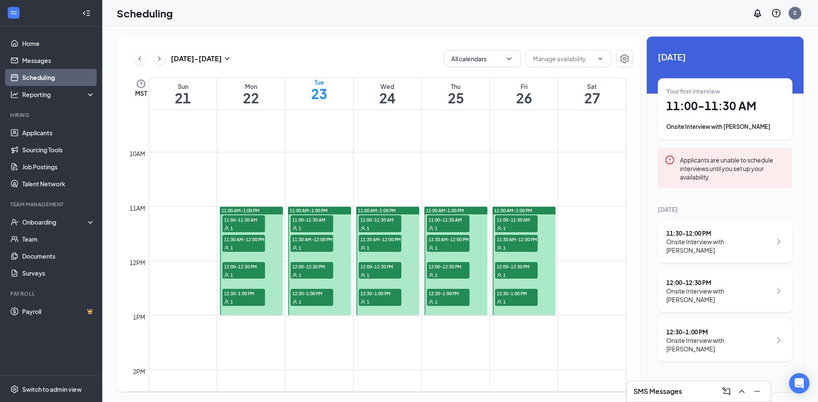
scroll to position [504, 0]
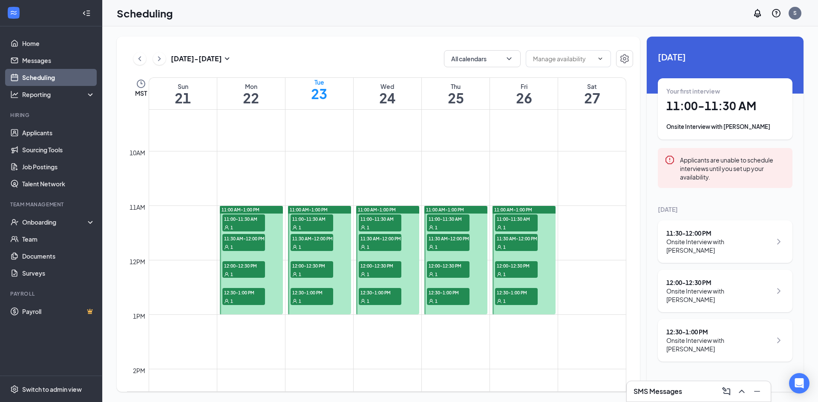
click at [242, 221] on span "11:00-11:30 AM" at bounding box center [243, 219] width 43 height 9
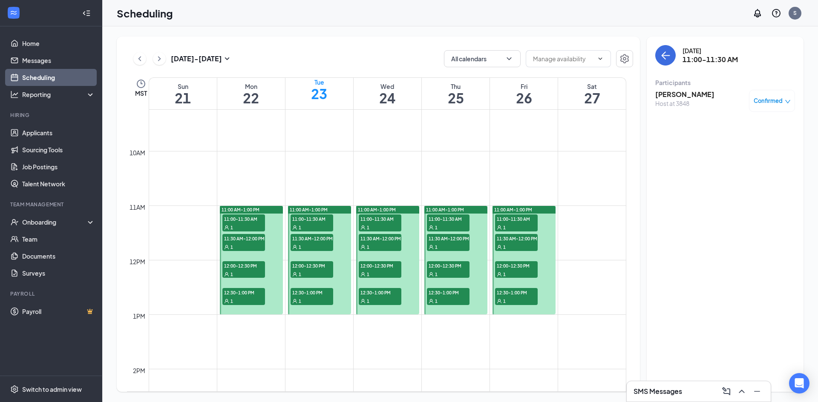
click at [677, 94] on h3 "[PERSON_NAME]" at bounding box center [684, 94] width 59 height 9
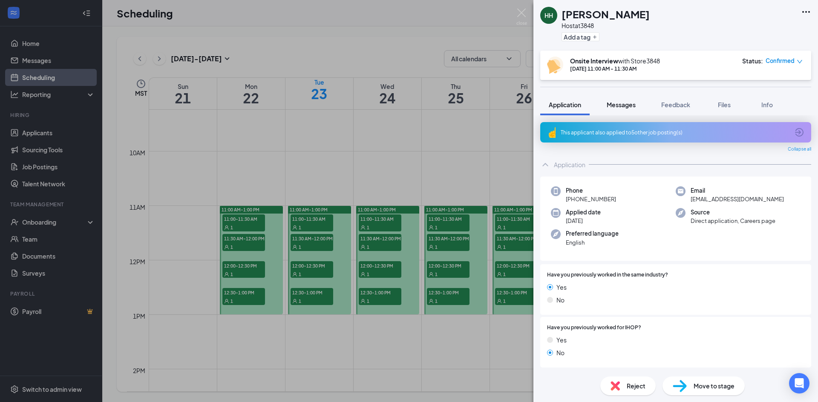
click at [621, 104] on span "Messages" at bounding box center [620, 105] width 29 height 8
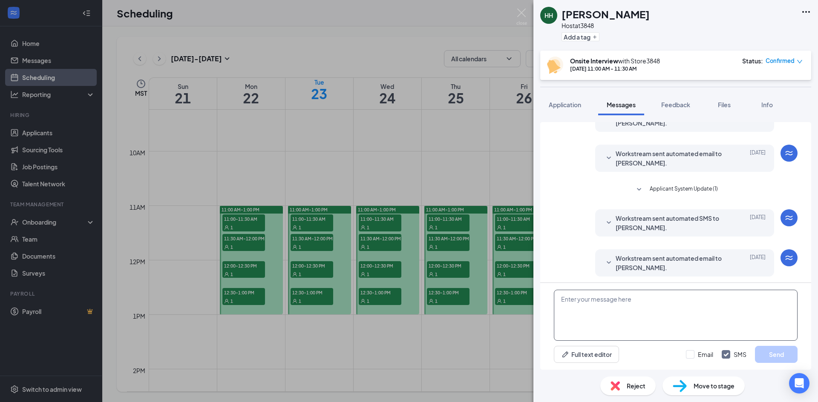
scroll to position [49, 0]
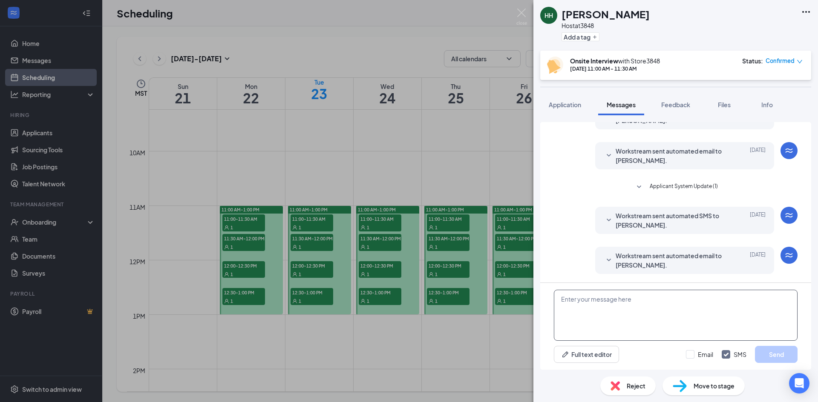
click at [598, 307] on textarea at bounding box center [676, 315] width 244 height 51
paste textarea "If unable to make interview please cancel through previously sent link. This wa…"
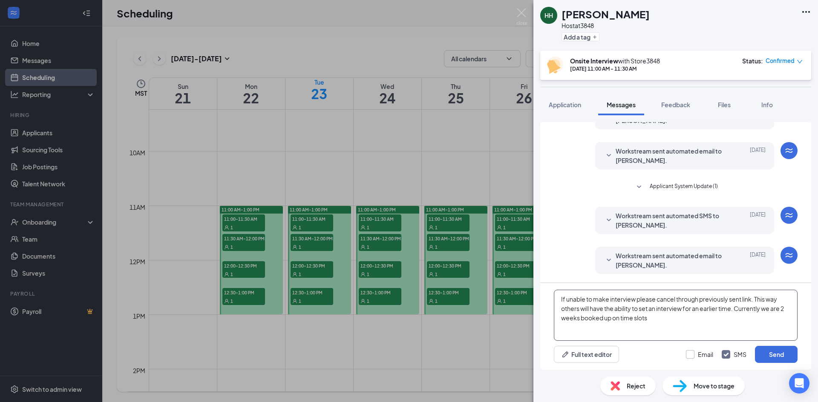
type textarea "If unable to make interview please cancel through previously sent link. This wa…"
click at [689, 357] on input "Email" at bounding box center [699, 355] width 27 height 9
checkbox input "true"
click at [773, 354] on button "Send" at bounding box center [776, 354] width 43 height 17
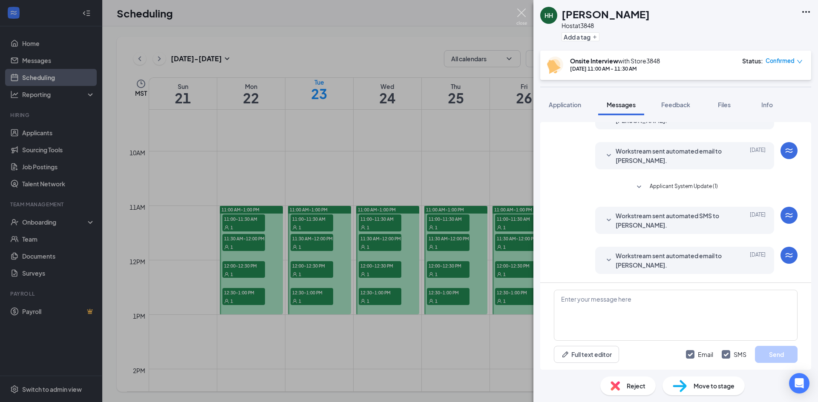
scroll to position [156, 0]
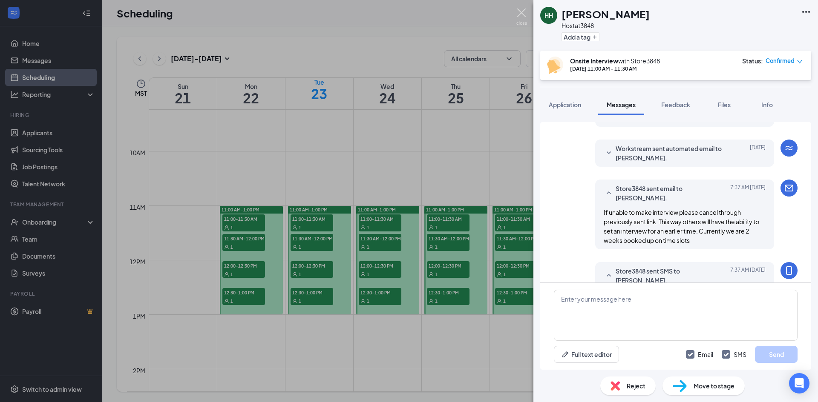
click at [521, 15] on img at bounding box center [521, 17] width 11 height 17
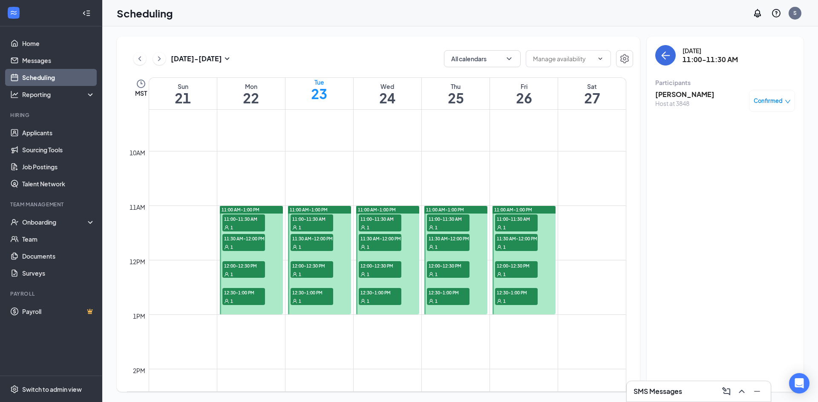
click at [233, 244] on span "1" at bounding box center [231, 247] width 3 height 6
click at [677, 96] on h3 "[PERSON_NAME]" at bounding box center [684, 94] width 59 height 9
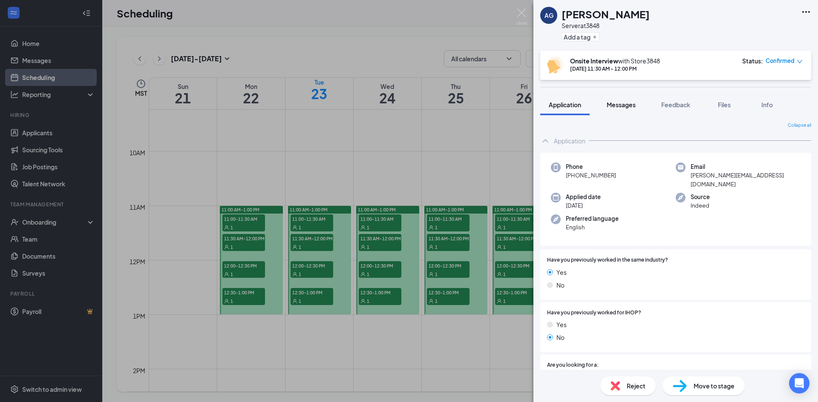
click at [623, 103] on span "Messages" at bounding box center [620, 105] width 29 height 8
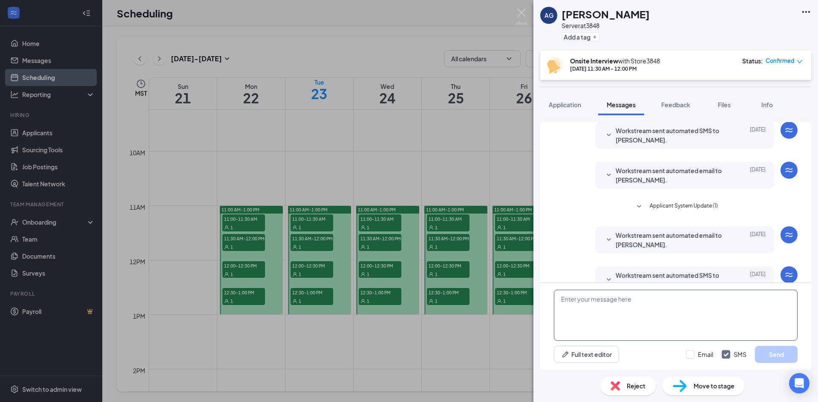
scroll to position [196, 0]
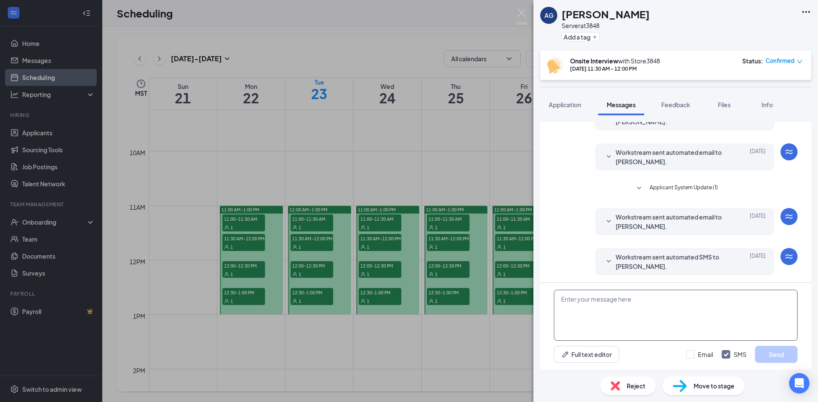
click at [609, 314] on textarea at bounding box center [676, 315] width 244 height 51
paste textarea "If unable to make interview please cancel through previously sent link. This wa…"
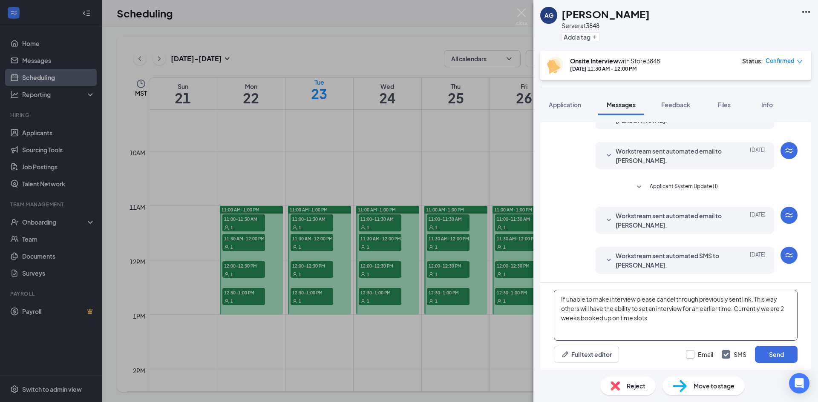
type textarea "If unable to make interview please cancel through previously sent link. This wa…"
click at [694, 354] on input "Email" at bounding box center [699, 355] width 27 height 9
checkbox input "true"
click at [769, 355] on button "Send" at bounding box center [776, 354] width 43 height 17
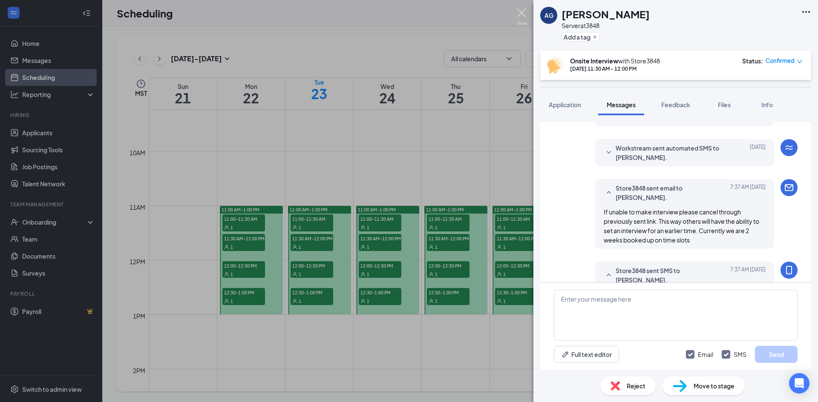
scroll to position [345, 0]
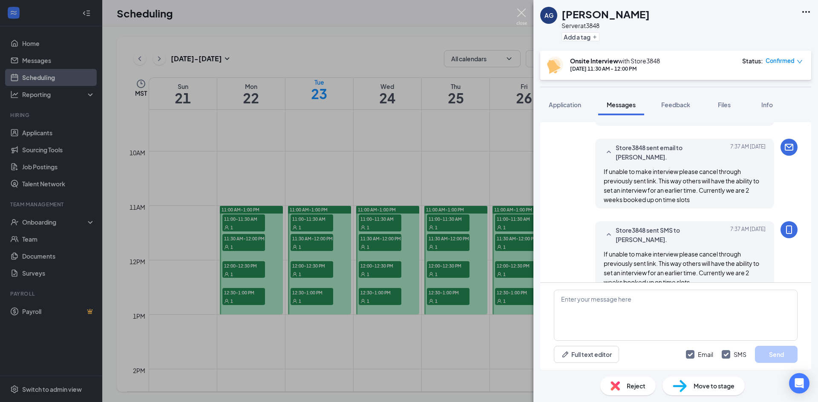
click at [520, 16] on img at bounding box center [521, 17] width 11 height 17
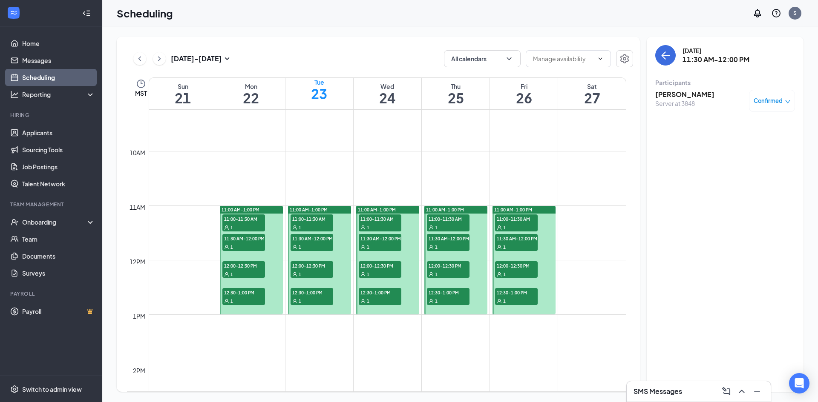
click at [248, 268] on span "12:00-12:30 PM" at bounding box center [243, 265] width 43 height 9
click at [665, 92] on h3 "[PERSON_NAME]" at bounding box center [684, 94] width 59 height 9
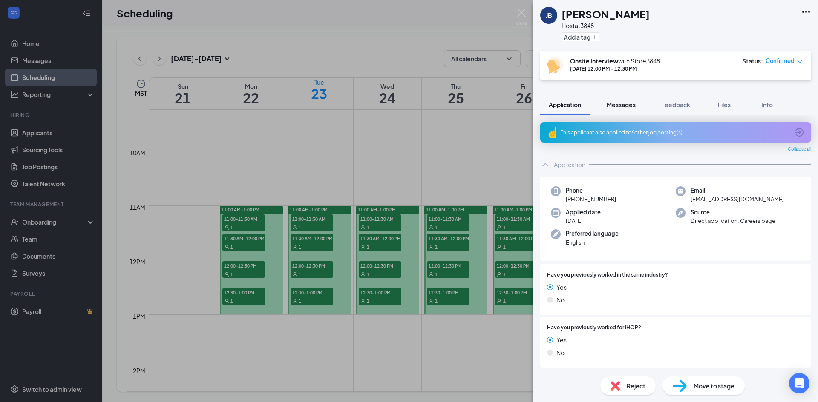
click at [621, 108] on span "Messages" at bounding box center [620, 105] width 29 height 8
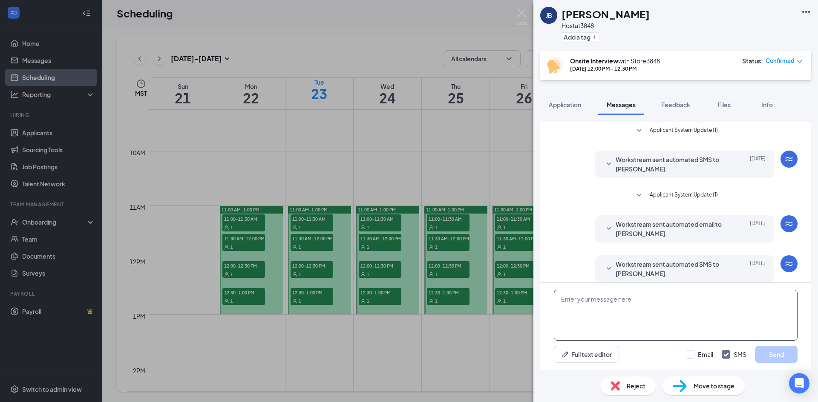
scroll to position [74, 0]
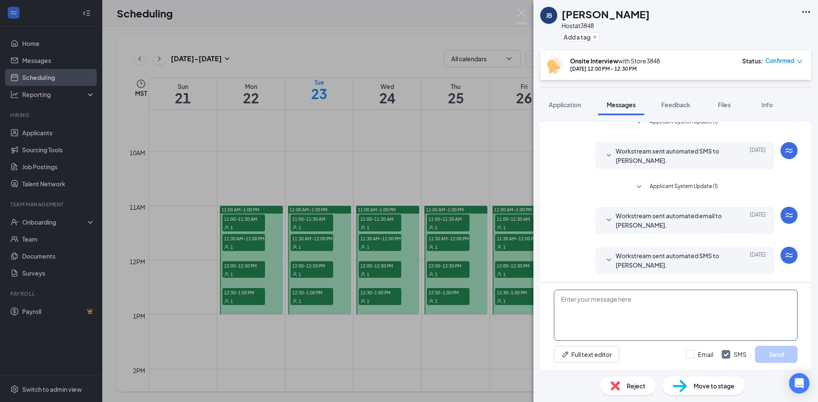
click at [632, 317] on textarea at bounding box center [676, 315] width 244 height 51
paste textarea "If unable to make interview please cancel through previously sent link. This wa…"
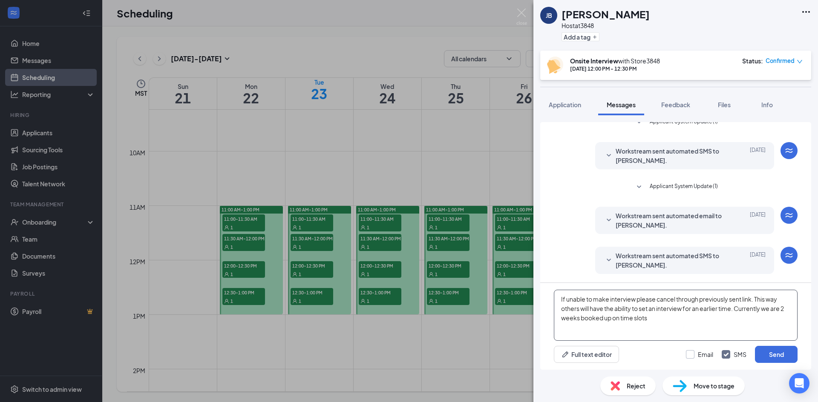
type textarea "If unable to make interview please cancel through previously sent link. This wa…"
click at [688, 353] on input "Email" at bounding box center [699, 355] width 27 height 9
checkbox input "true"
click at [779, 356] on button "Send" at bounding box center [776, 354] width 43 height 17
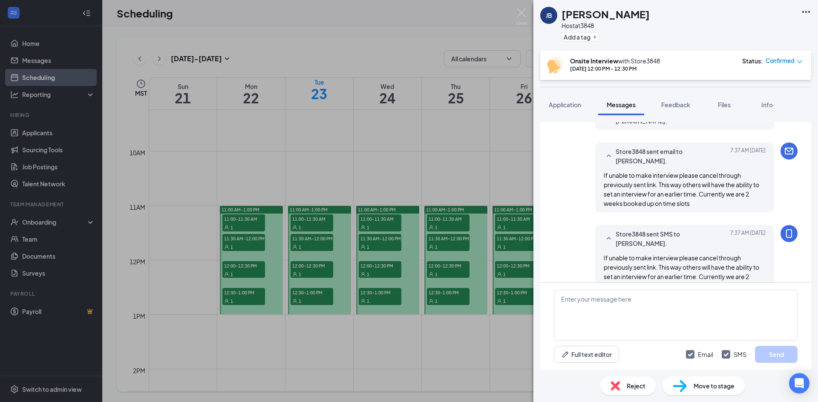
scroll to position [222, 0]
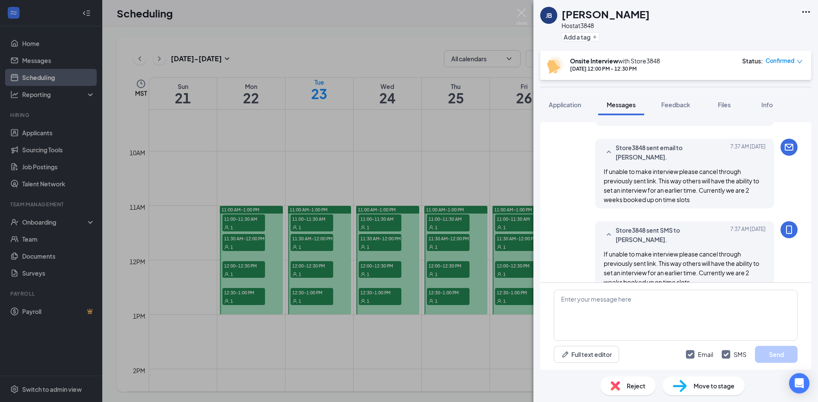
click at [516, 14] on div "JB Jaime Banks Host at 3848 Add a tag Onsite Interview with Store3848 Sep 22, 1…" at bounding box center [409, 201] width 818 height 402
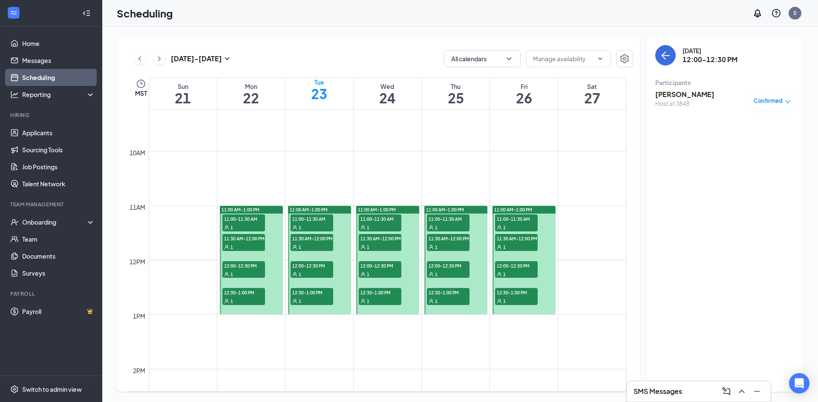
click at [518, 14] on div "Scheduling S" at bounding box center [459, 13] width 715 height 26
click at [242, 294] on span "12:30-1:00 PM" at bounding box center [243, 292] width 43 height 9
click at [246, 264] on span "12:00-12:30 PM" at bounding box center [243, 265] width 43 height 9
click at [247, 290] on span "12:30-1:00 PM" at bounding box center [243, 292] width 43 height 9
click at [689, 95] on h3 "[PERSON_NAME]" at bounding box center [684, 94] width 59 height 9
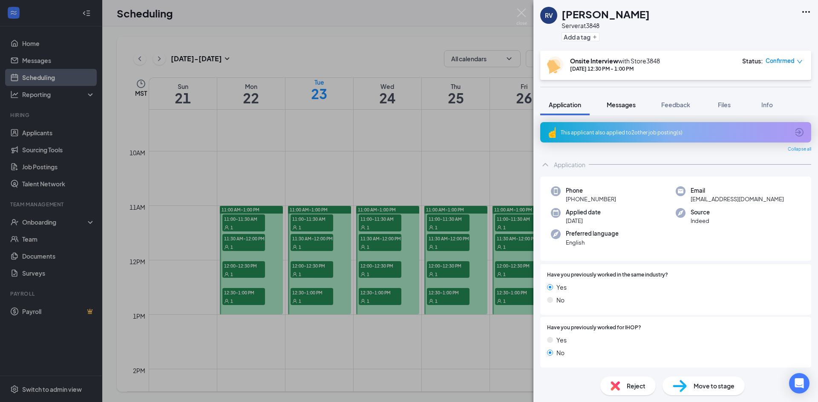
click at [621, 105] on span "Messages" at bounding box center [620, 105] width 29 height 8
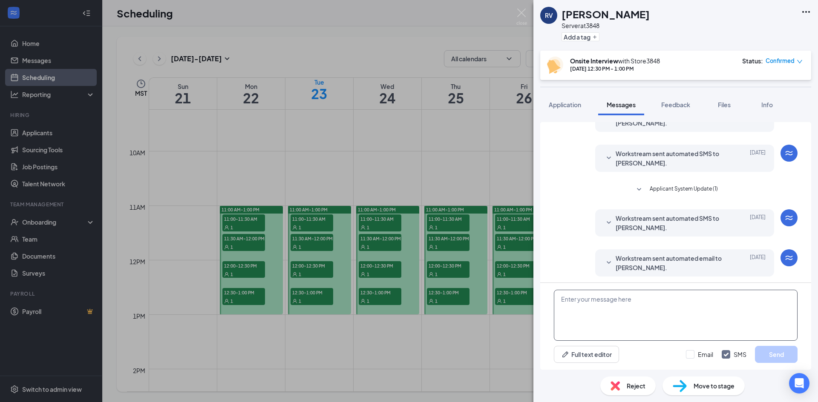
scroll to position [49, 0]
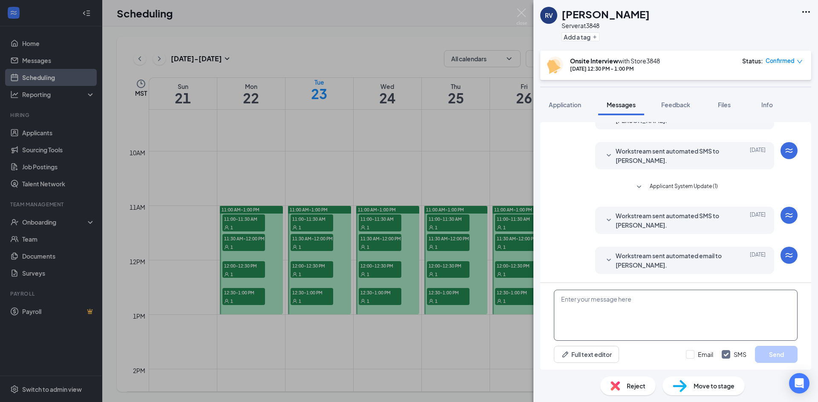
click at [606, 303] on textarea at bounding box center [676, 315] width 244 height 51
paste textarea "If unable to make interview please cancel through previously sent link. This wa…"
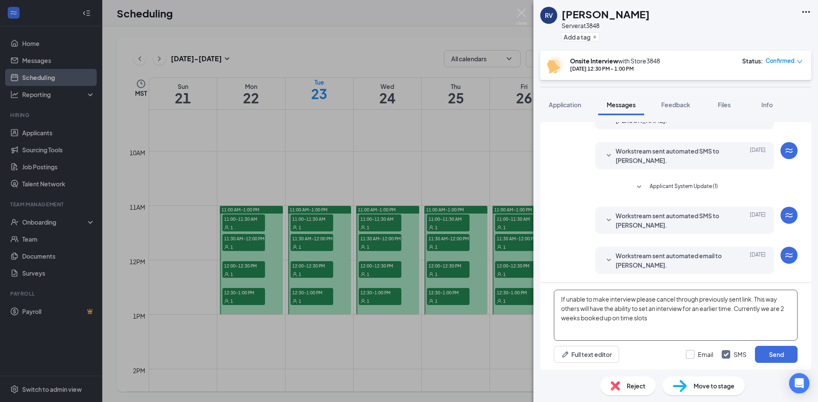
type textarea "If unable to make interview please cancel through previously sent link. This wa…"
click at [703, 353] on input "Email" at bounding box center [699, 355] width 27 height 9
checkbox input "true"
click at [765, 348] on button "Send" at bounding box center [776, 354] width 43 height 17
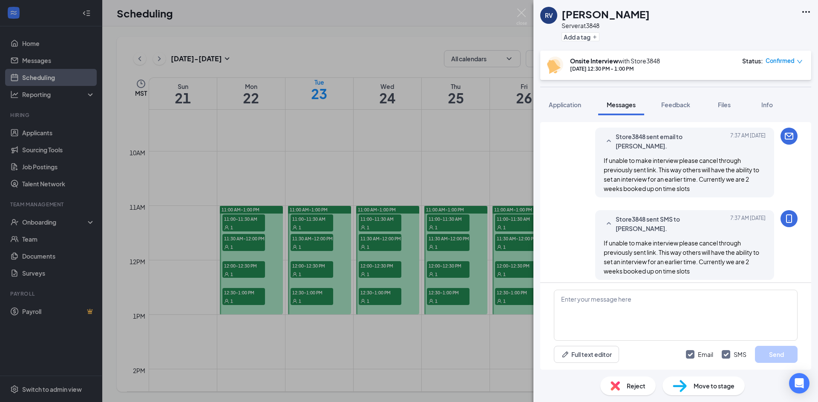
scroll to position [214, 0]
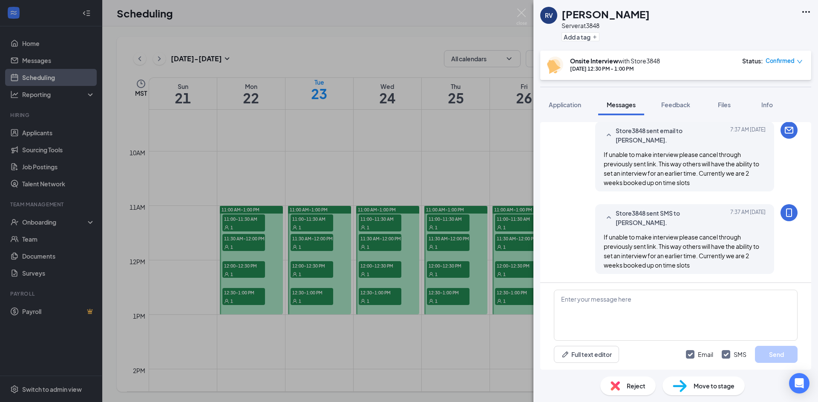
click at [521, 8] on div "RV Richard Valencia Server at 3848 Add a tag Onsite Interview with Store3848 Se…" at bounding box center [409, 201] width 818 height 402
click at [532, 23] on div "RV Richard Valencia Server at 3848 Add a tag Onsite Interview with Store3848 Se…" at bounding box center [409, 201] width 818 height 402
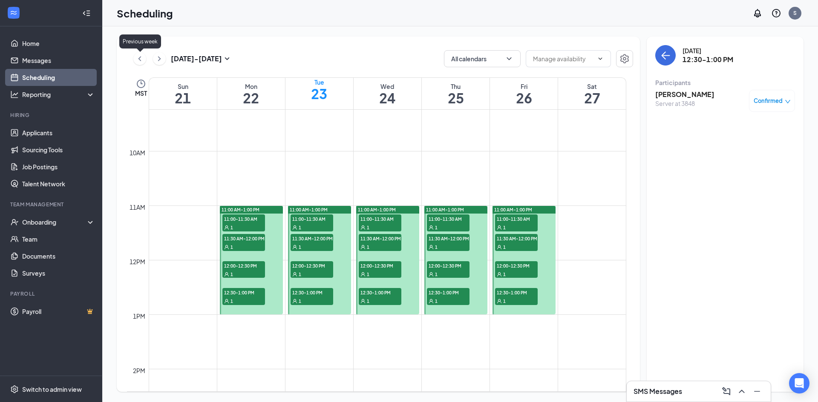
click at [142, 57] on icon "ChevronLeft" at bounding box center [139, 59] width 9 height 10
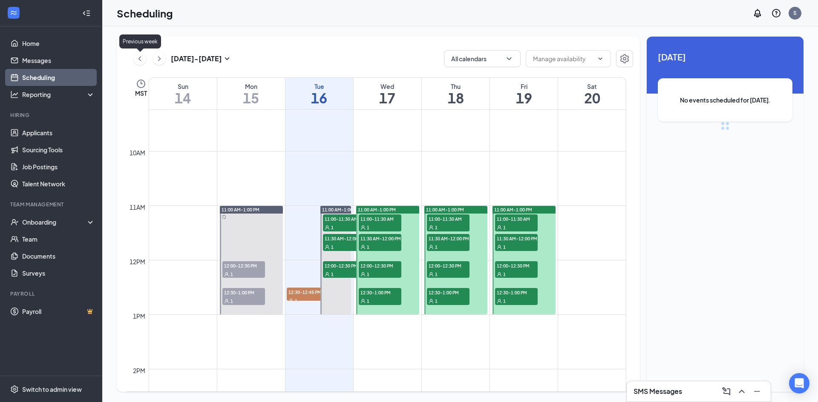
scroll to position [419, 0]
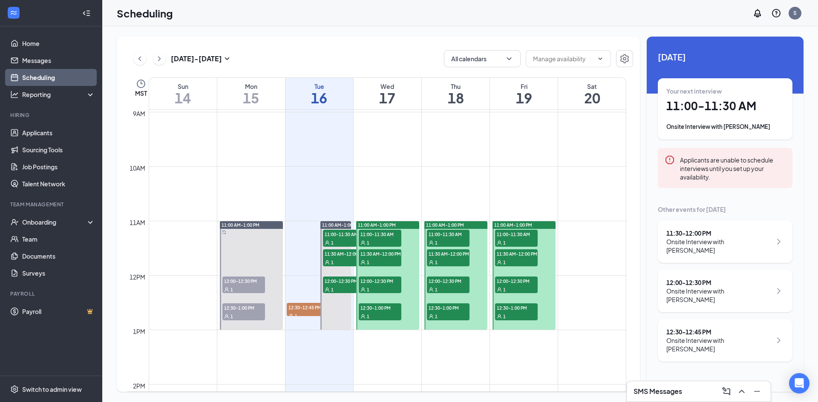
scroll to position [504, 0]
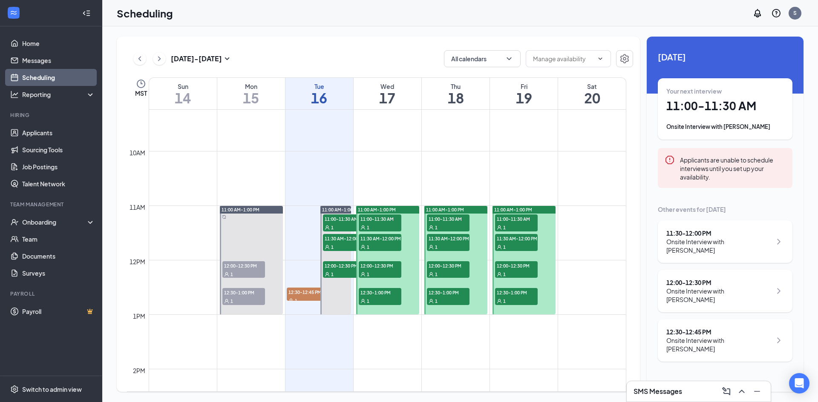
click at [241, 292] on span "12:30-1:00 PM" at bounding box center [243, 292] width 43 height 9
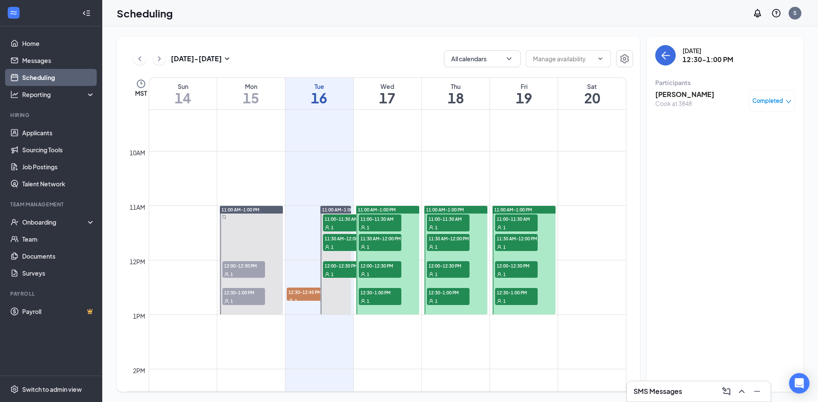
click at [254, 273] on div "1" at bounding box center [243, 274] width 43 height 9
click at [248, 298] on div "1" at bounding box center [243, 301] width 43 height 9
click at [43, 133] on link "Applicants" at bounding box center [58, 132] width 73 height 17
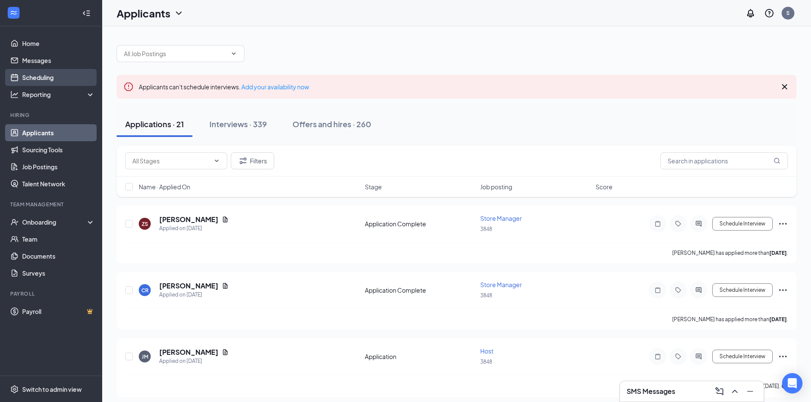
click at [51, 78] on link "Scheduling" at bounding box center [58, 77] width 73 height 17
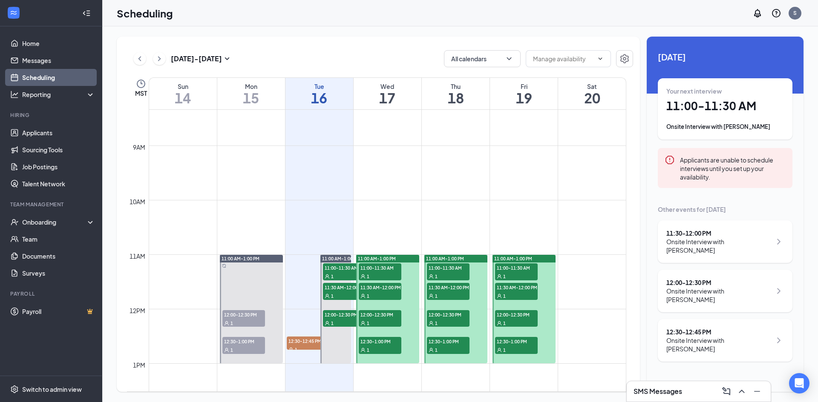
scroll to position [504, 0]
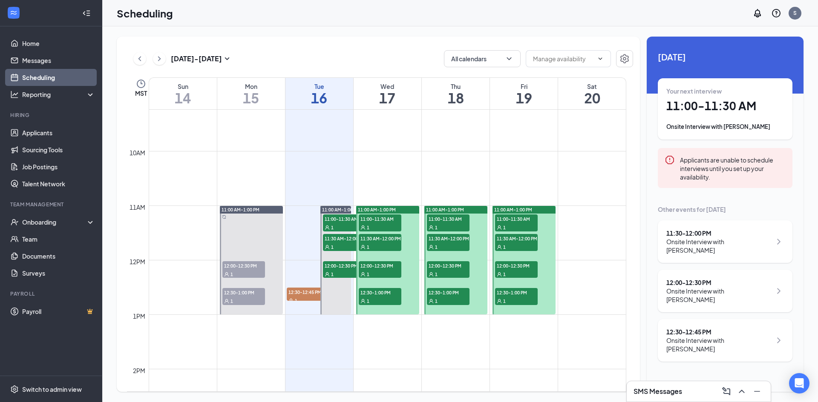
click at [241, 266] on span "12:00-12:30 PM" at bounding box center [243, 265] width 43 height 9
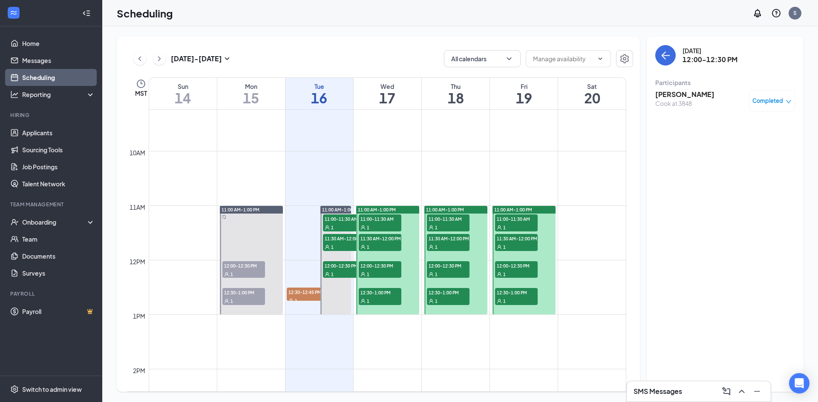
click at [251, 300] on div "1" at bounding box center [243, 301] width 43 height 9
click at [51, 133] on link "Applicants" at bounding box center [58, 132] width 73 height 17
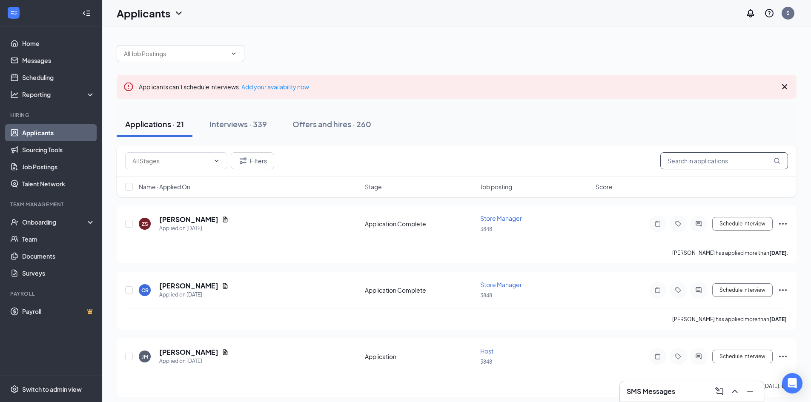
click at [694, 159] on input "text" at bounding box center [725, 160] width 128 height 17
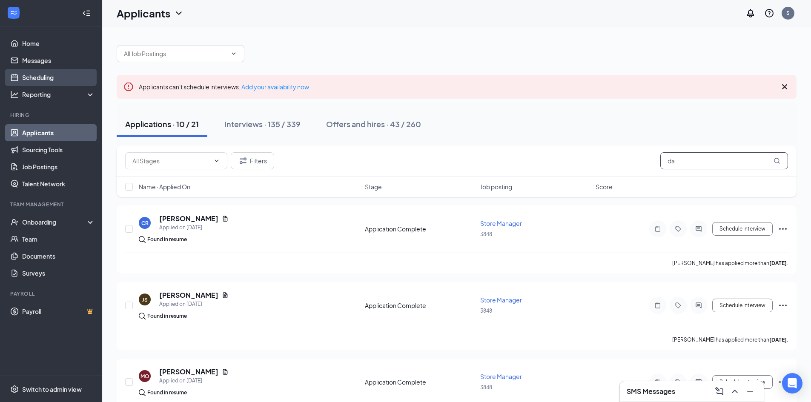
type input "da"
click at [46, 75] on link "Scheduling" at bounding box center [58, 77] width 73 height 17
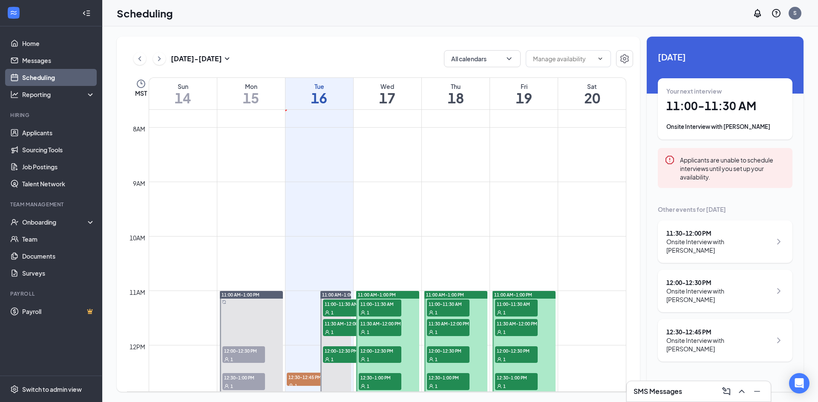
scroll to position [504, 0]
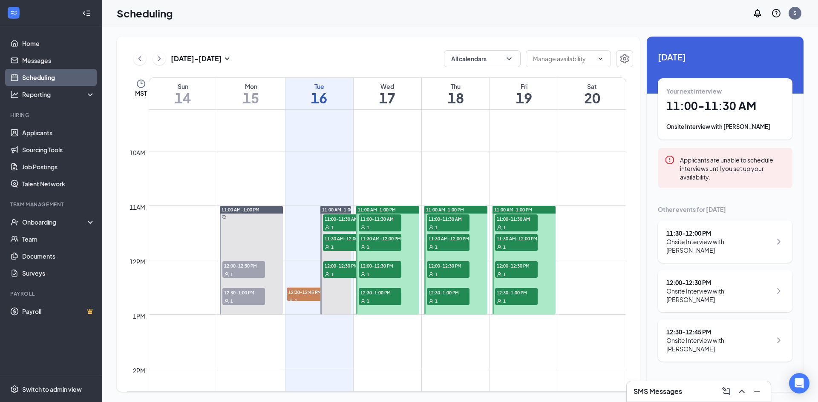
click at [251, 290] on span "12:30-1:00 PM" at bounding box center [243, 292] width 43 height 9
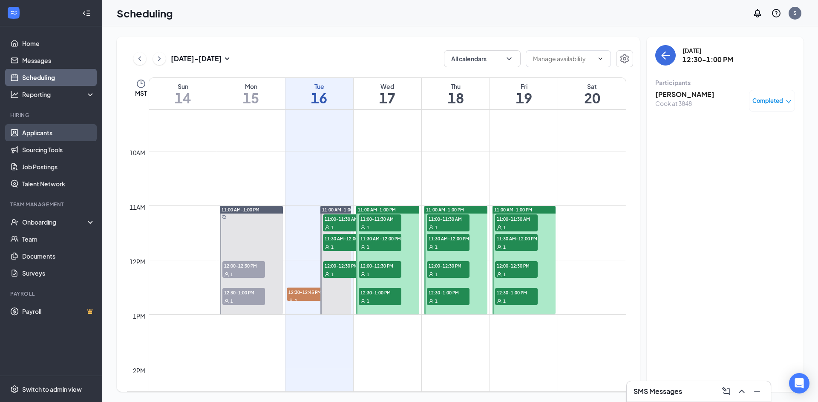
click at [50, 132] on link "Applicants" at bounding box center [58, 132] width 73 height 17
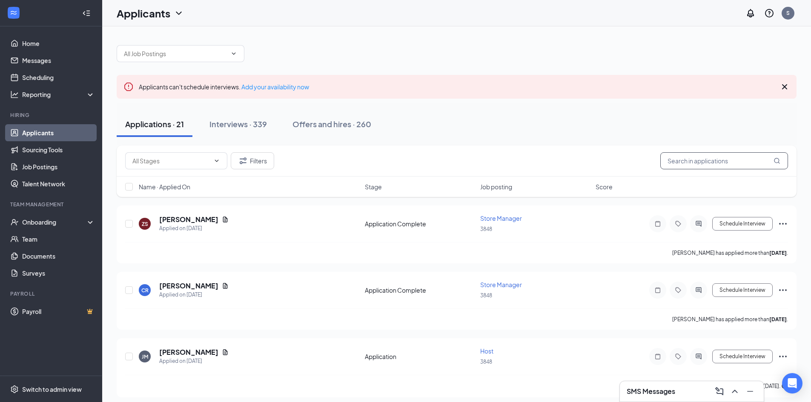
click at [747, 160] on input "text" at bounding box center [725, 160] width 128 height 17
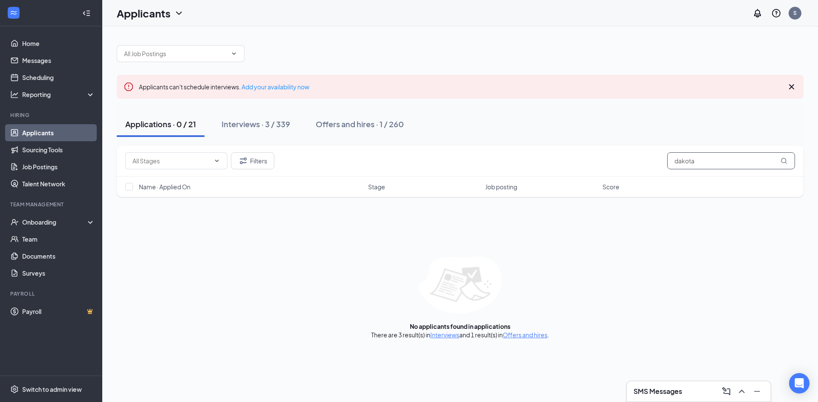
click at [692, 164] on input "dakota" at bounding box center [731, 160] width 128 height 17
type input "dakota"
click at [661, 250] on div "Filters dakota Name · Applied On Stage Job posting Score No applicants found in…" at bounding box center [460, 243] width 687 height 194
click at [247, 122] on div "Interviews · 3 / 339" at bounding box center [255, 124] width 69 height 11
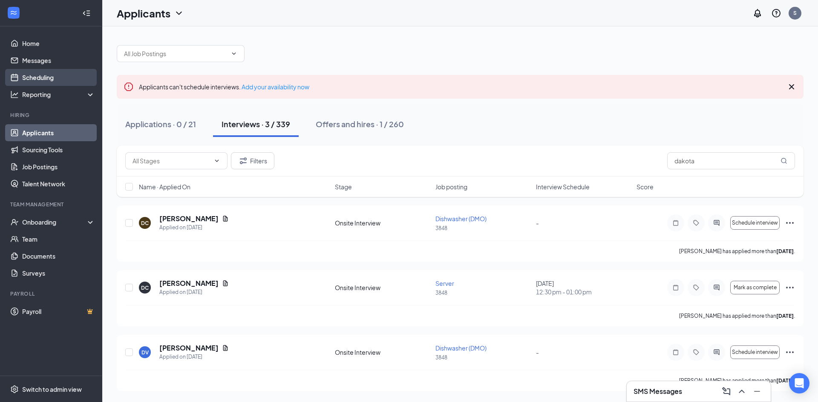
click at [46, 78] on link "Scheduling" at bounding box center [58, 77] width 73 height 17
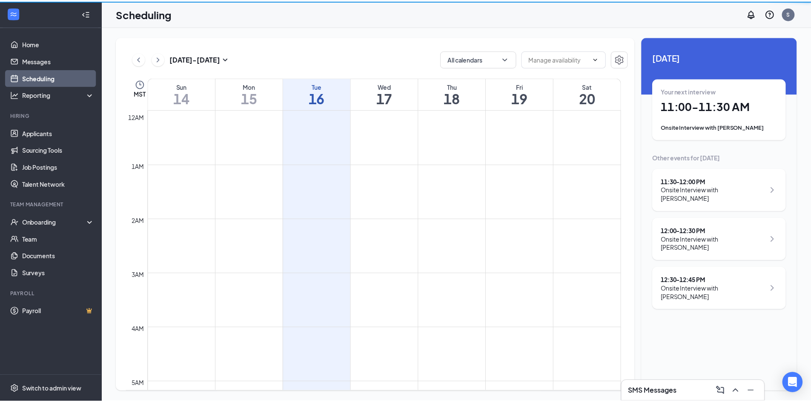
scroll to position [419, 0]
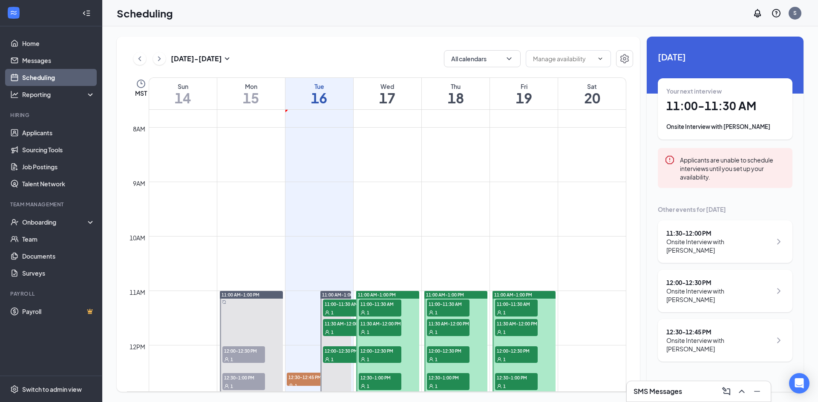
click at [240, 385] on div "1" at bounding box center [243, 386] width 43 height 9
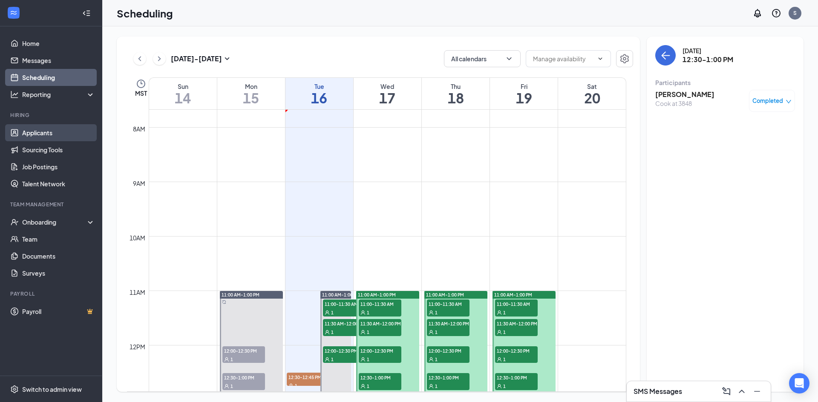
click at [50, 134] on link "Applicants" at bounding box center [58, 132] width 73 height 17
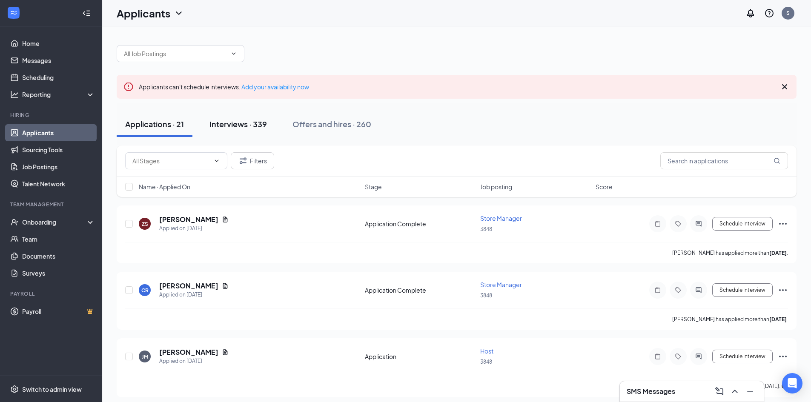
click at [232, 128] on div "Interviews · 339" at bounding box center [238, 124] width 57 height 11
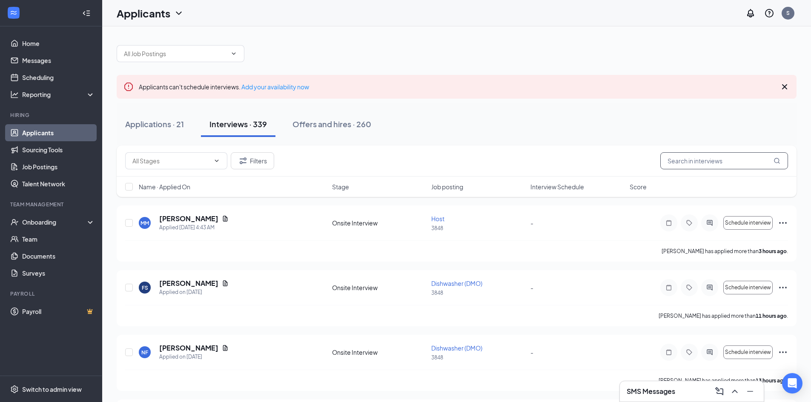
click at [689, 164] on input "text" at bounding box center [725, 160] width 128 height 17
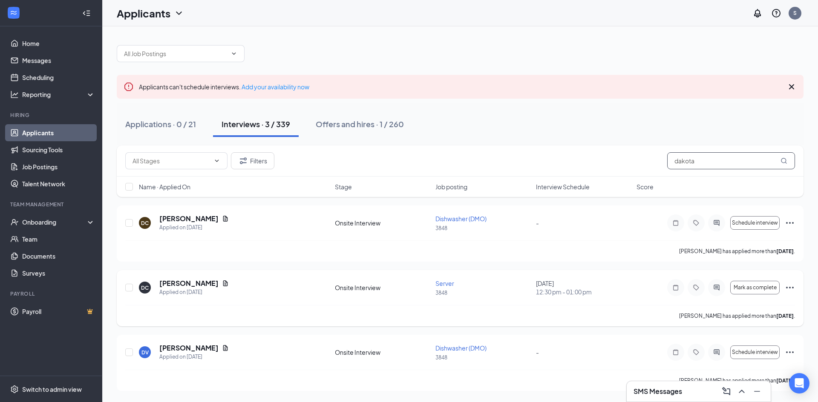
type input "dakota"
click at [791, 286] on icon "Ellipses" at bounding box center [789, 288] width 10 height 10
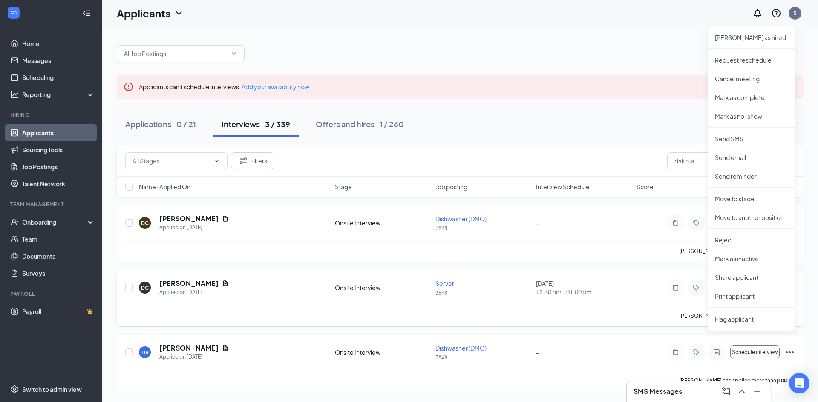
click at [620, 307] on div "[PERSON_NAME] has applied more than [DATE] ." at bounding box center [459, 315] width 669 height 21
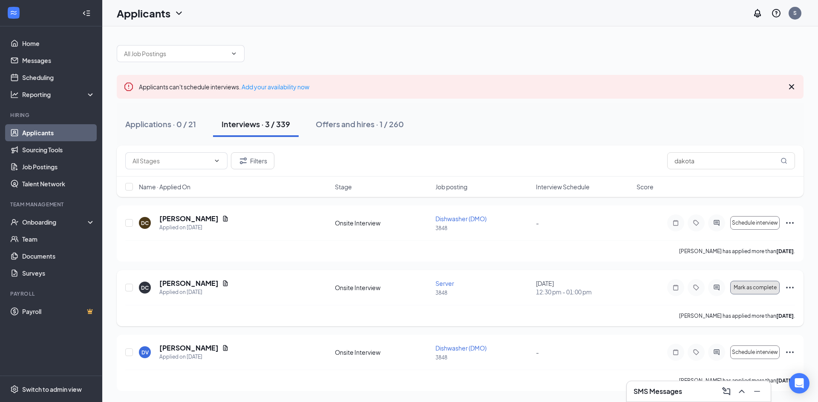
click at [744, 289] on span "Mark as complete" at bounding box center [754, 288] width 43 height 6
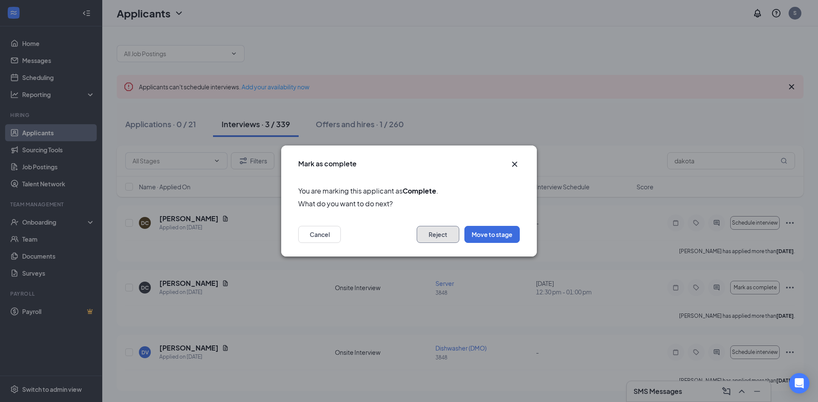
click at [436, 238] on button "Reject" at bounding box center [438, 234] width 43 height 17
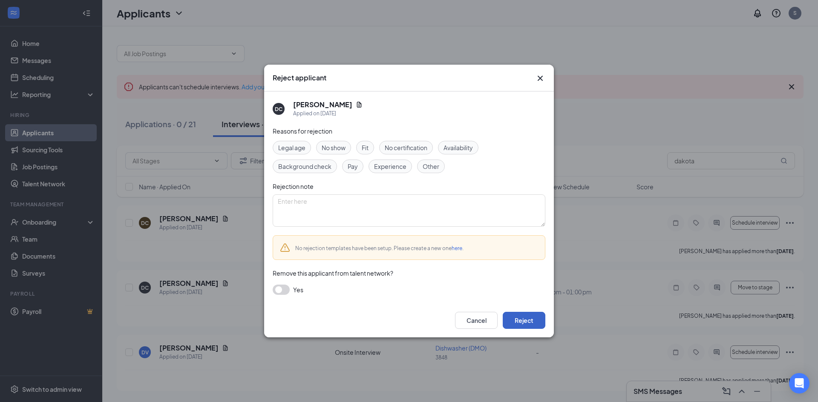
click at [514, 317] on button "Reject" at bounding box center [524, 320] width 43 height 17
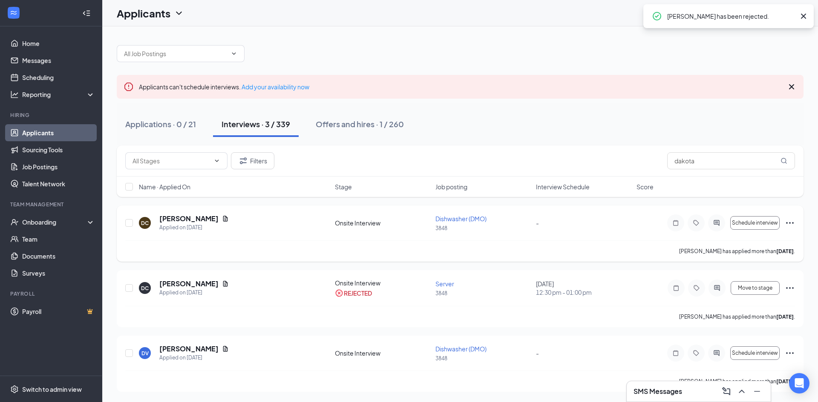
click at [791, 223] on icon "Ellipses" at bounding box center [789, 223] width 10 height 10
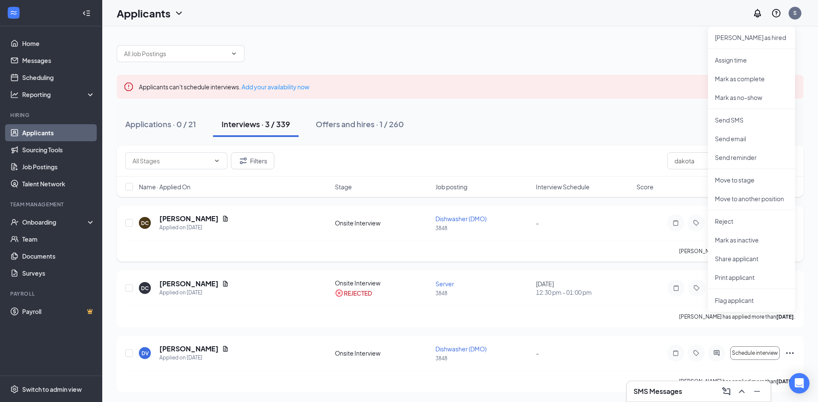
click at [589, 217] on div "DC [PERSON_NAME] Applied on [DATE] Onsite Interview Dishwasher (DMO) 3848 - Sch…" at bounding box center [459, 227] width 669 height 26
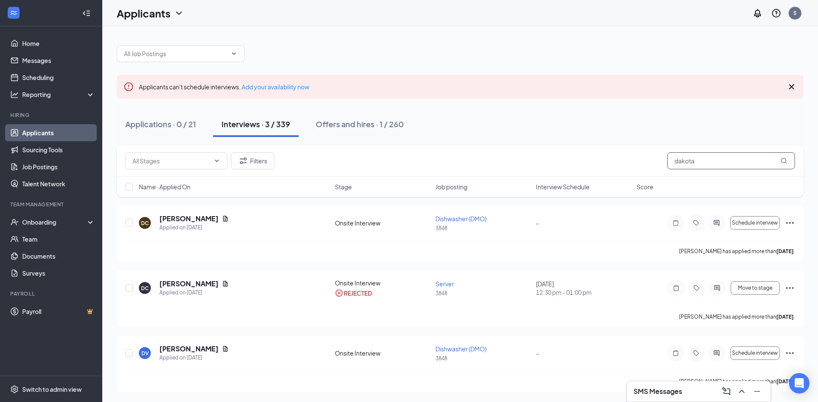
click at [701, 161] on input "dakota" at bounding box center [731, 160] width 128 height 17
click at [702, 161] on input "dakota" at bounding box center [731, 160] width 128 height 17
click at [588, 120] on div "Applications · 0 / 21 Interviews · 3 / 339 Offers and hires · 1 / 260" at bounding box center [460, 125] width 687 height 26
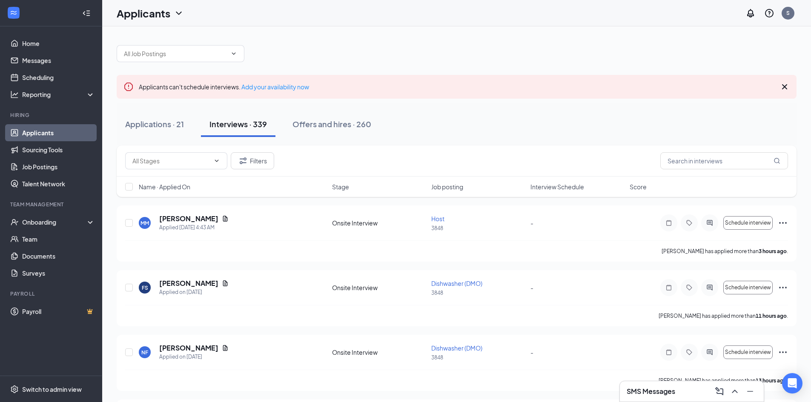
click at [544, 188] on span "Interview Schedule" at bounding box center [558, 187] width 54 height 9
click at [572, 190] on span "Interview Schedule" at bounding box center [558, 187] width 54 height 9
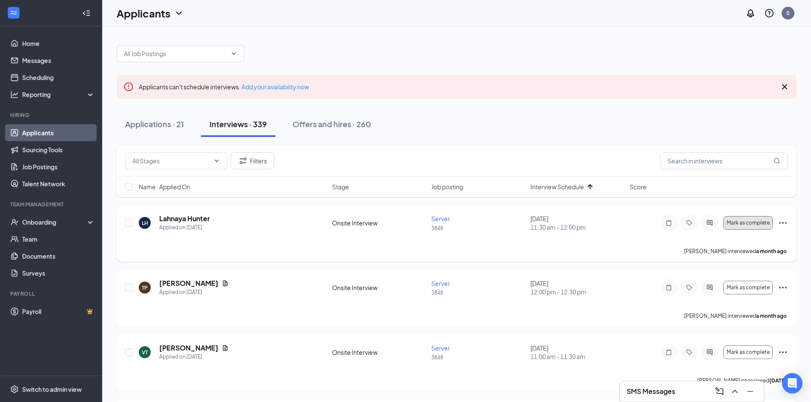
click at [760, 224] on span "Mark as complete" at bounding box center [748, 223] width 43 height 6
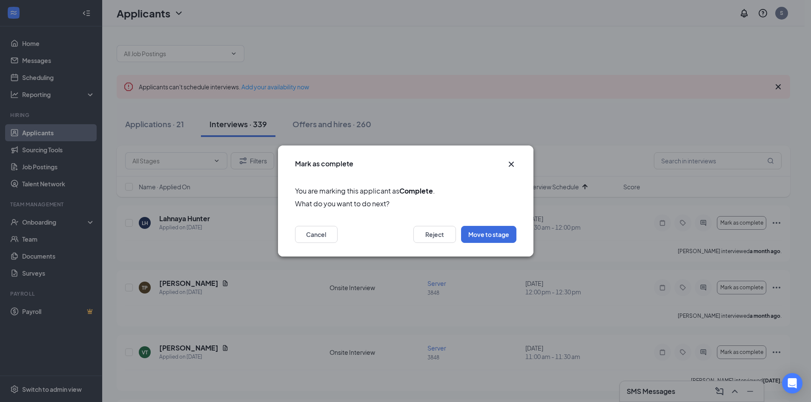
click at [618, 131] on div "Mark as complete You are marking this applicant as Complete . What do you want …" at bounding box center [405, 201] width 811 height 402
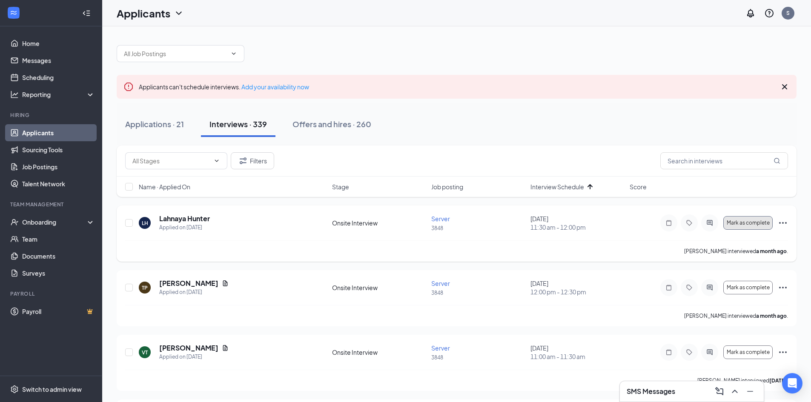
click at [747, 225] on span "Mark as complete" at bounding box center [748, 223] width 43 height 6
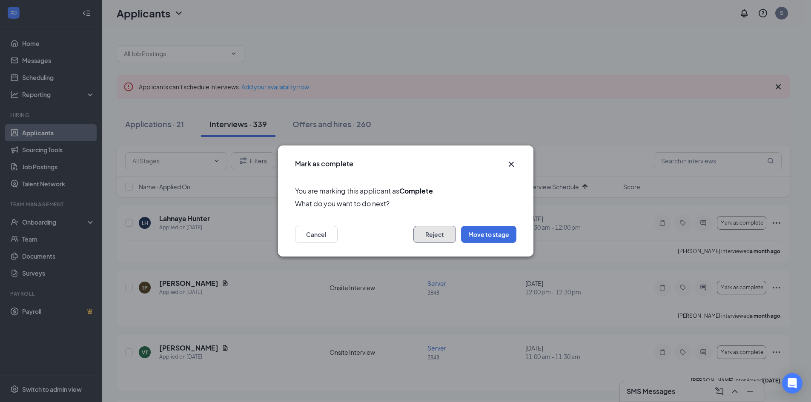
click at [420, 234] on button "Reject" at bounding box center [435, 234] width 43 height 17
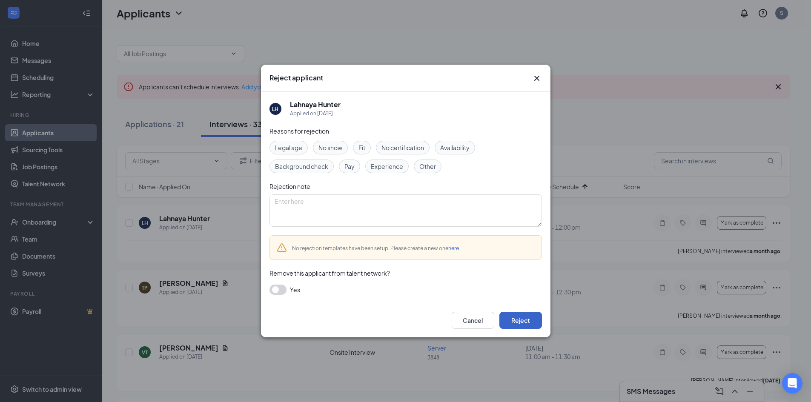
click at [518, 319] on button "Reject" at bounding box center [521, 320] width 43 height 17
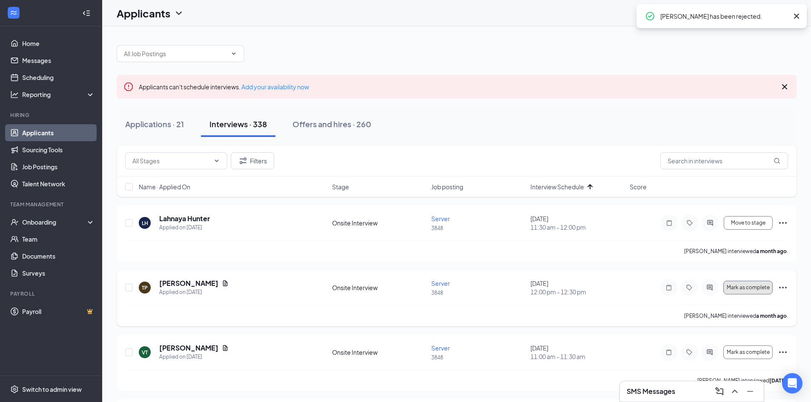
click at [746, 285] on button "Mark as complete" at bounding box center [748, 288] width 49 height 14
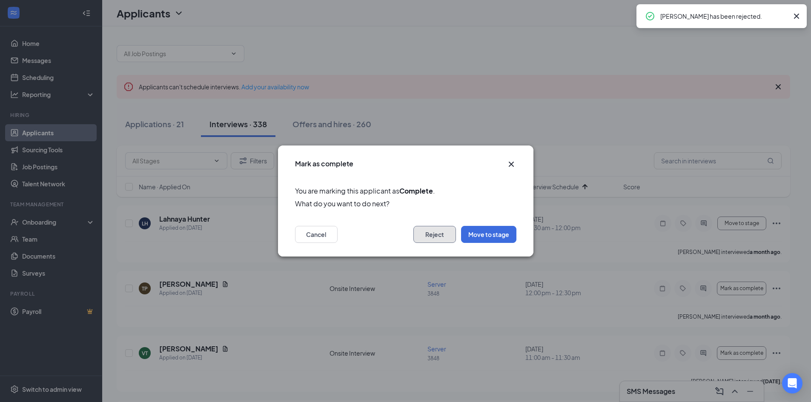
click at [439, 236] on button "Reject" at bounding box center [435, 234] width 43 height 17
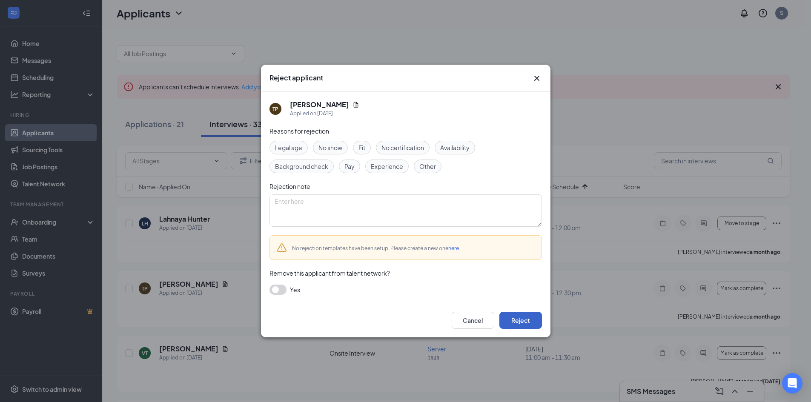
click at [517, 317] on button "Reject" at bounding box center [521, 320] width 43 height 17
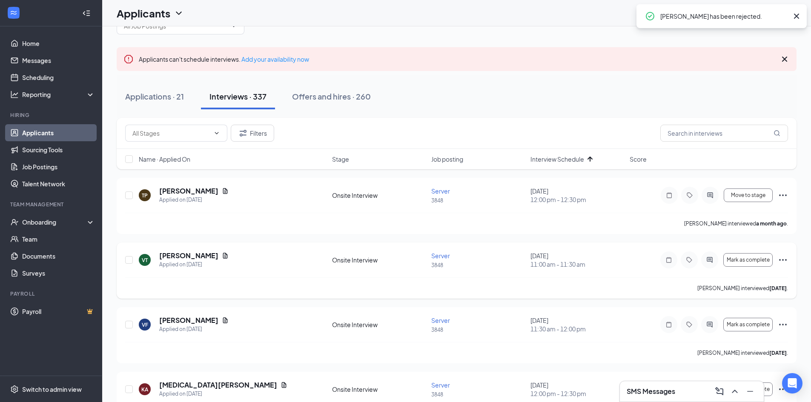
scroll to position [43, 0]
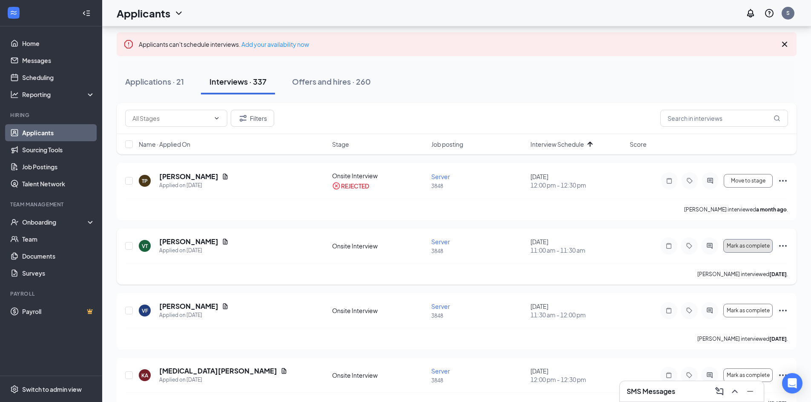
click at [746, 246] on span "Mark as complete" at bounding box center [748, 246] width 43 height 6
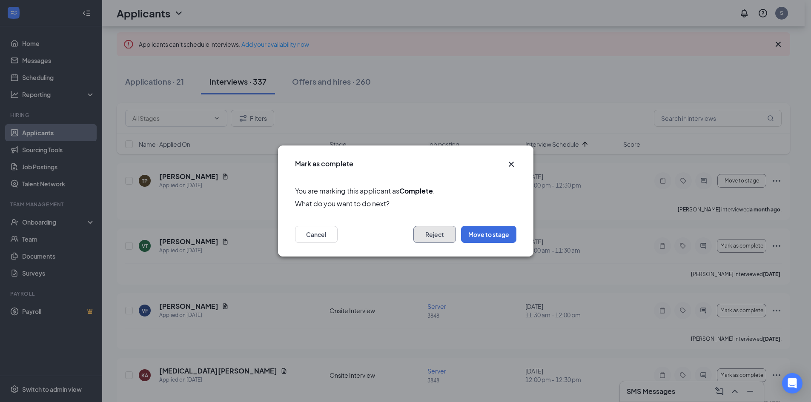
click at [435, 238] on button "Reject" at bounding box center [435, 234] width 43 height 17
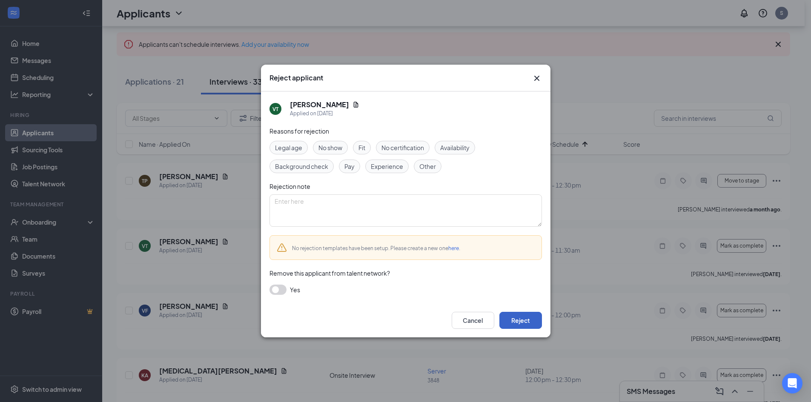
click at [516, 321] on button "Reject" at bounding box center [521, 320] width 43 height 17
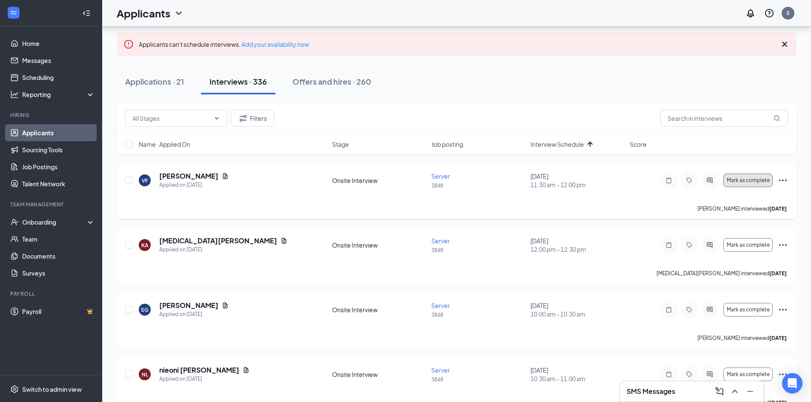
click at [746, 182] on span "Mark as complete" at bounding box center [748, 181] width 43 height 6
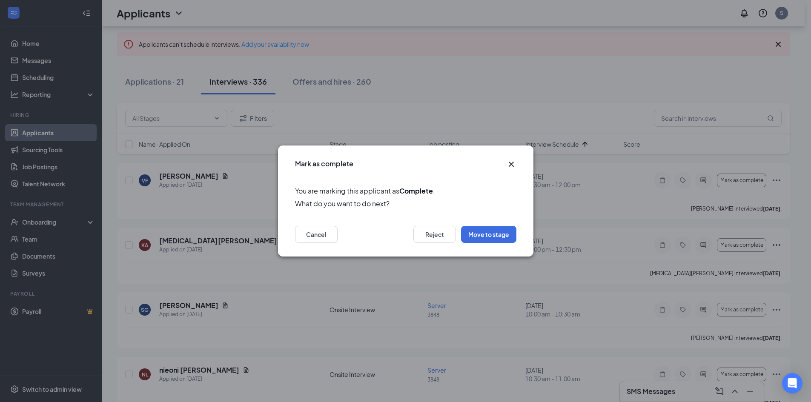
click at [514, 165] on icon "Cross" at bounding box center [511, 164] width 10 height 10
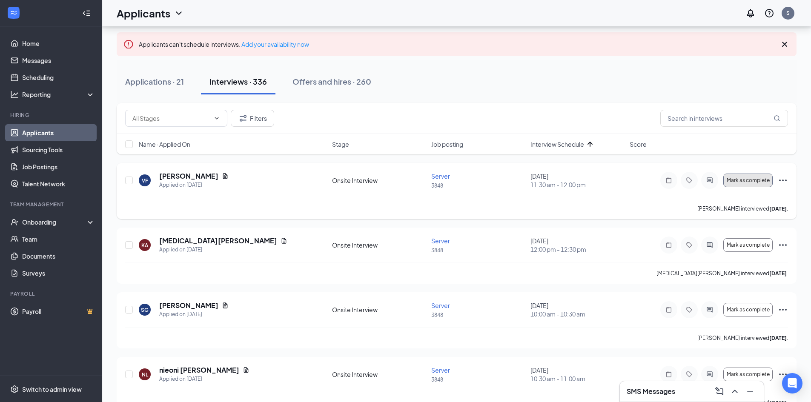
click at [734, 178] on span "Mark as complete" at bounding box center [748, 181] width 43 height 6
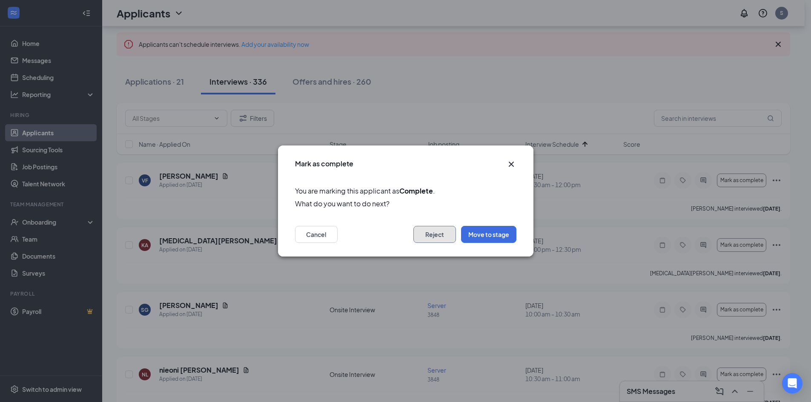
click at [433, 236] on button "Reject" at bounding box center [435, 234] width 43 height 17
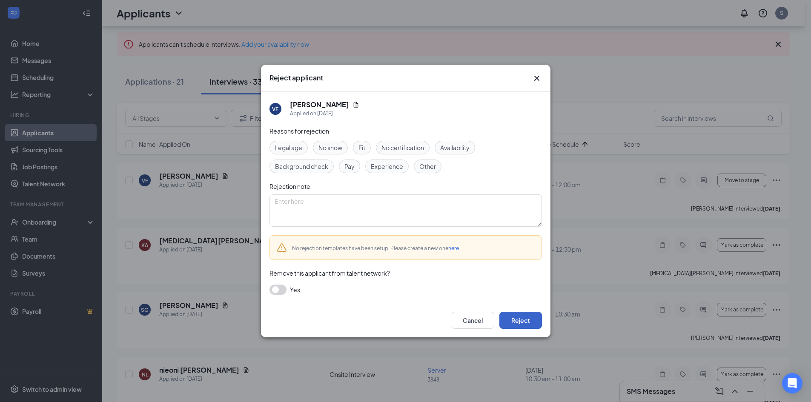
click at [519, 322] on button "Reject" at bounding box center [521, 320] width 43 height 17
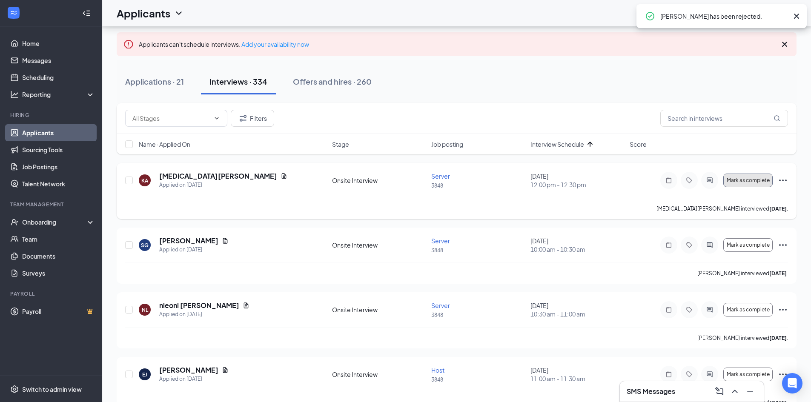
click at [743, 181] on span "Mark as complete" at bounding box center [748, 181] width 43 height 6
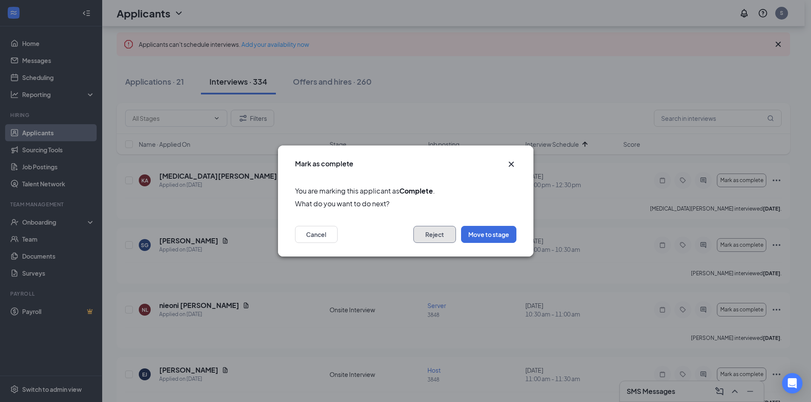
click at [426, 238] on button "Reject" at bounding box center [435, 234] width 43 height 17
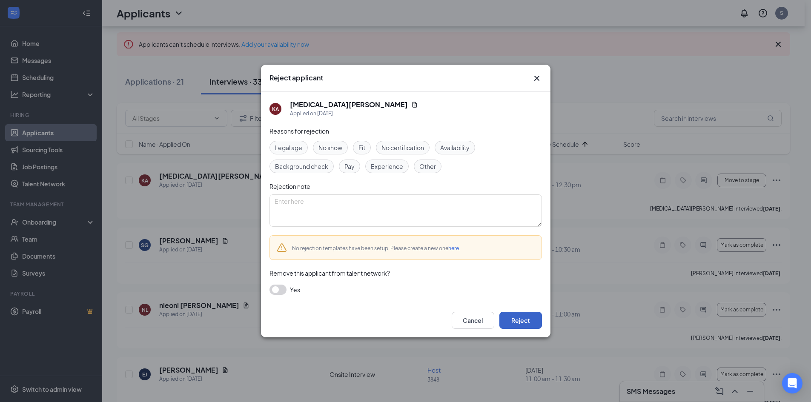
click at [522, 317] on button "Reject" at bounding box center [521, 320] width 43 height 17
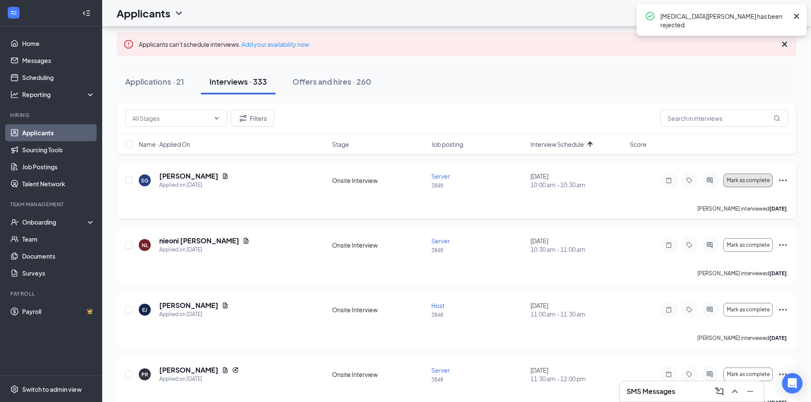
click at [745, 178] on span "Mark as complete" at bounding box center [748, 181] width 43 height 6
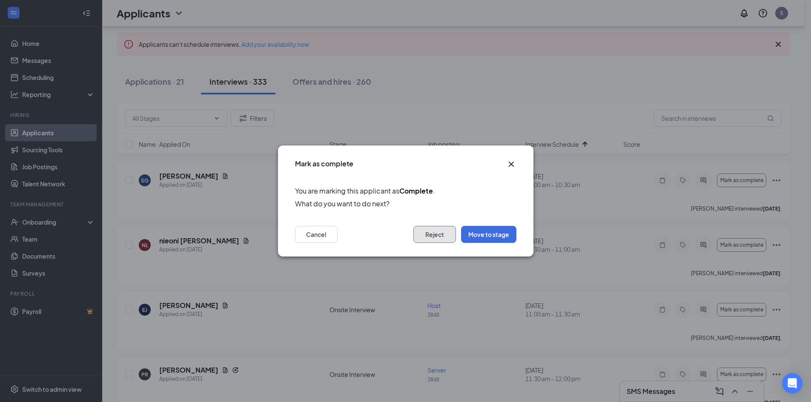
click at [428, 231] on button "Reject" at bounding box center [435, 234] width 43 height 17
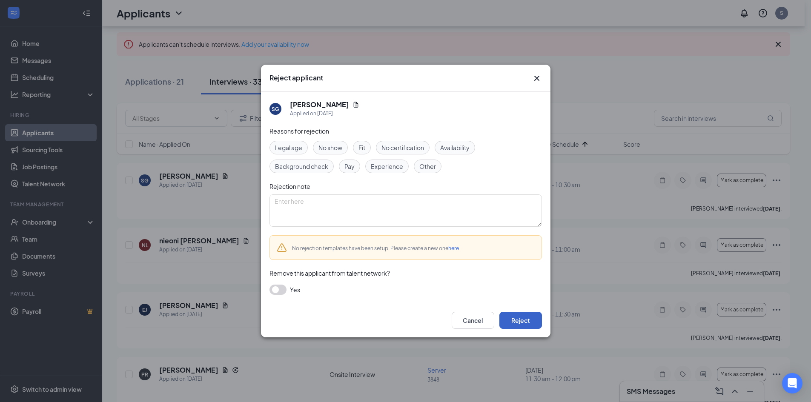
click at [514, 316] on button "Reject" at bounding box center [521, 320] width 43 height 17
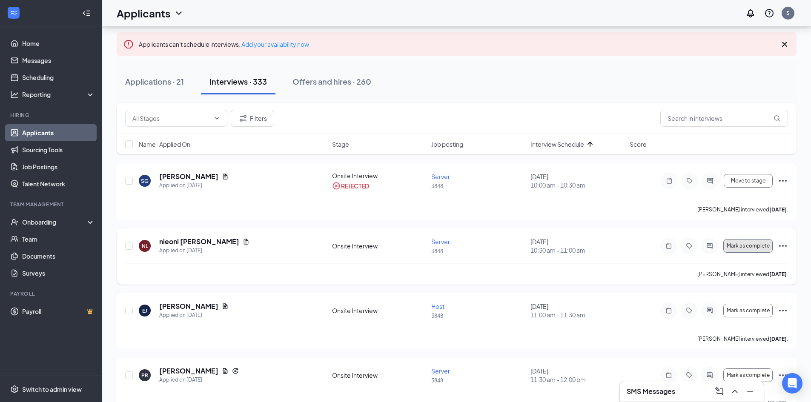
click at [747, 246] on span "Mark as complete" at bounding box center [748, 246] width 43 height 6
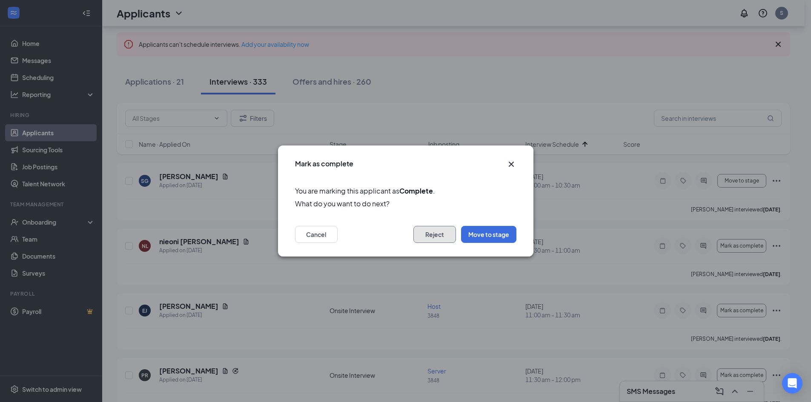
click at [430, 236] on button "Reject" at bounding box center [435, 234] width 43 height 17
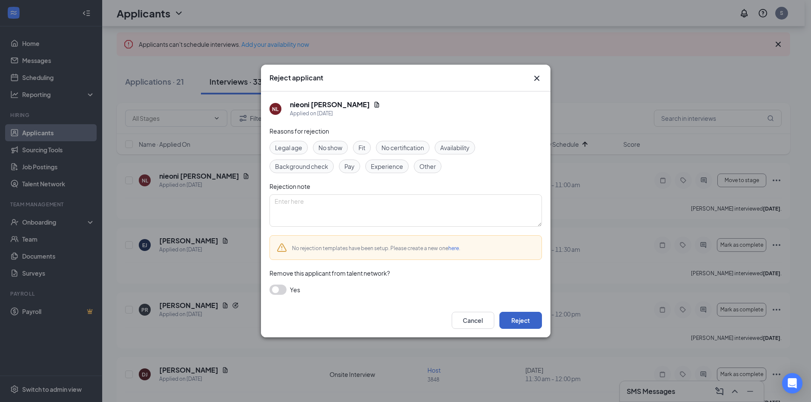
click at [530, 319] on button "Reject" at bounding box center [521, 320] width 43 height 17
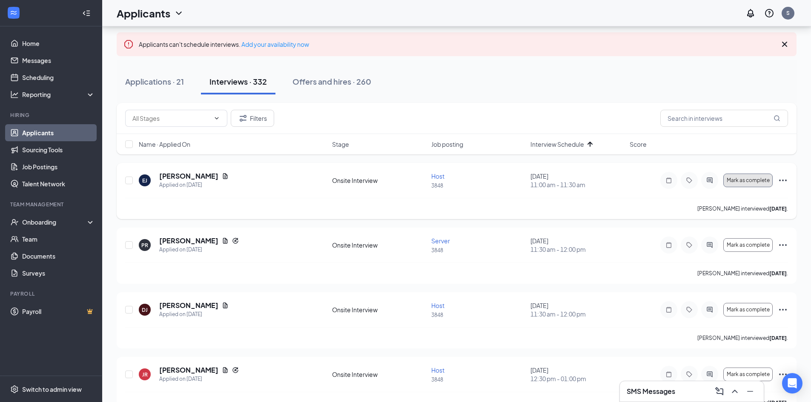
click at [741, 181] on span "Mark as complete" at bounding box center [748, 181] width 43 height 6
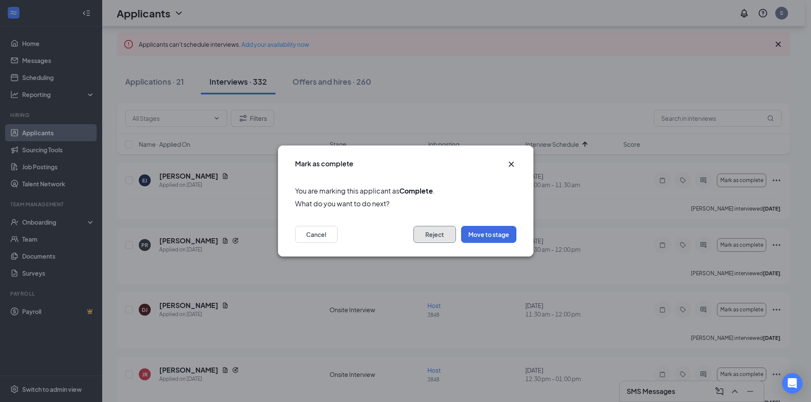
click at [425, 235] on button "Reject" at bounding box center [435, 234] width 43 height 17
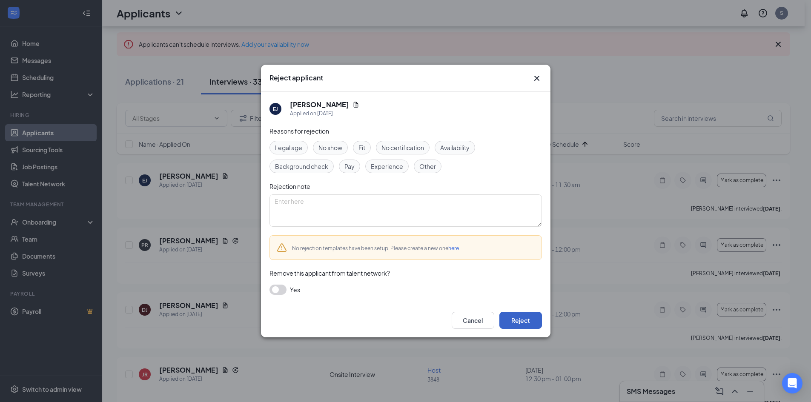
click at [523, 321] on button "Reject" at bounding box center [521, 320] width 43 height 17
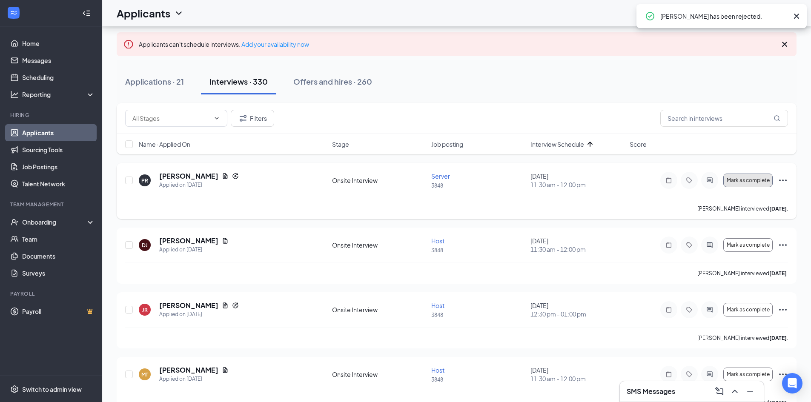
click at [753, 181] on span "Mark as complete" at bounding box center [748, 181] width 43 height 6
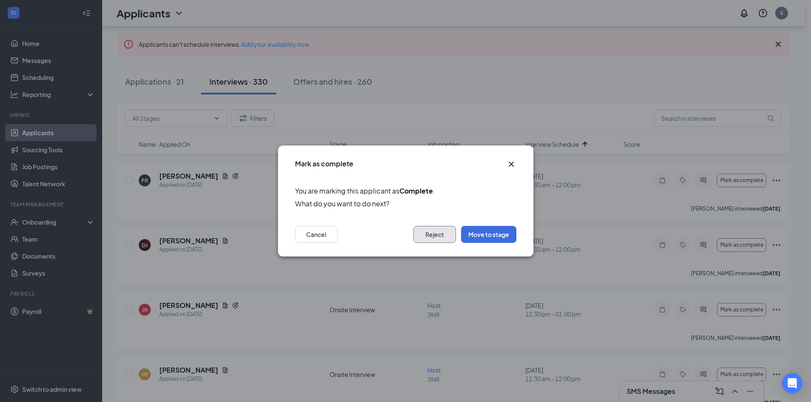
click at [431, 232] on button "Reject" at bounding box center [435, 234] width 43 height 17
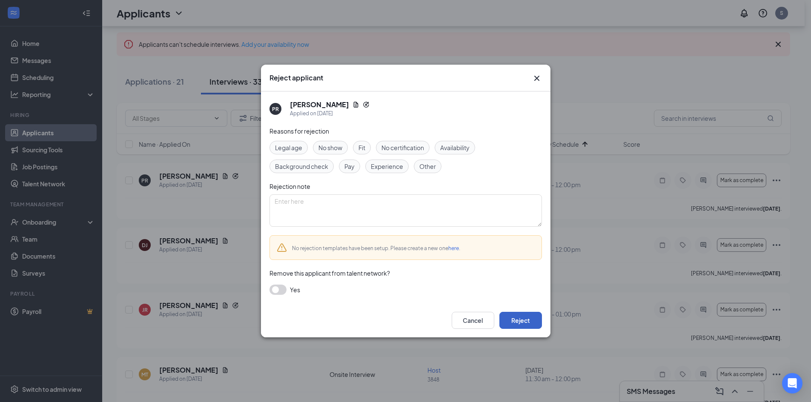
click at [514, 322] on button "Reject" at bounding box center [521, 320] width 43 height 17
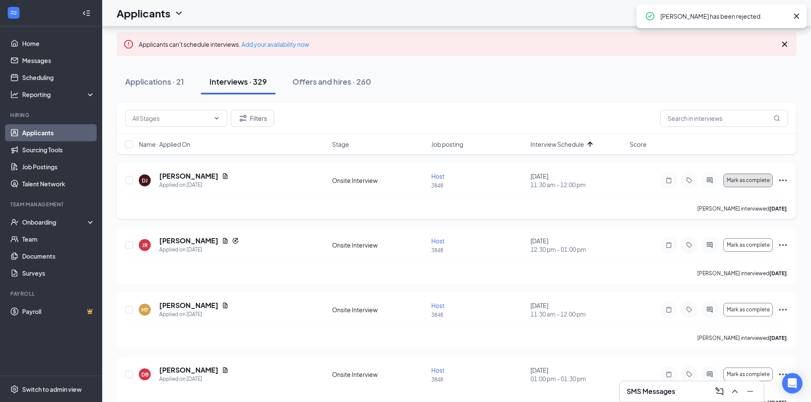
click at [735, 180] on span "Mark as complete" at bounding box center [748, 181] width 43 height 6
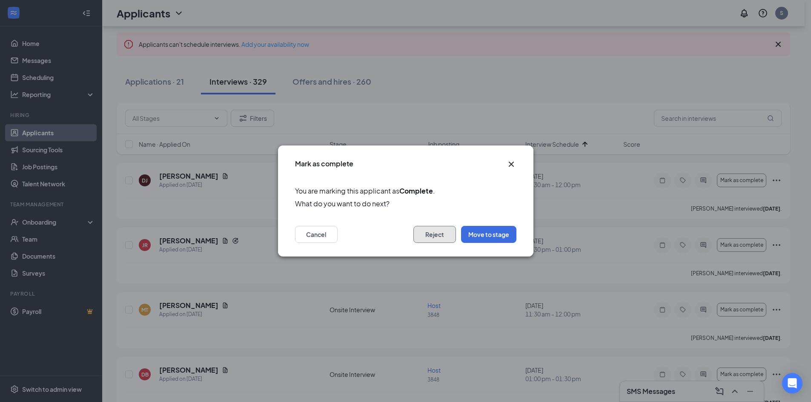
click at [425, 234] on button "Reject" at bounding box center [435, 234] width 43 height 17
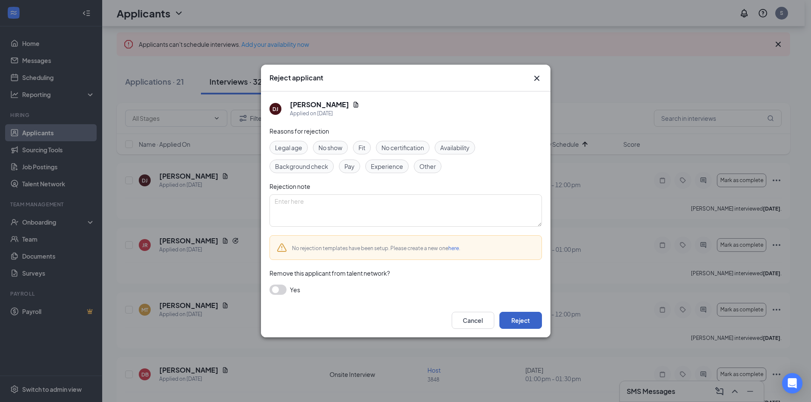
click at [513, 316] on button "Reject" at bounding box center [521, 320] width 43 height 17
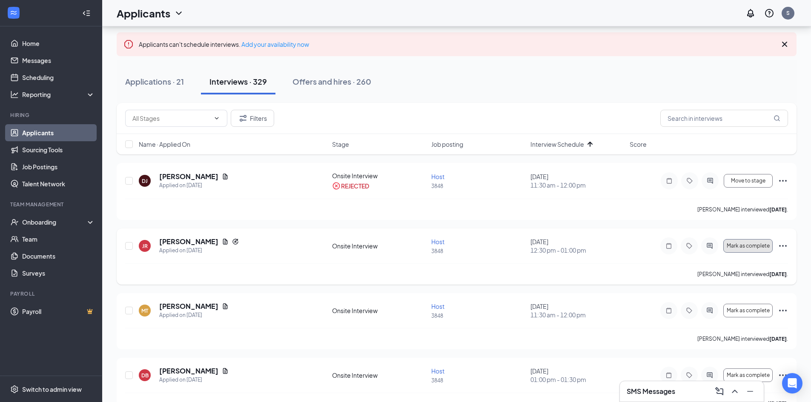
click at [745, 244] on span "Mark as complete" at bounding box center [748, 246] width 43 height 6
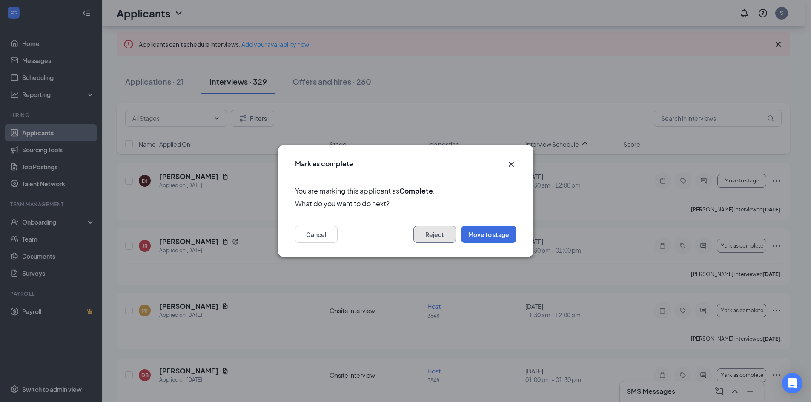
click at [428, 239] on button "Reject" at bounding box center [435, 234] width 43 height 17
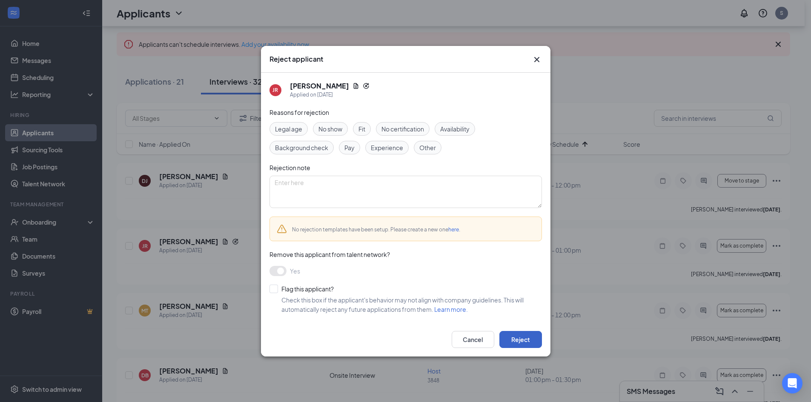
click at [521, 336] on button "Reject" at bounding box center [521, 339] width 43 height 17
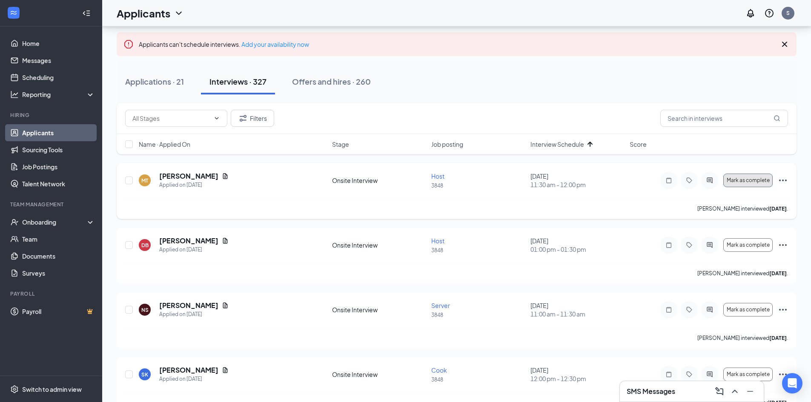
click at [747, 180] on span "Mark as complete" at bounding box center [748, 181] width 43 height 6
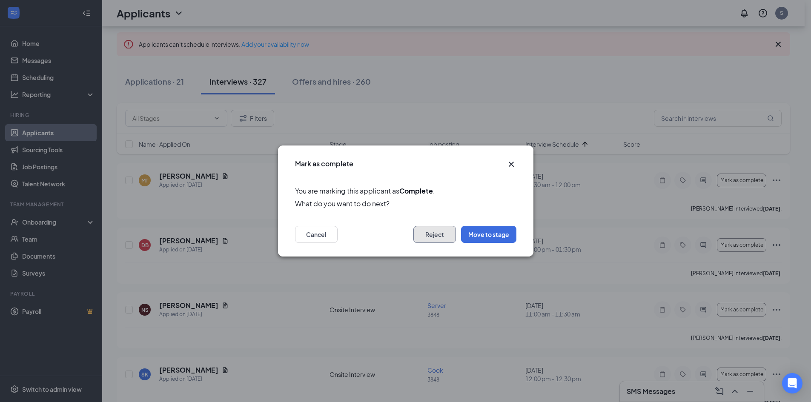
click at [431, 234] on button "Reject" at bounding box center [435, 234] width 43 height 17
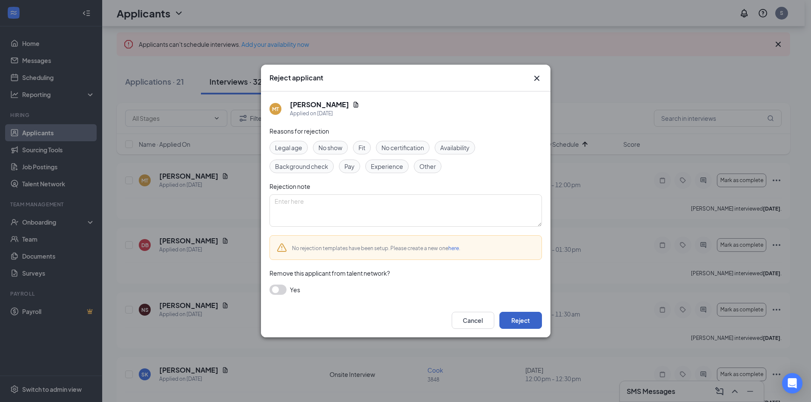
click at [515, 319] on button "Reject" at bounding box center [521, 320] width 43 height 17
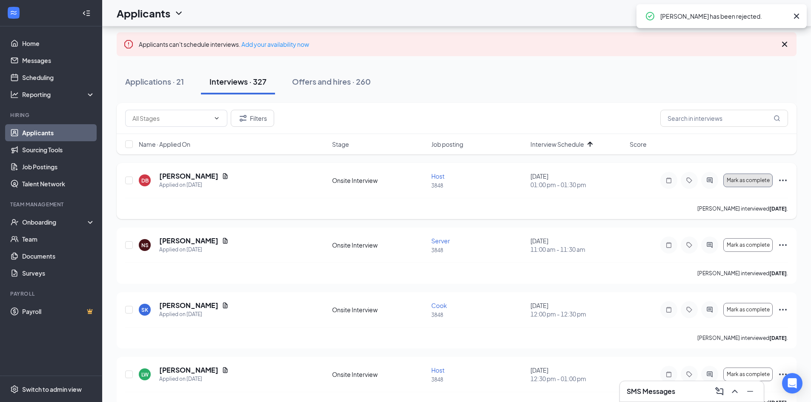
click at [760, 182] on span "Mark as complete" at bounding box center [748, 181] width 43 height 6
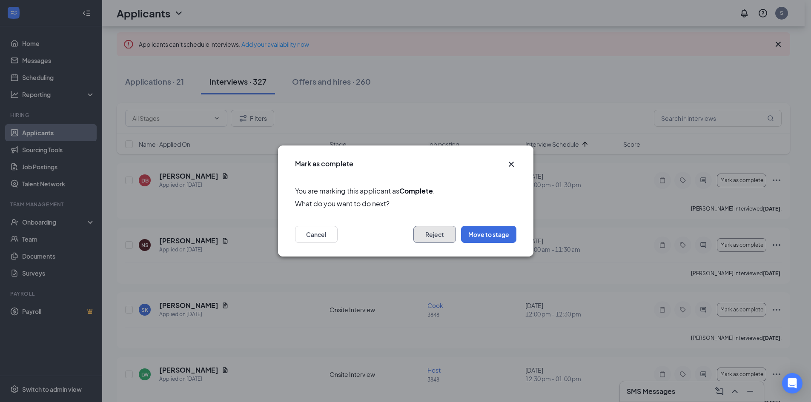
click at [431, 235] on button "Reject" at bounding box center [435, 234] width 43 height 17
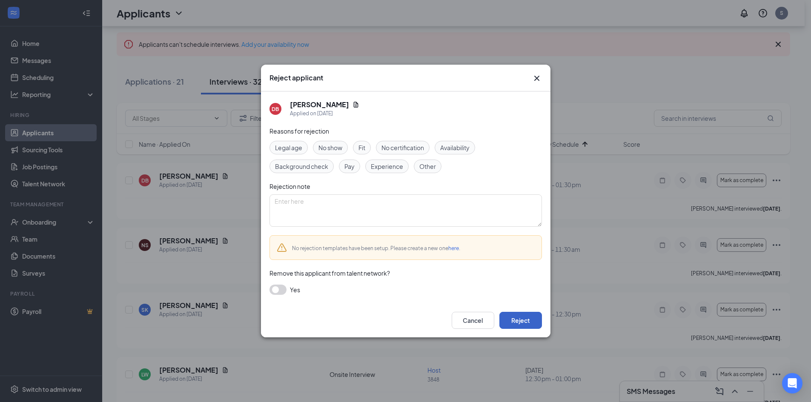
click at [527, 319] on button "Reject" at bounding box center [521, 320] width 43 height 17
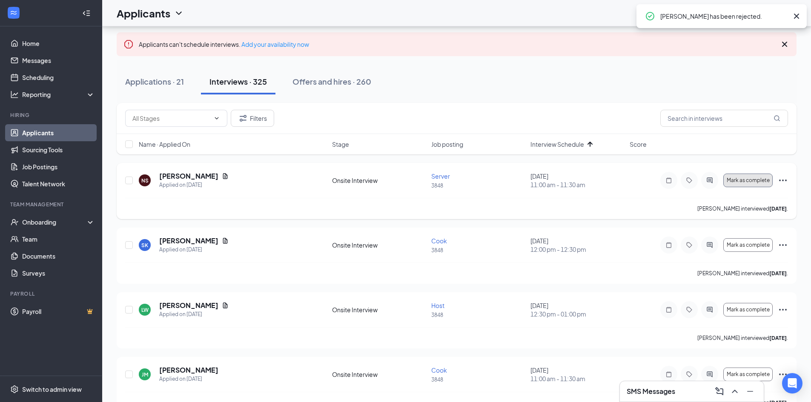
click at [742, 182] on span "Mark as complete" at bounding box center [748, 181] width 43 height 6
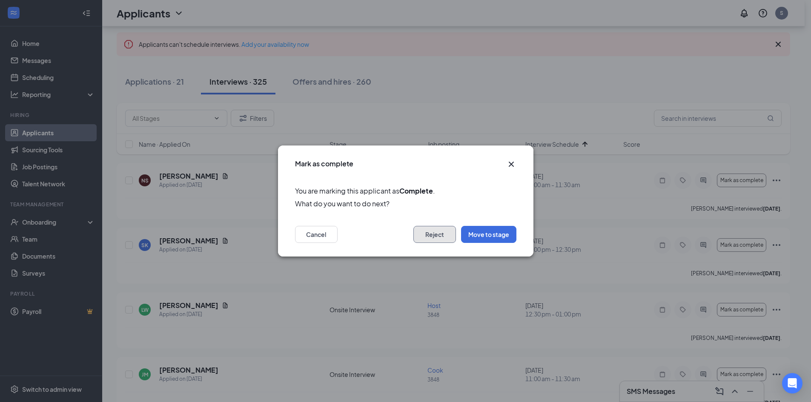
click at [430, 231] on button "Reject" at bounding box center [435, 234] width 43 height 17
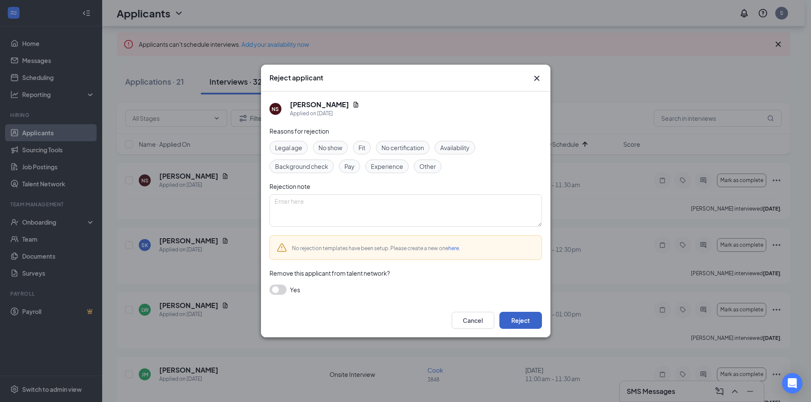
click at [525, 322] on button "Reject" at bounding box center [521, 320] width 43 height 17
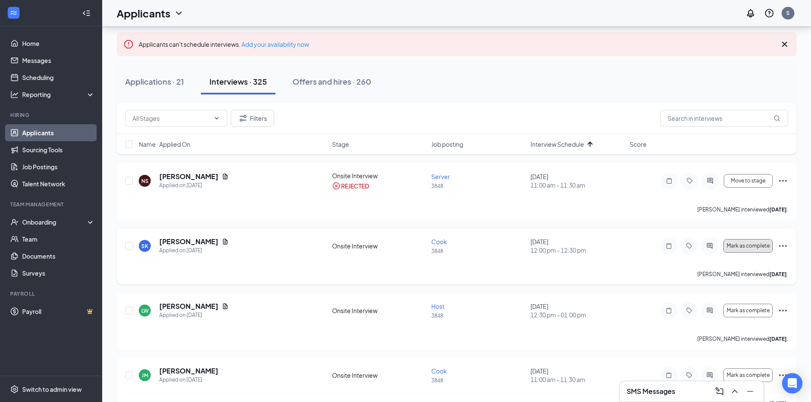
click at [752, 247] on span "Mark as complete" at bounding box center [748, 246] width 43 height 6
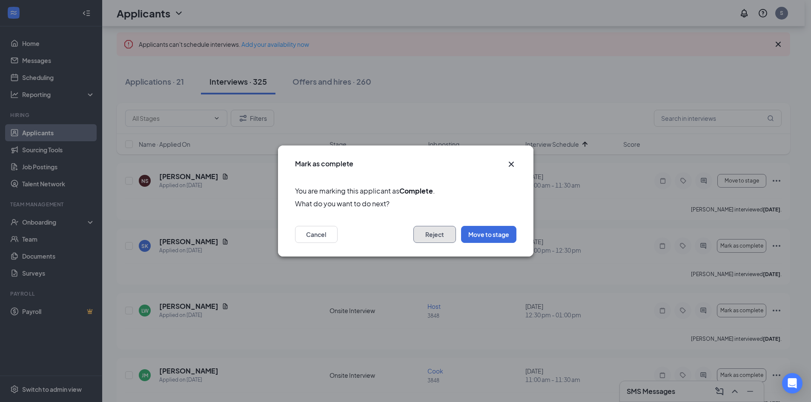
click at [440, 240] on button "Reject" at bounding box center [435, 234] width 43 height 17
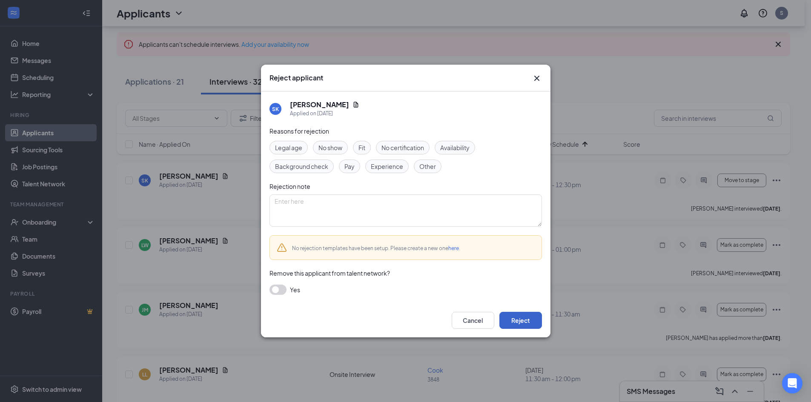
click at [511, 319] on button "Reject" at bounding box center [521, 320] width 43 height 17
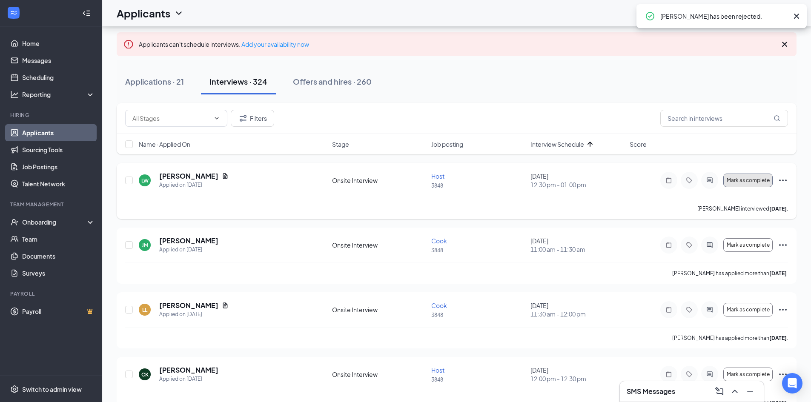
click at [744, 178] on span "Mark as complete" at bounding box center [748, 181] width 43 height 6
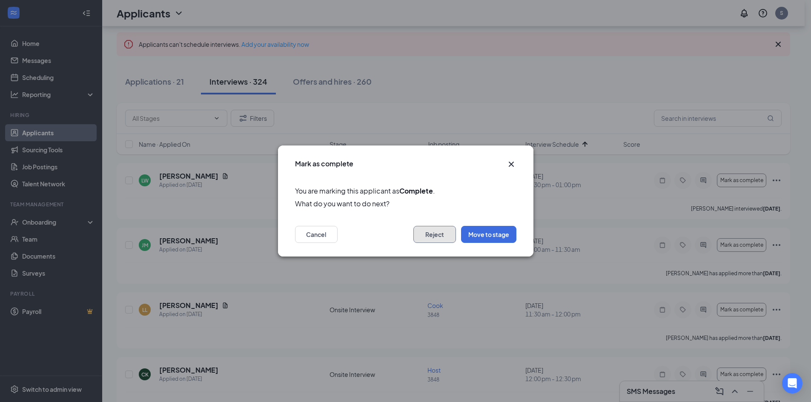
click at [433, 233] on button "Reject" at bounding box center [435, 234] width 43 height 17
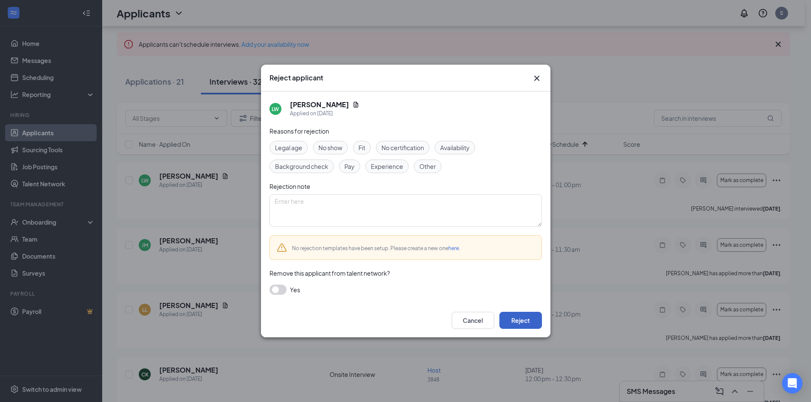
click at [531, 319] on button "Reject" at bounding box center [521, 320] width 43 height 17
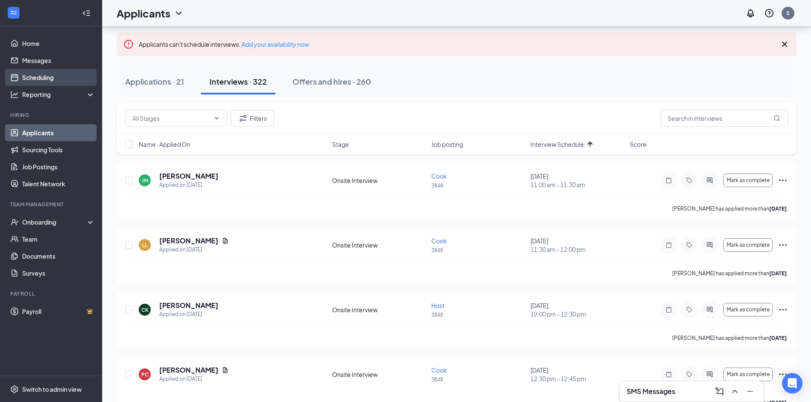
click at [44, 79] on link "Scheduling" at bounding box center [58, 77] width 73 height 17
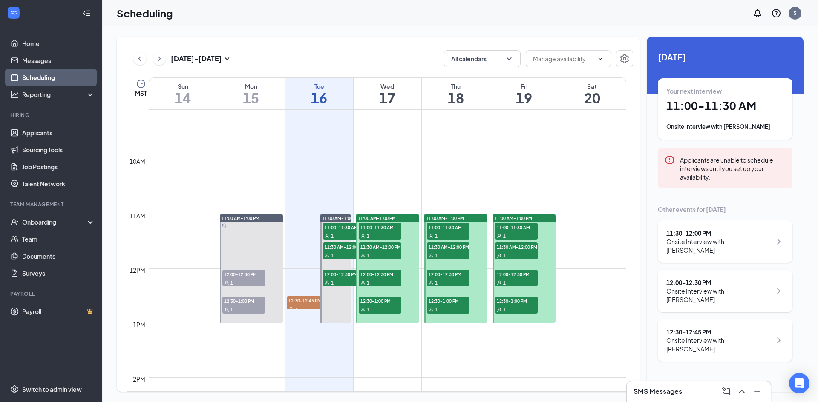
scroll to position [504, 0]
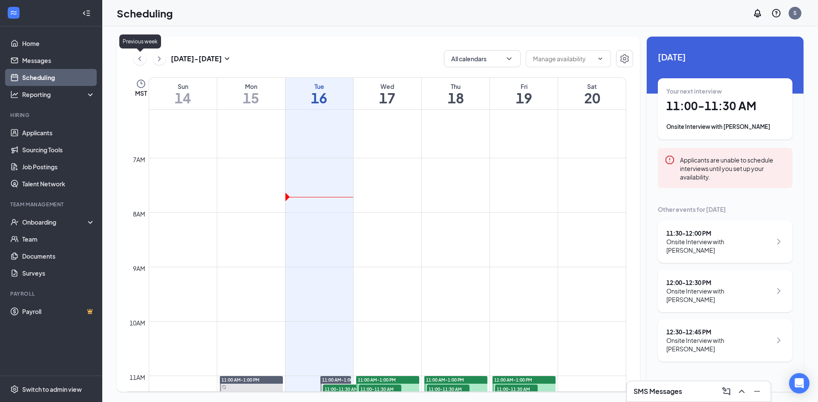
click at [138, 62] on icon "ChevronLeft" at bounding box center [139, 59] width 9 height 10
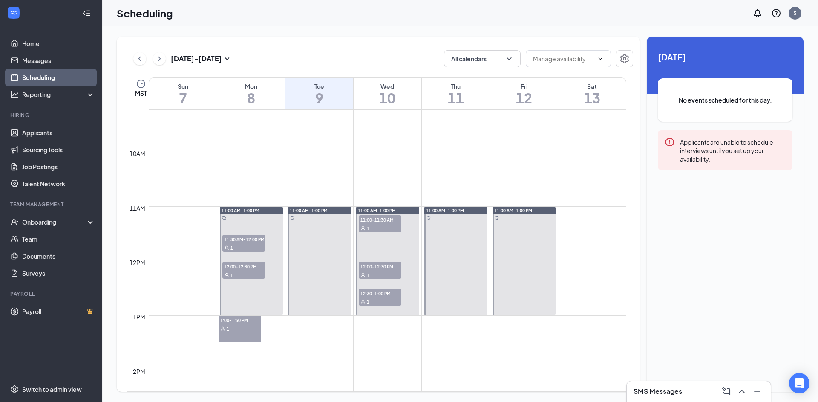
scroll to position [504, 0]
click at [161, 60] on icon "ChevronRight" at bounding box center [159, 59] width 9 height 10
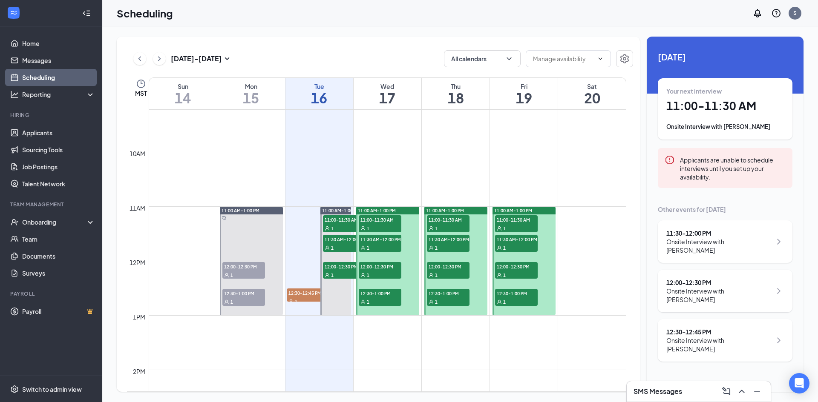
scroll to position [504, 0]
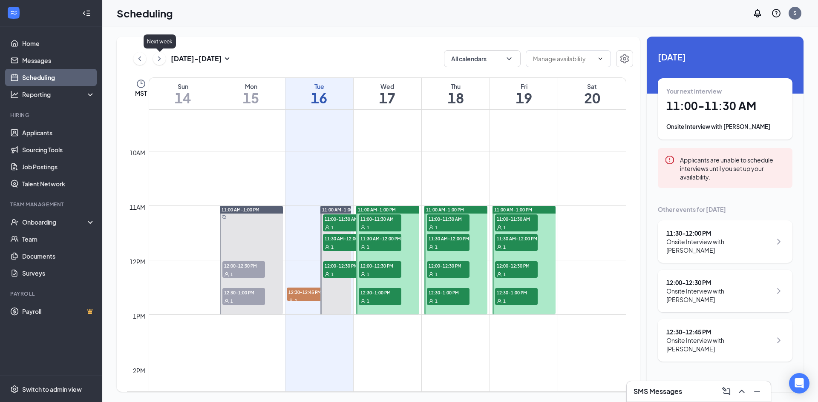
click at [162, 58] on icon "ChevronRight" at bounding box center [159, 59] width 9 height 10
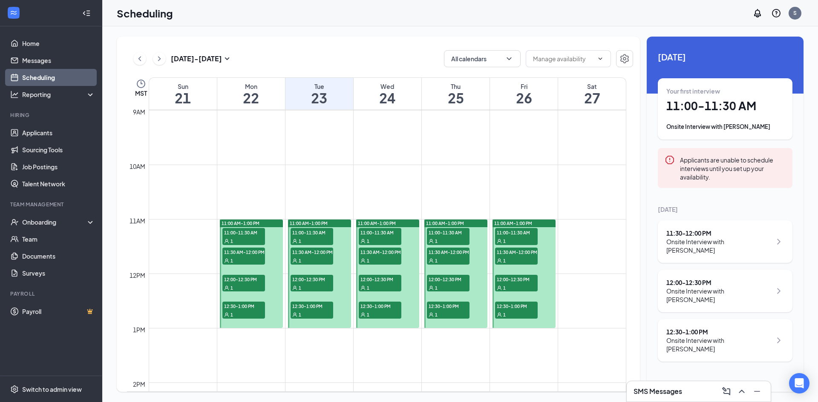
scroll to position [546, 0]
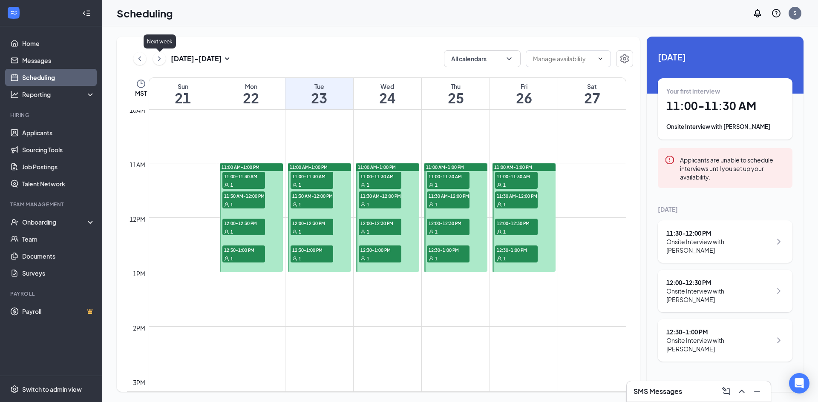
click at [161, 58] on icon "ChevronRight" at bounding box center [159, 59] width 9 height 10
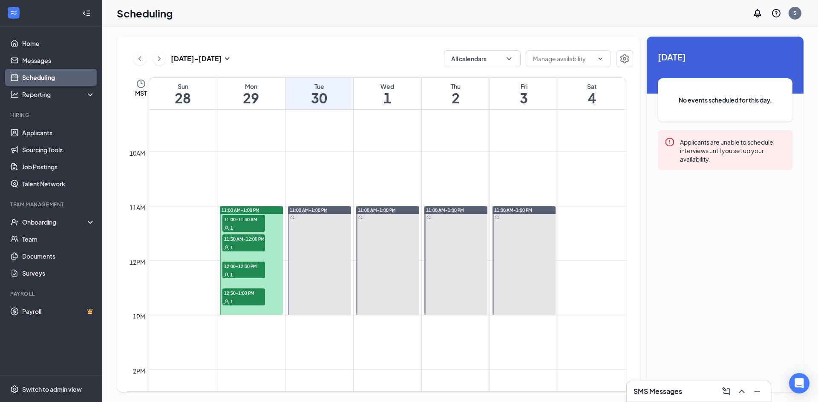
scroll to position [504, 0]
click at [141, 60] on icon "ChevronLeft" at bounding box center [139, 59] width 9 height 10
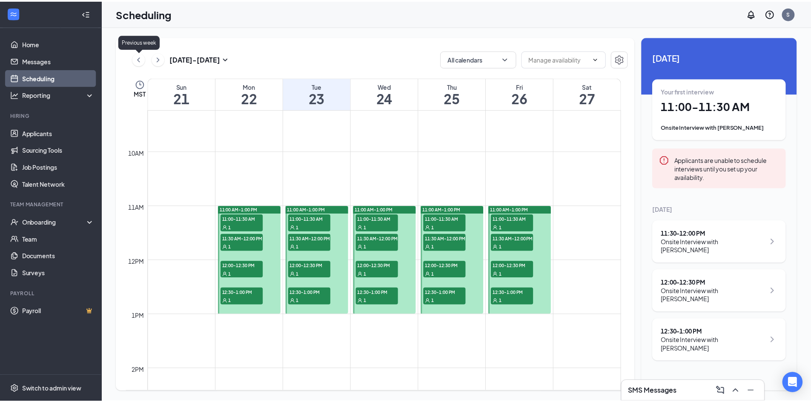
scroll to position [419, 0]
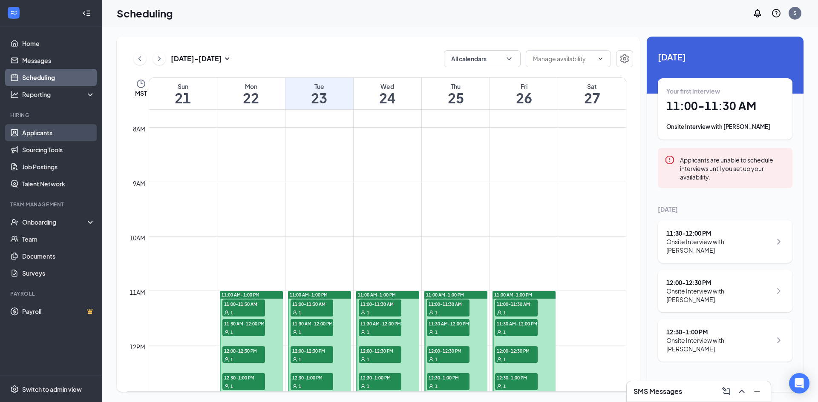
click at [54, 134] on link "Applicants" at bounding box center [58, 132] width 73 height 17
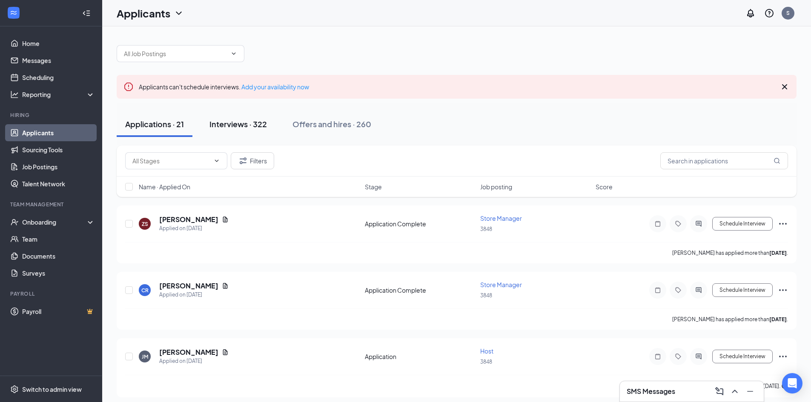
click at [247, 121] on div "Interviews · 322" at bounding box center [238, 124] width 57 height 11
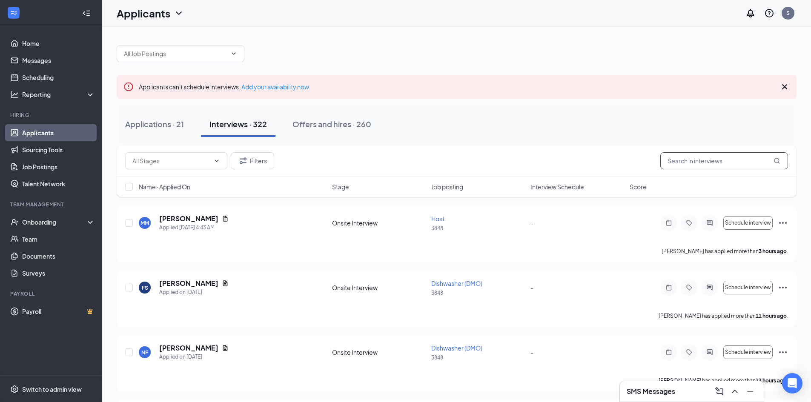
click at [691, 159] on input "text" at bounding box center [725, 160] width 128 height 17
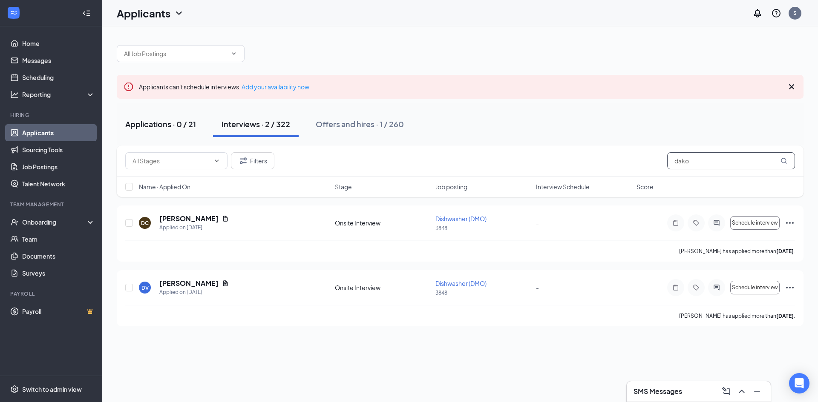
type input "dako"
click at [171, 125] on div "Applications · 0 / 21" at bounding box center [160, 124] width 71 height 11
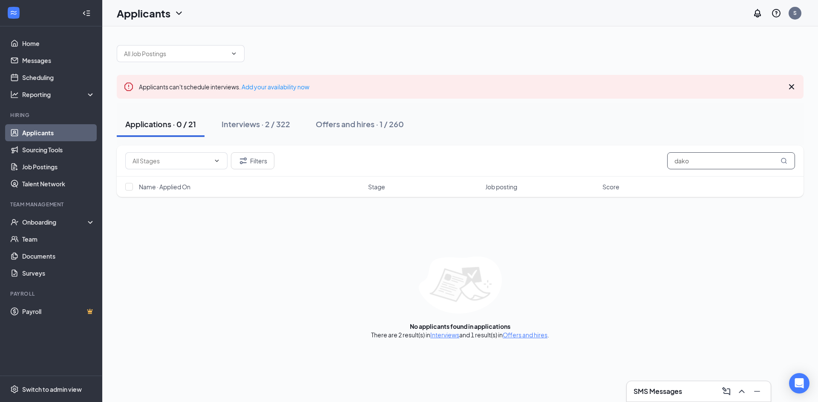
click at [694, 159] on input "dako" at bounding box center [731, 160] width 128 height 17
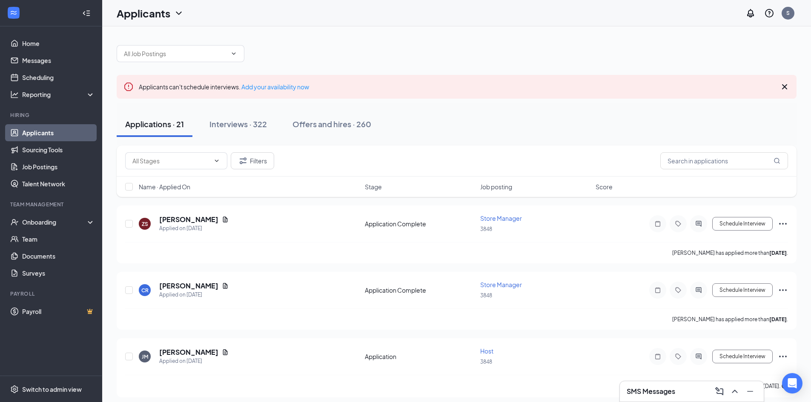
click at [552, 160] on div "Filters" at bounding box center [456, 160] width 663 height 17
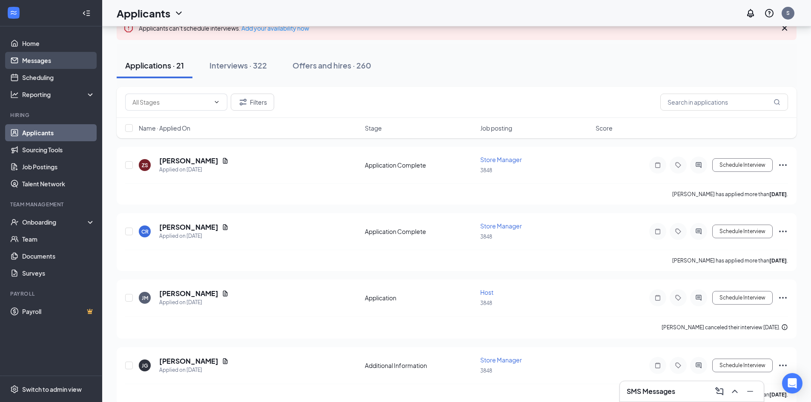
scroll to position [43, 0]
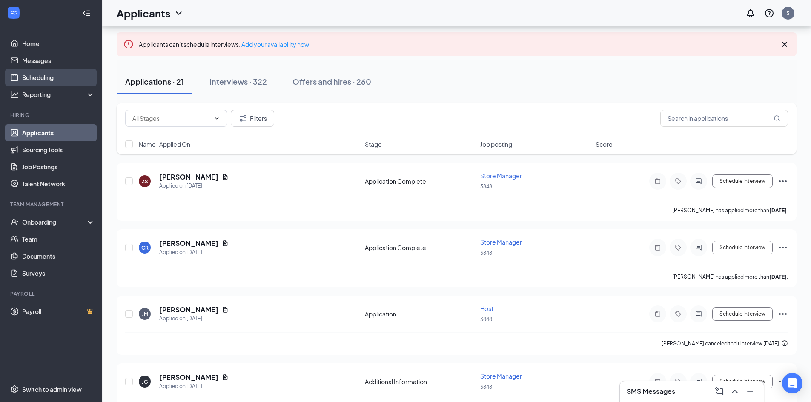
click at [45, 75] on link "Scheduling" at bounding box center [58, 77] width 73 height 17
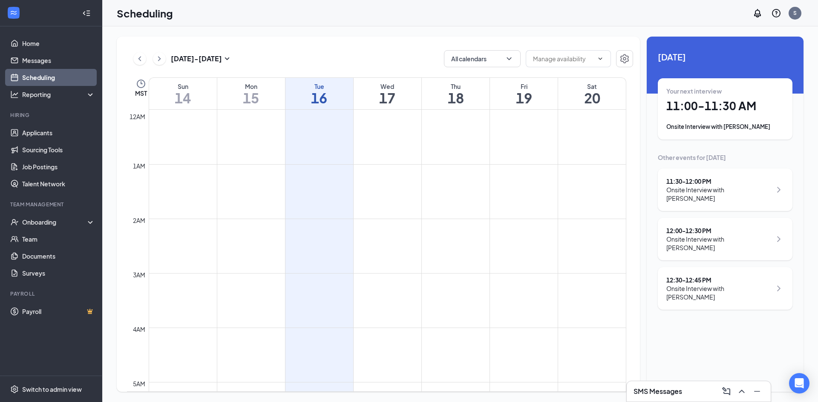
scroll to position [419, 0]
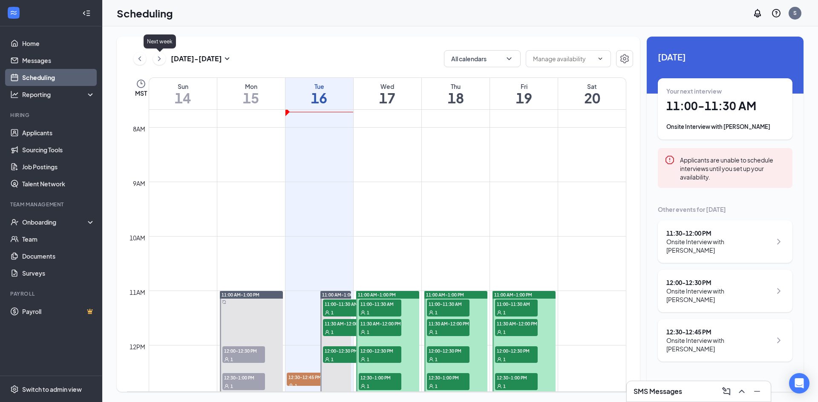
click at [160, 57] on icon "ChevronRight" at bounding box center [159, 59] width 9 height 10
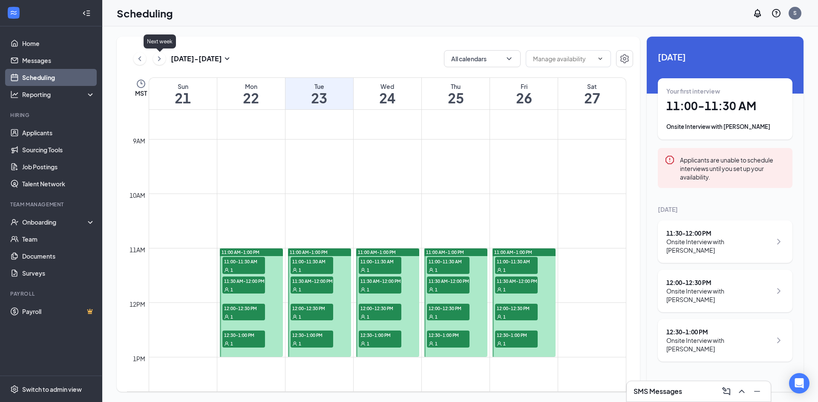
click at [159, 61] on icon "ChevronRight" at bounding box center [159, 59] width 9 height 10
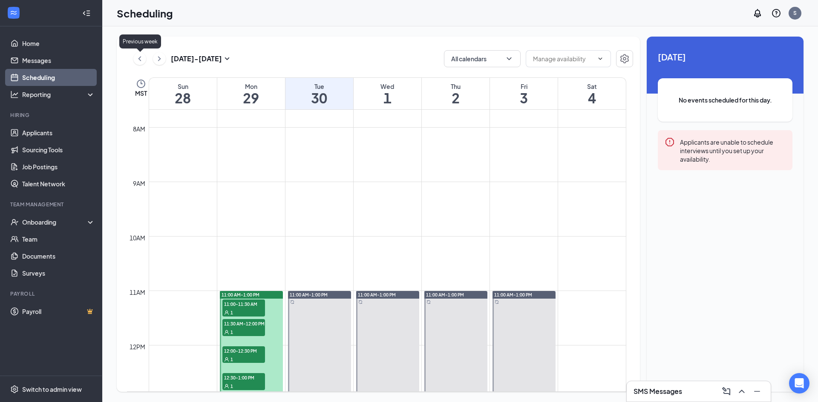
click at [140, 58] on icon "ChevronLeft" at bounding box center [139, 59] width 9 height 10
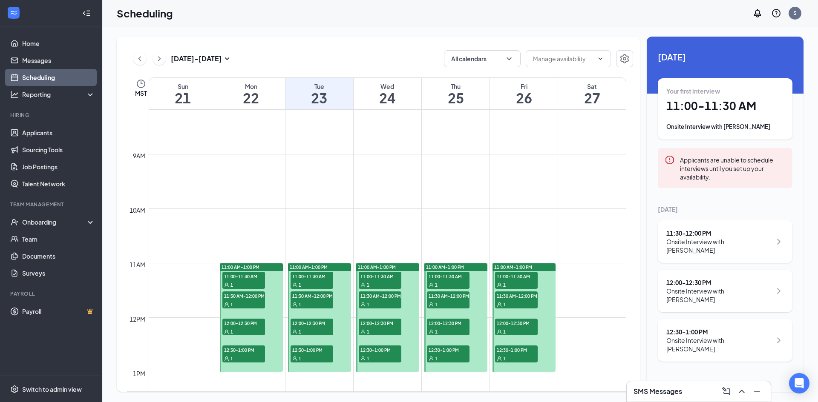
scroll to position [461, 0]
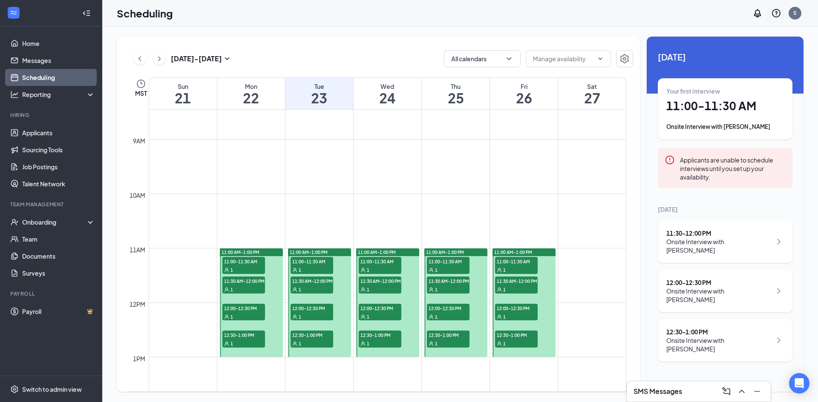
click at [446, 268] on div "1" at bounding box center [448, 270] width 43 height 9
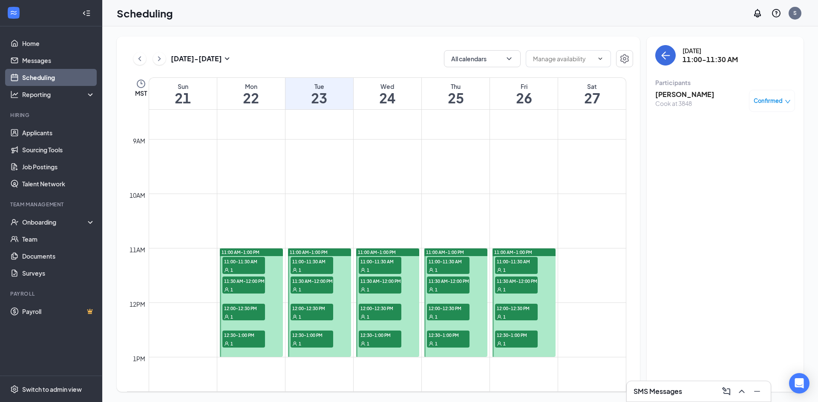
click at [451, 283] on span "11:30 AM-12:00 PM" at bounding box center [448, 281] width 43 height 9
click at [449, 269] on div "1" at bounding box center [448, 270] width 43 height 9
click at [449, 284] on span "11:30 AM-12:00 PM" at bounding box center [448, 281] width 43 height 9
click at [448, 260] on span "11:00-11:30 AM" at bounding box center [448, 261] width 43 height 9
click at [446, 287] on div "1" at bounding box center [448, 289] width 43 height 9
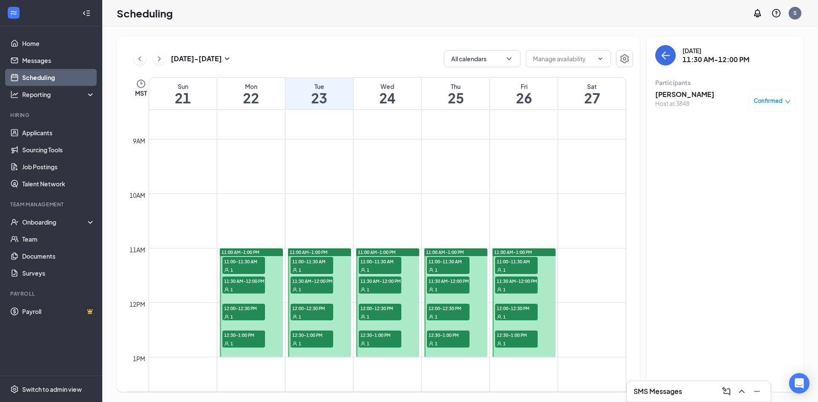
click at [440, 283] on span "11:30 AM-12:00 PM" at bounding box center [448, 281] width 43 height 9
click at [441, 270] on div "1" at bounding box center [448, 270] width 43 height 9
click at [442, 285] on div "1" at bounding box center [448, 289] width 43 height 9
click at [443, 261] on span "11:00-11:30 AM" at bounding box center [448, 261] width 43 height 9
click at [453, 288] on div "1" at bounding box center [448, 289] width 43 height 9
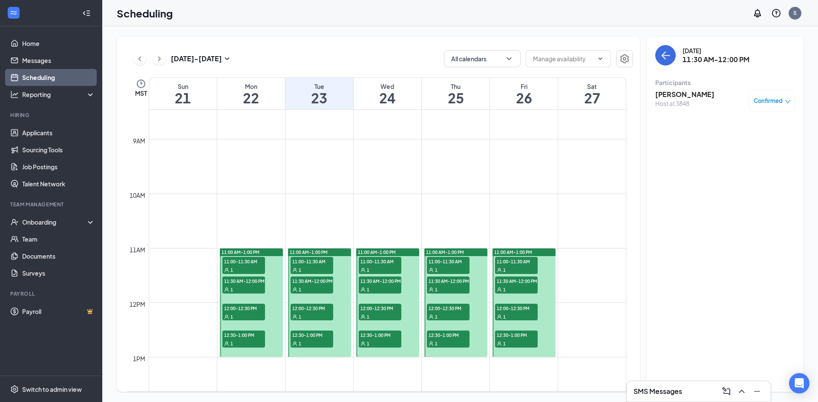
click at [788, 104] on icon "down" at bounding box center [787, 102] width 6 height 6
click at [737, 171] on span "Cancel" at bounding box center [733, 168] width 20 height 9
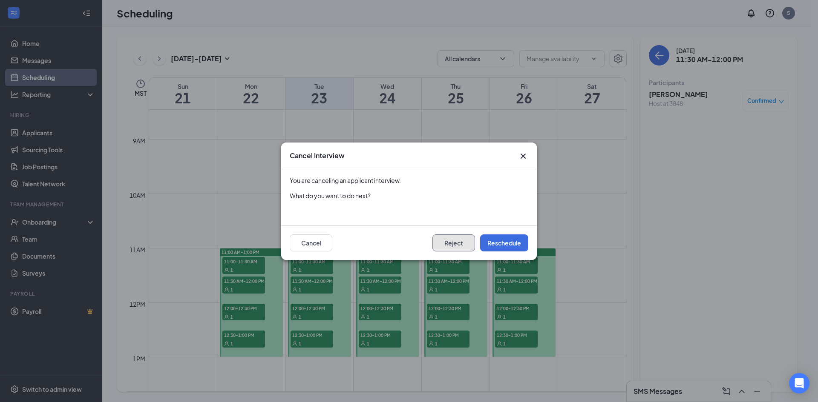
click at [448, 241] on button "Reject" at bounding box center [453, 243] width 43 height 17
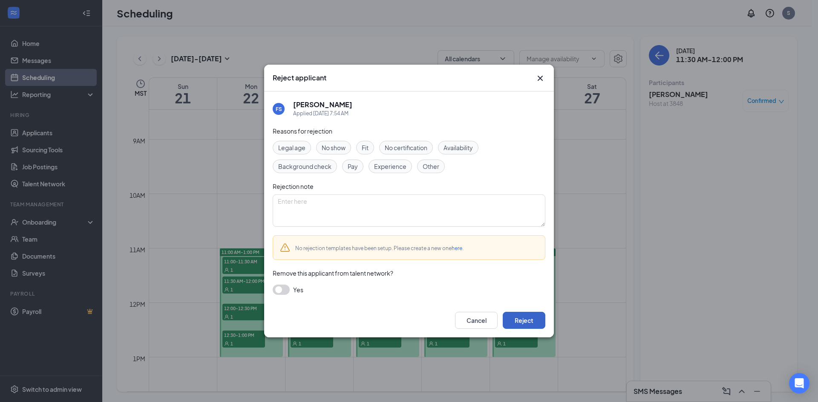
click at [532, 319] on button "Reject" at bounding box center [524, 320] width 43 height 17
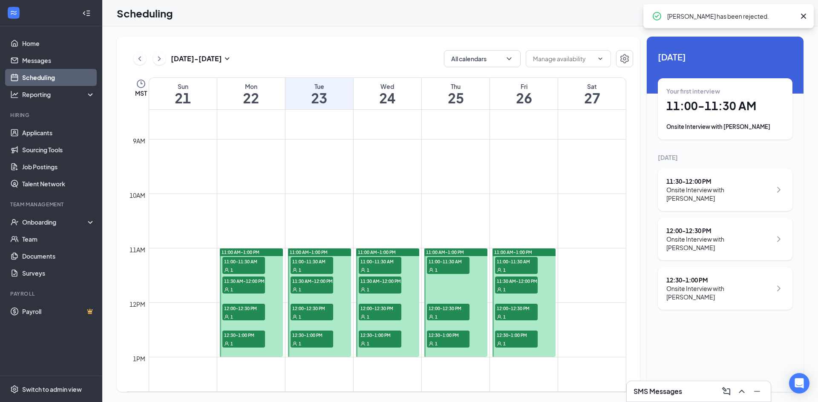
click at [448, 264] on span "11:00-11:30 AM" at bounding box center [448, 261] width 43 height 9
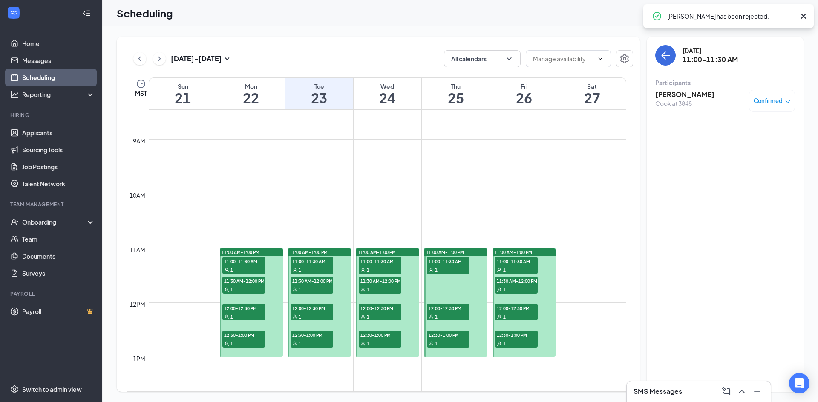
click at [704, 94] on h3 "[PERSON_NAME]" at bounding box center [684, 94] width 59 height 9
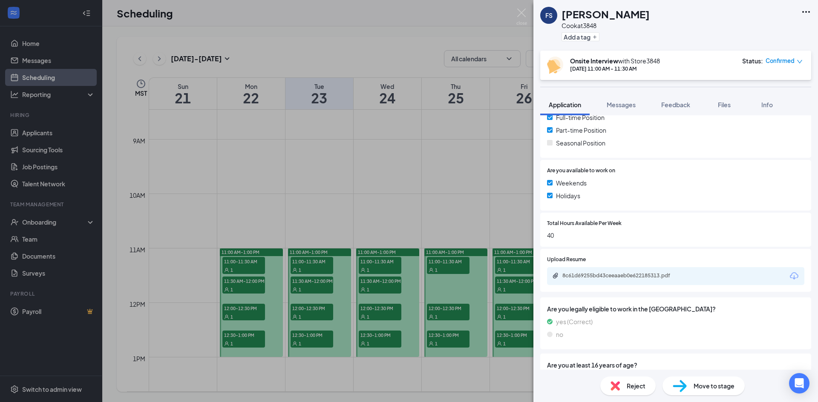
scroll to position [313, 0]
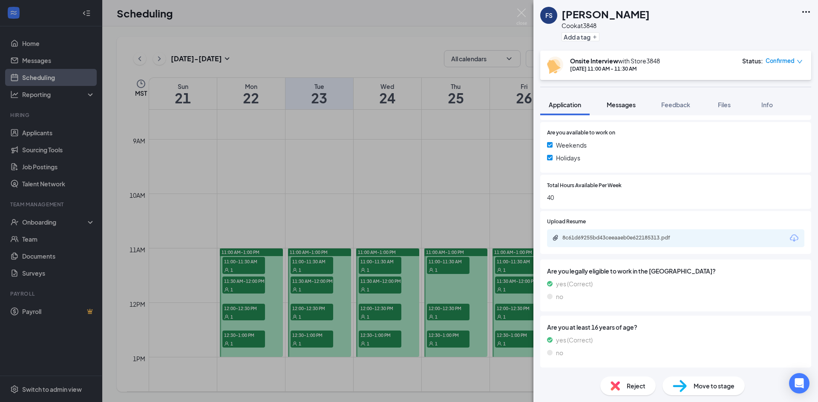
click at [622, 102] on span "Messages" at bounding box center [620, 105] width 29 height 8
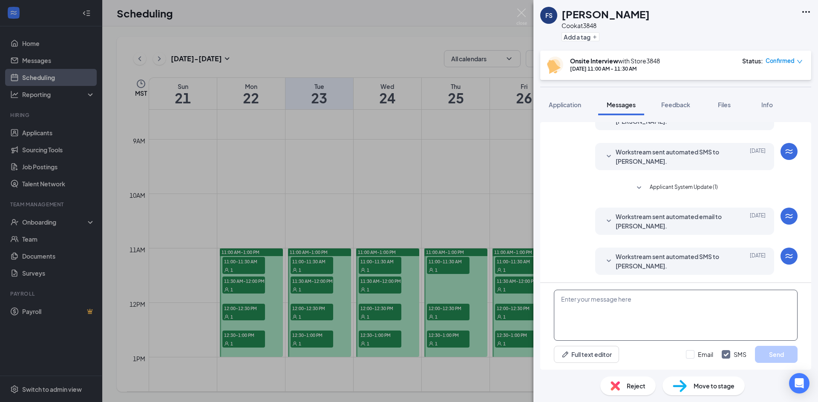
scroll to position [49, 0]
click at [625, 308] on textarea at bounding box center [676, 315] width 244 height 51
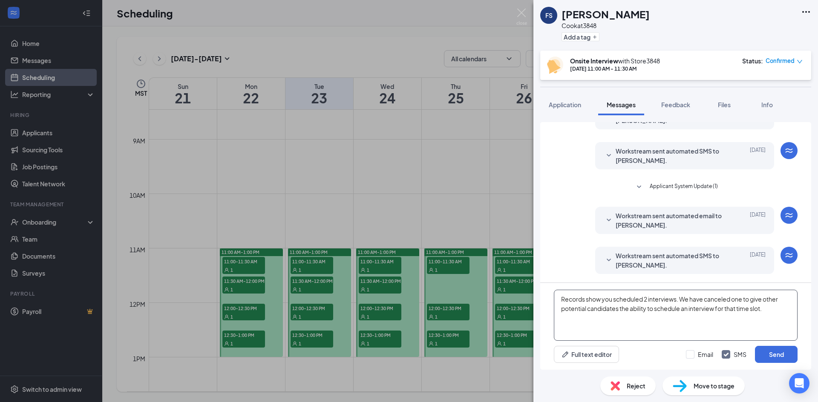
click at [738, 311] on textarea "Records show you scheduled 2 interviews. We have canceled one to give other pot…" at bounding box center [676, 315] width 244 height 51
type textarea "Records show you scheduled 2 interviews. We have canceled one to give other pot…"
click at [696, 353] on input "Email" at bounding box center [699, 355] width 27 height 9
checkbox input "true"
click at [767, 353] on button "Send" at bounding box center [776, 354] width 43 height 17
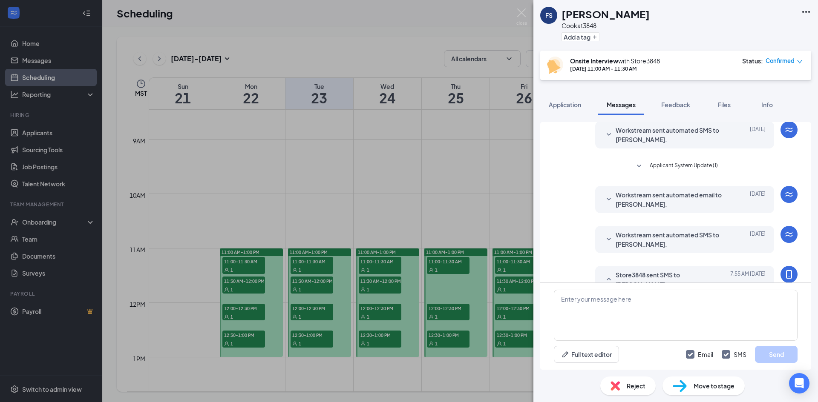
scroll to position [68, 0]
click at [615, 241] on span "Workstream sent automated SMS to [PERSON_NAME]." at bounding box center [671, 242] width 112 height 19
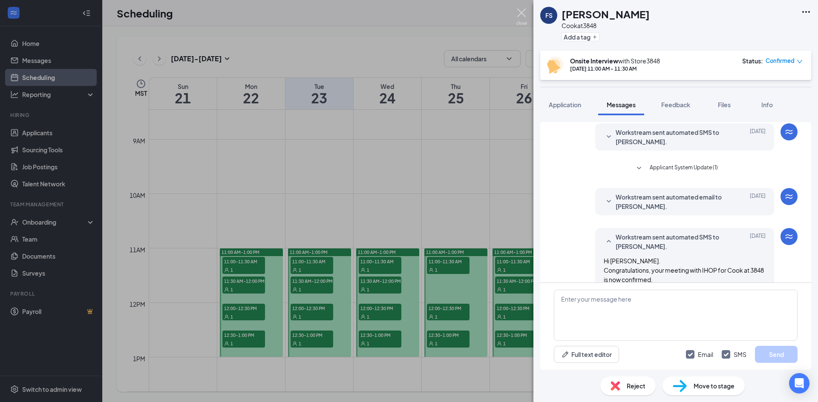
click at [523, 16] on img at bounding box center [521, 17] width 11 height 17
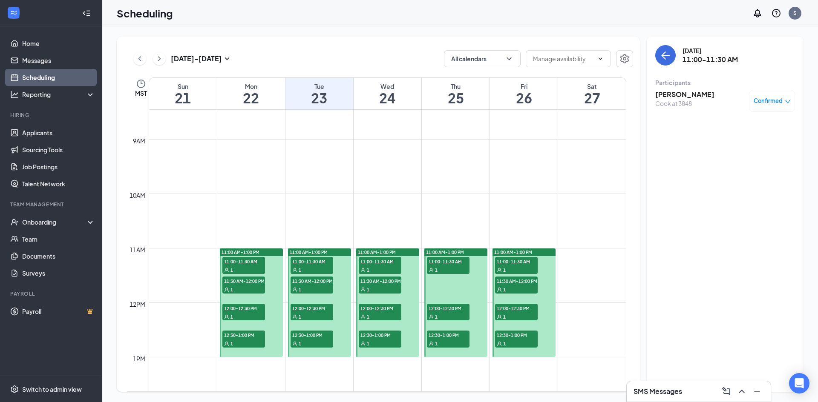
click at [248, 259] on span "11:00-11:30 AM" at bounding box center [243, 261] width 43 height 9
click at [247, 282] on span "11:30 AM-12:00 PM" at bounding box center [243, 281] width 43 height 9
click at [258, 316] on div "1" at bounding box center [243, 317] width 43 height 9
click at [255, 328] on div at bounding box center [251, 303] width 63 height 109
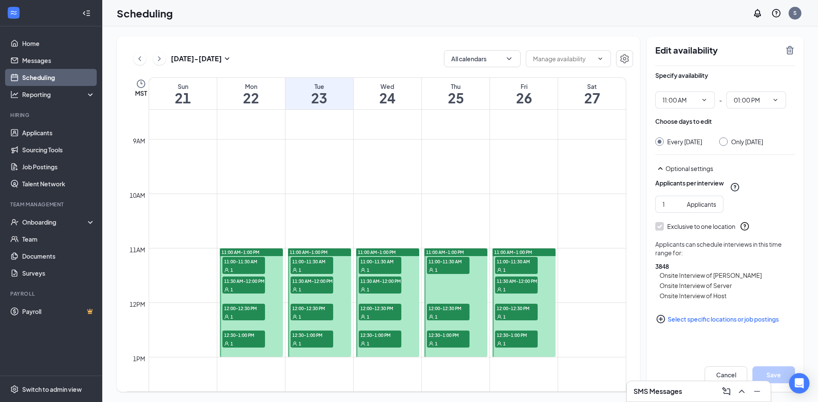
click at [249, 344] on div "1" at bounding box center [243, 343] width 43 height 9
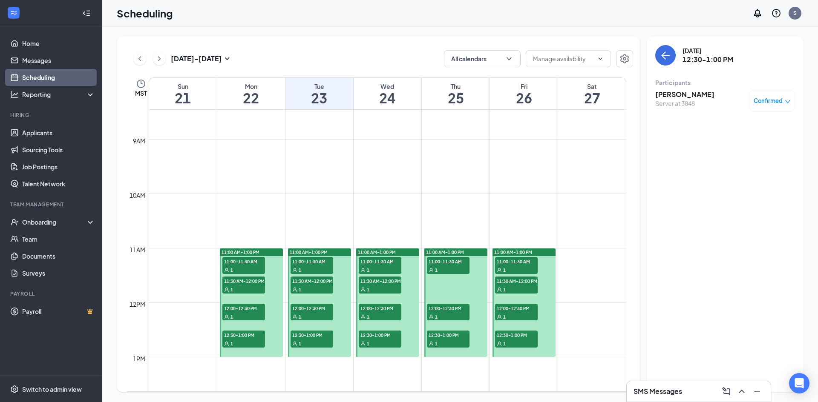
click at [308, 266] on div "1" at bounding box center [311, 270] width 43 height 9
click at [307, 282] on span "11:30 AM-12:00 PM" at bounding box center [311, 281] width 43 height 9
click at [67, 132] on link "Applicants" at bounding box center [58, 132] width 73 height 17
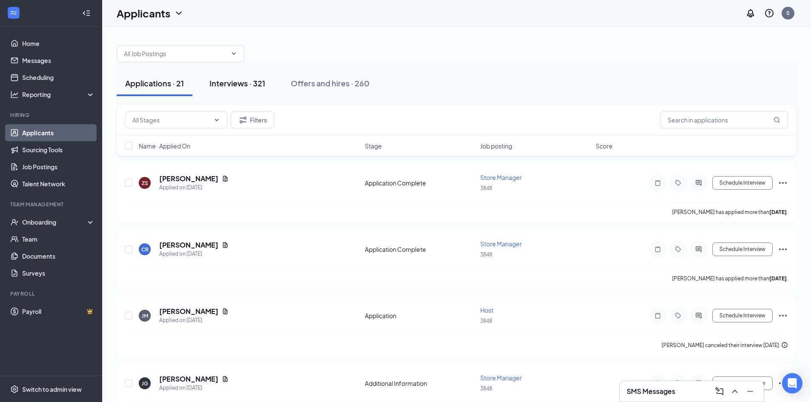
click at [254, 88] on div "Interviews · 321" at bounding box center [238, 83] width 56 height 11
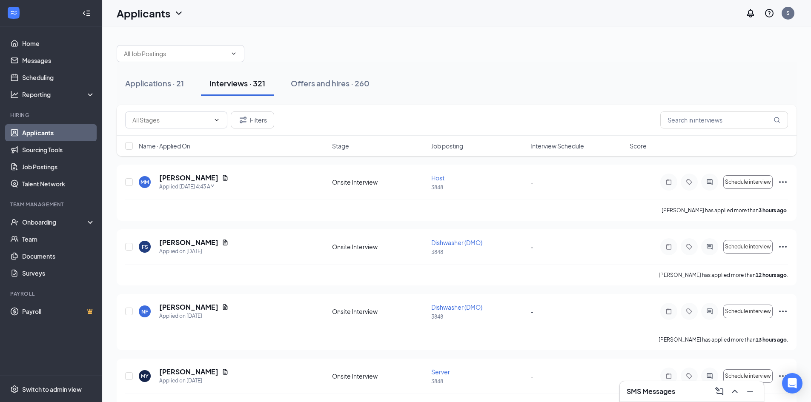
click at [556, 147] on span "Interview Schedule" at bounding box center [558, 146] width 54 height 9
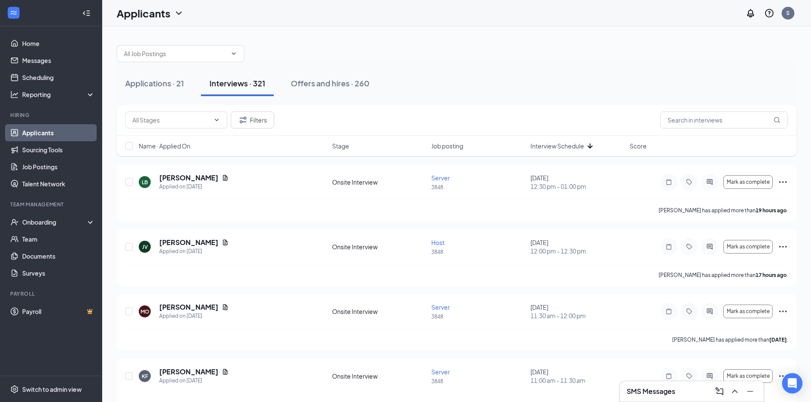
click at [556, 147] on span "Interview Schedule" at bounding box center [558, 146] width 54 height 9
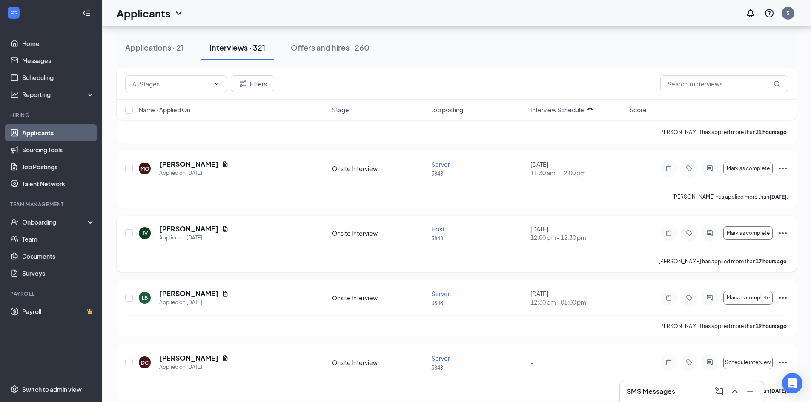
scroll to position [2257, 0]
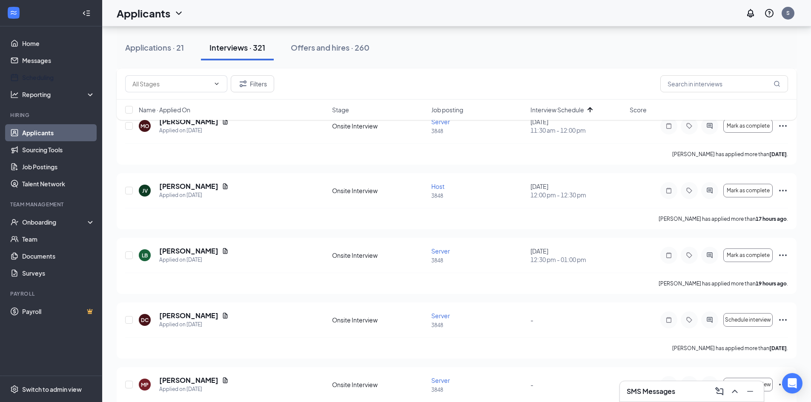
drag, startPoint x: 48, startPoint y: 80, endPoint x: 79, endPoint y: 104, distance: 39.7
click at [48, 80] on link "Scheduling" at bounding box center [58, 77] width 73 height 17
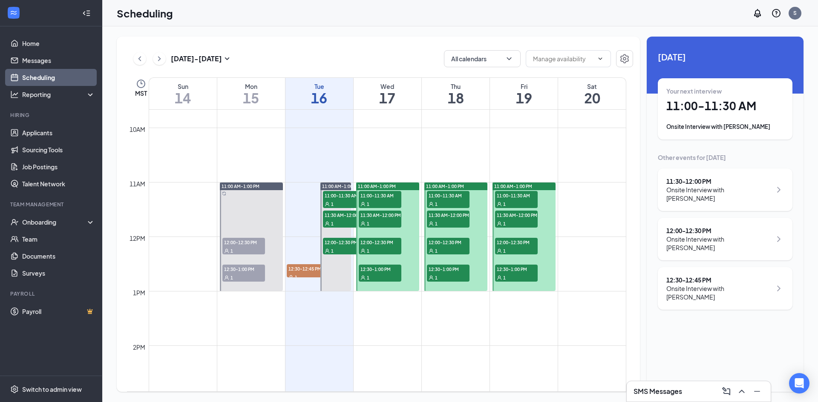
scroll to position [546, 0]
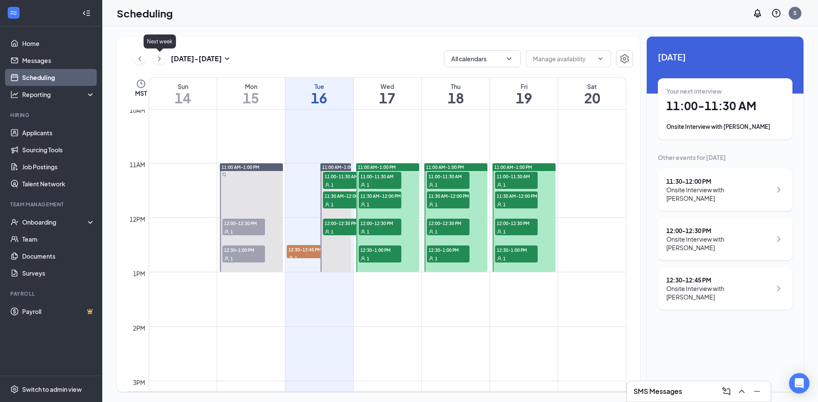
click at [162, 62] on icon "ChevronRight" at bounding box center [159, 59] width 9 height 10
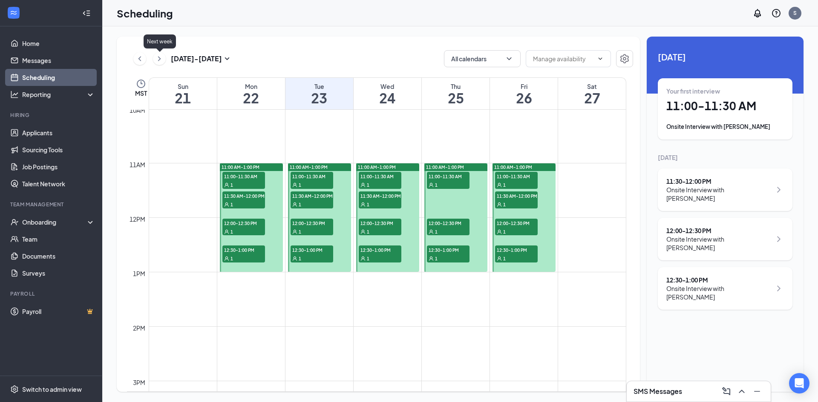
scroll to position [419, 0]
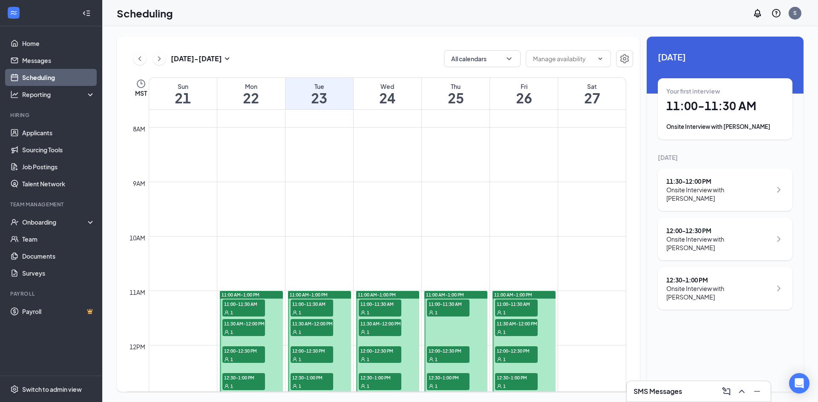
click at [144, 60] on button at bounding box center [139, 58] width 13 height 13
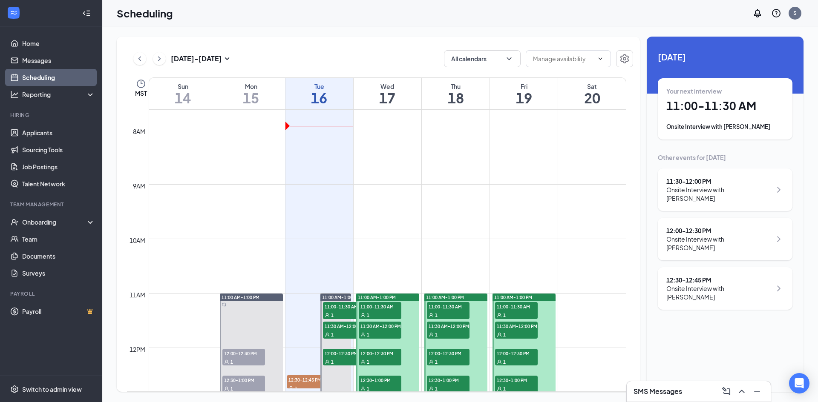
scroll to position [461, 0]
